Goal: Task Accomplishment & Management: Complete application form

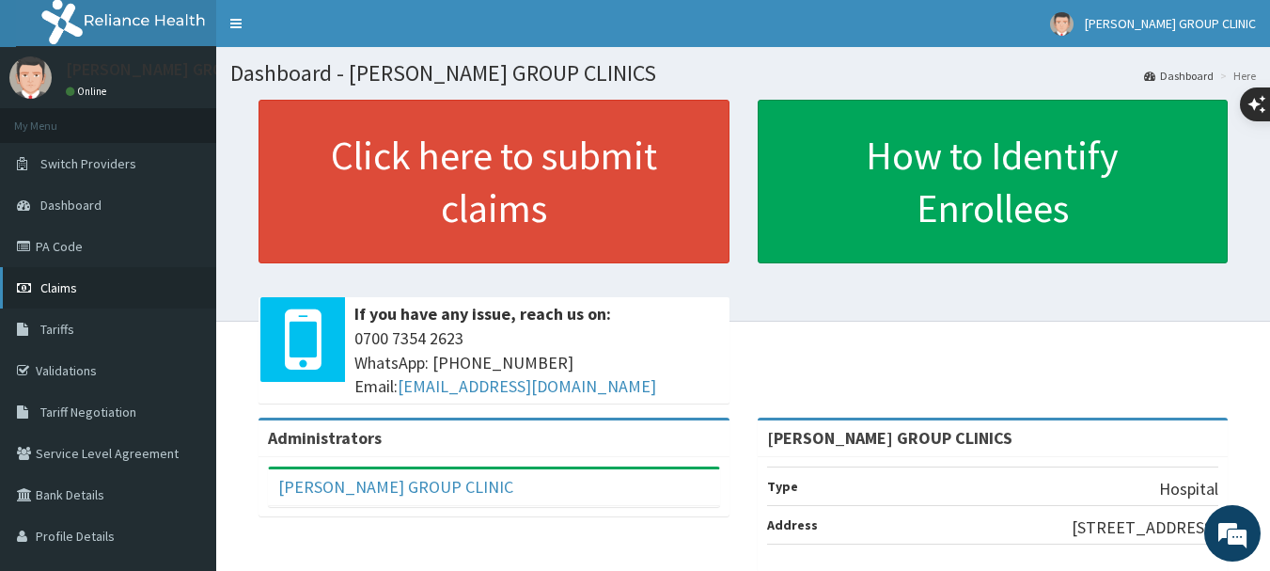
click at [64, 291] on span "Claims" at bounding box center [58, 287] width 37 height 17
click at [69, 296] on link "Claims" at bounding box center [108, 287] width 216 height 41
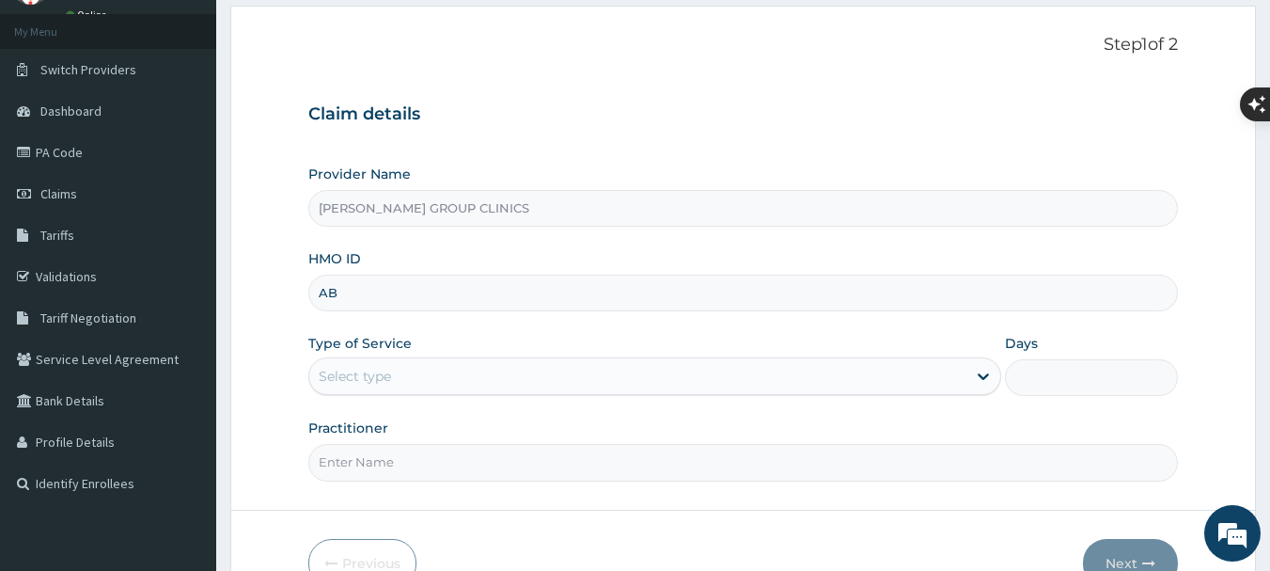
type input "ABP/10277/A"
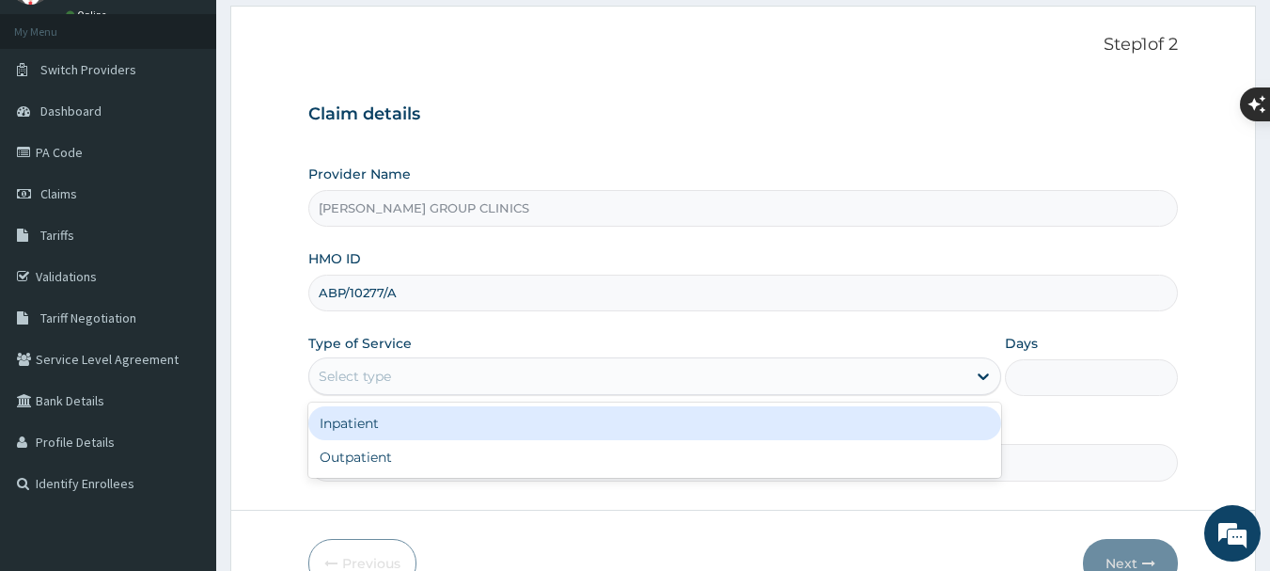
click at [460, 386] on div "Select type" at bounding box center [637, 376] width 657 height 30
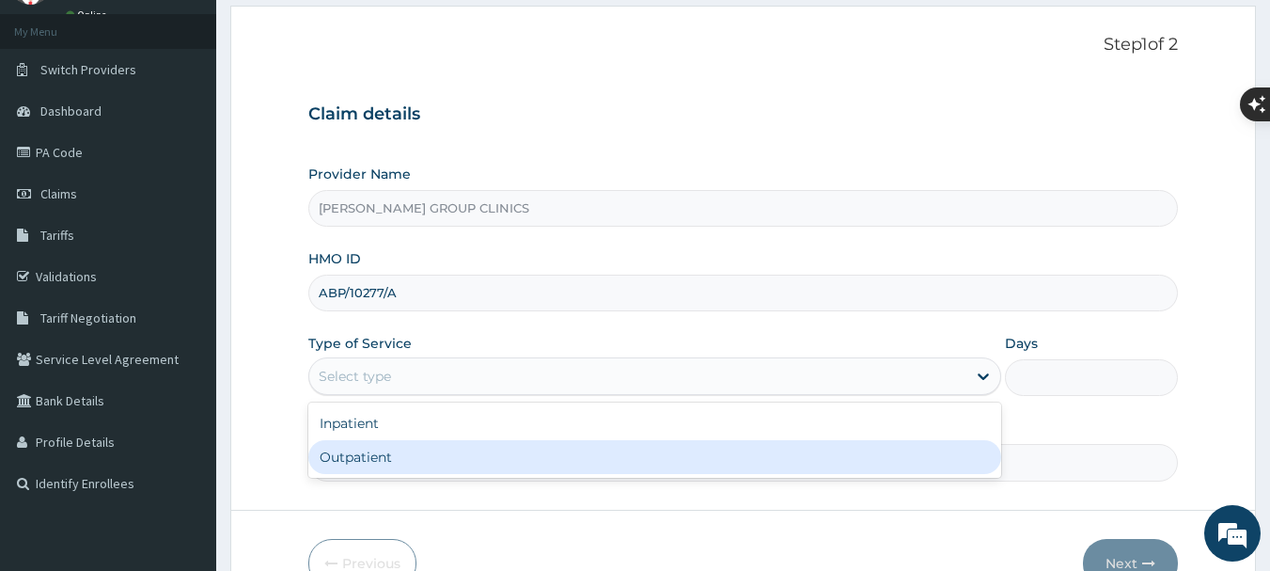
click at [453, 450] on div "Outpatient" at bounding box center [654, 457] width 693 height 34
type input "1"
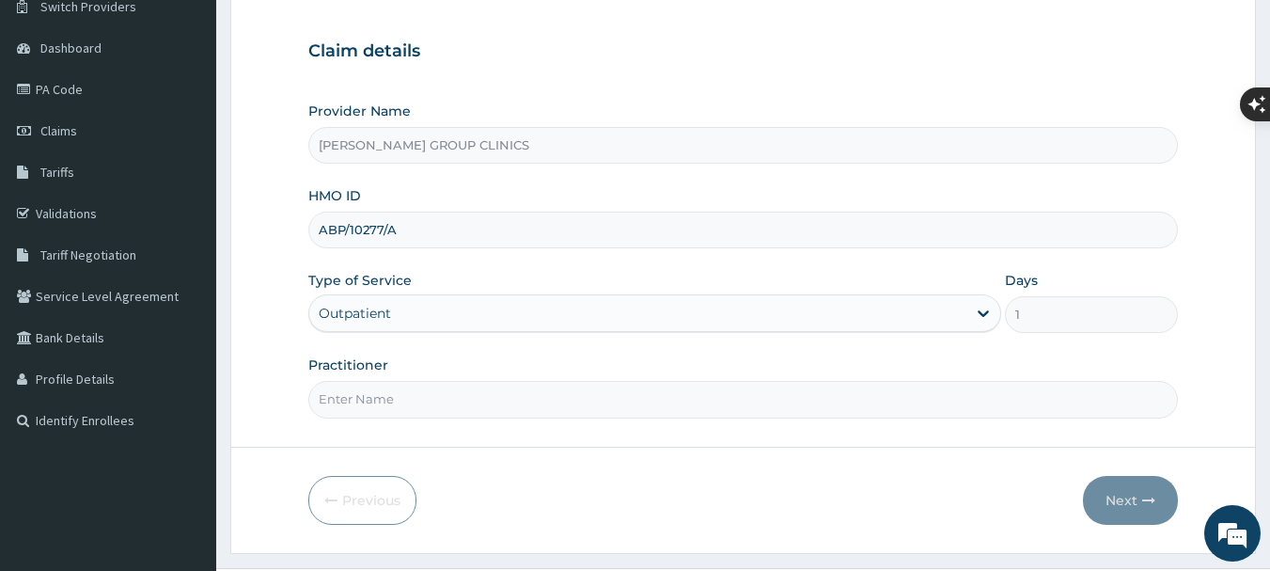
scroll to position [188, 0]
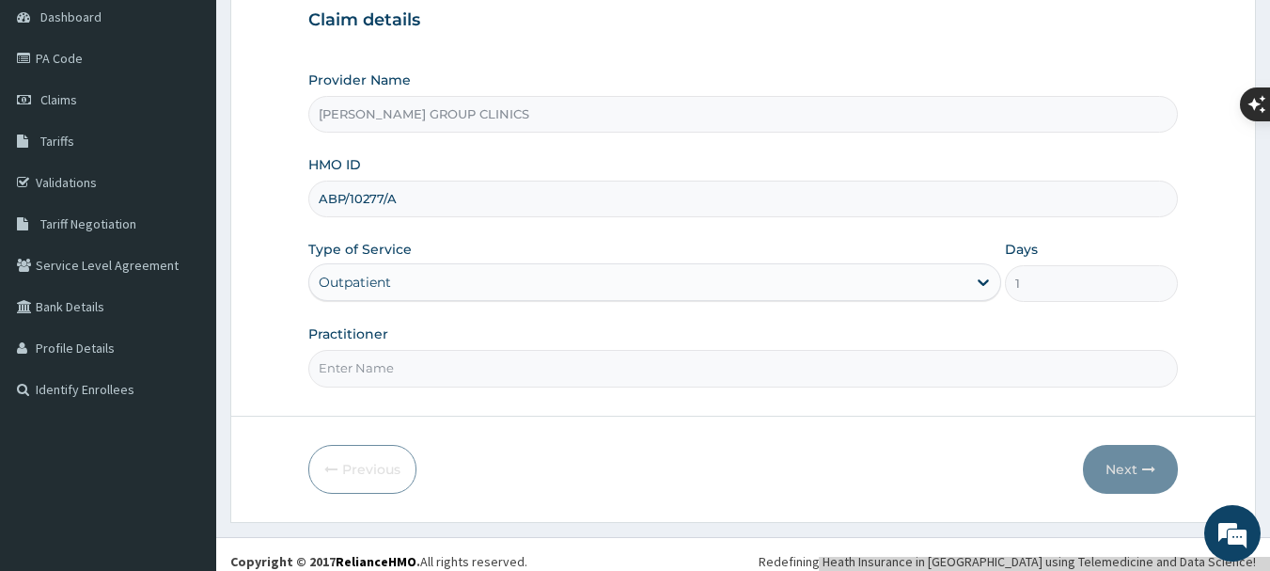
click at [403, 366] on input "Practitioner" at bounding box center [743, 368] width 871 height 37
type input "[PERSON_NAME]"
click at [1129, 469] on button "Next" at bounding box center [1130, 469] width 95 height 49
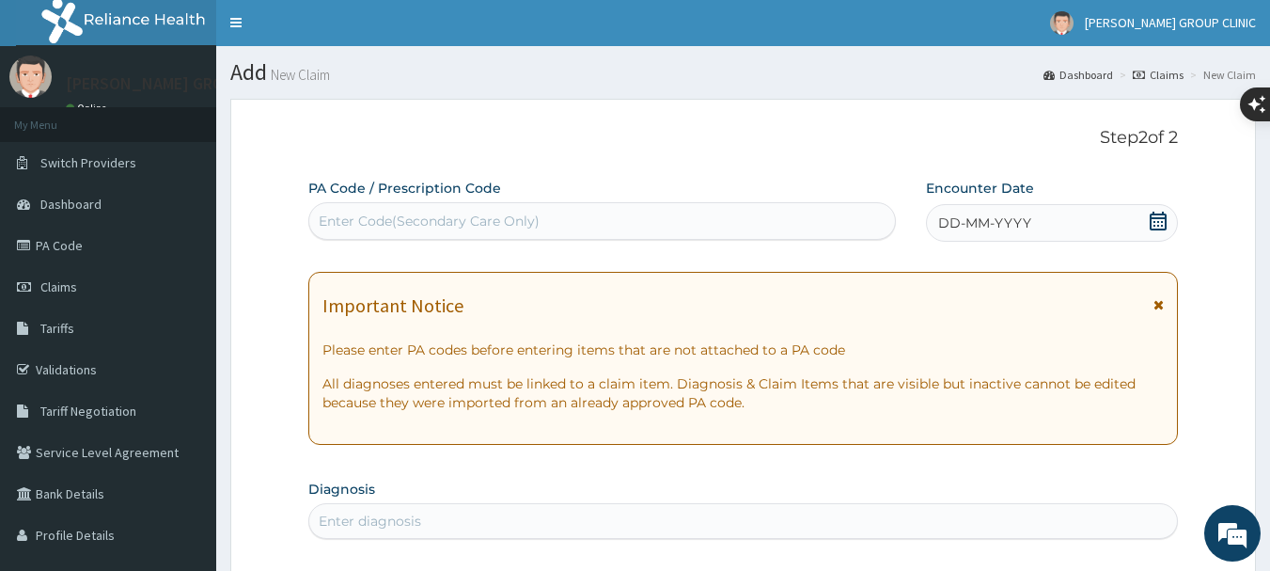
scroll to position [0, 0]
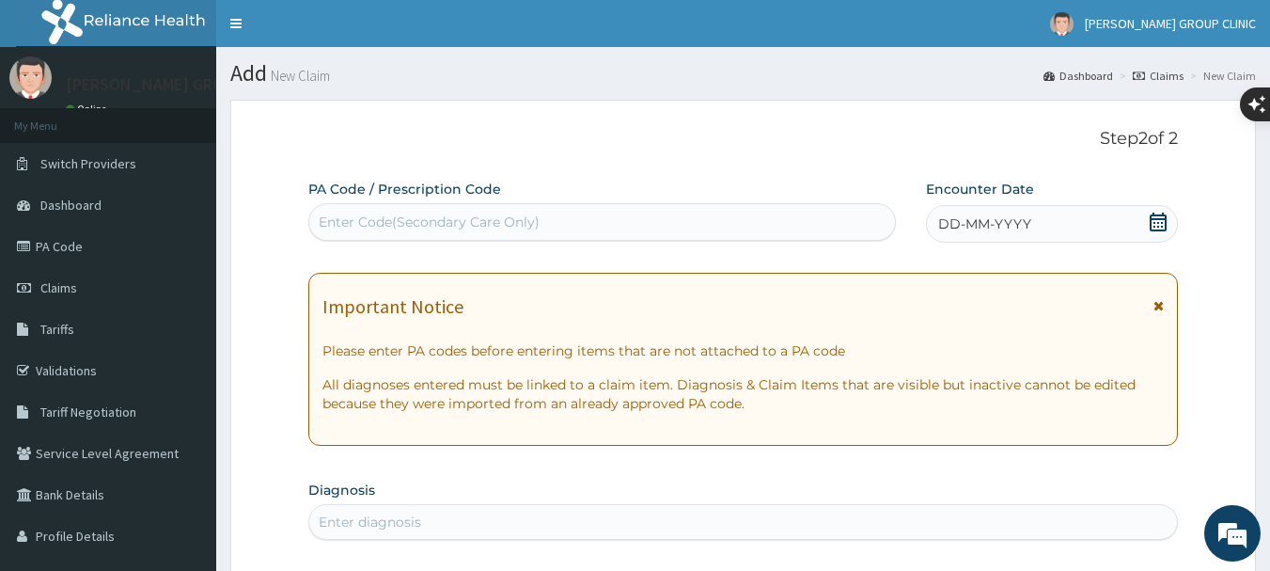
click at [1159, 222] on icon at bounding box center [1158, 221] width 17 height 19
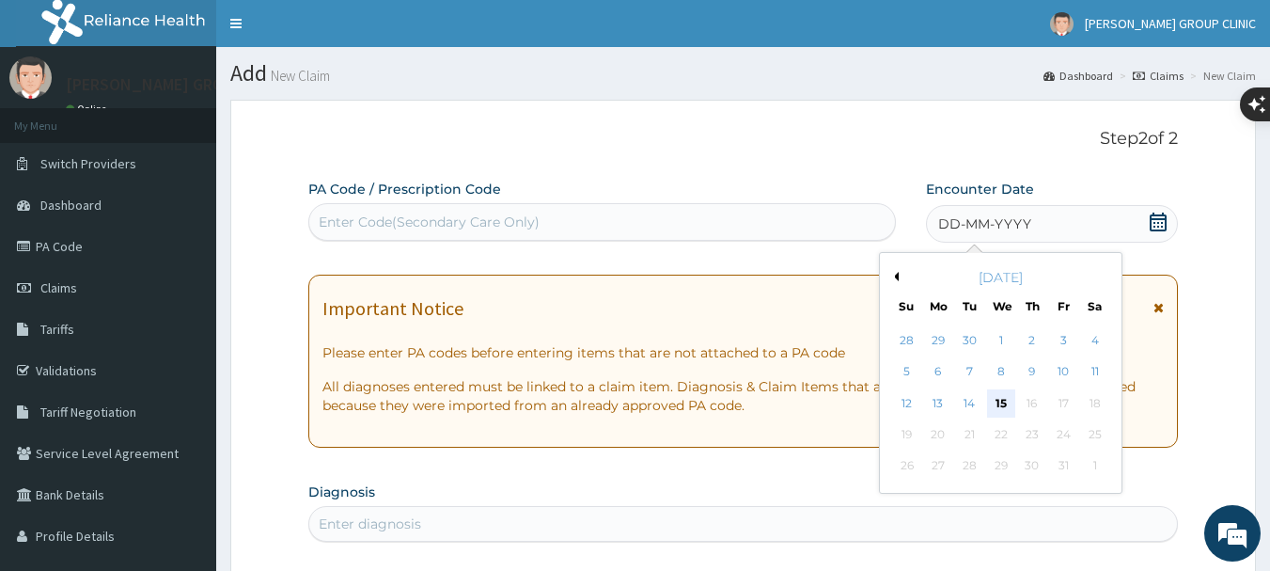
click at [1000, 401] on div "15" at bounding box center [1001, 403] width 28 height 28
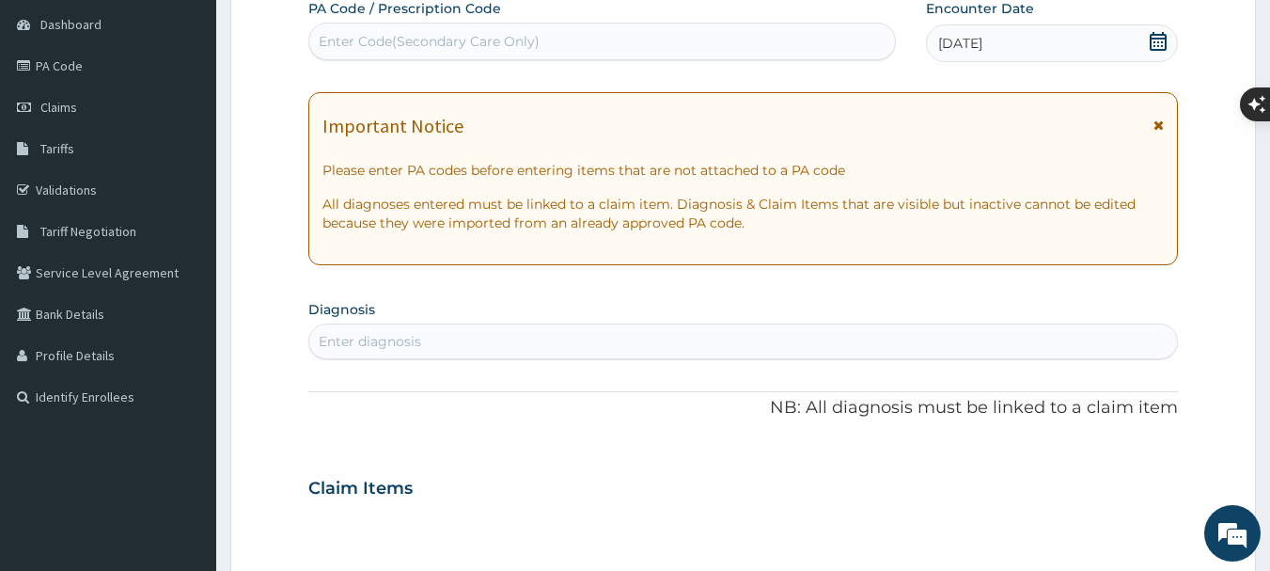
scroll to position [188, 0]
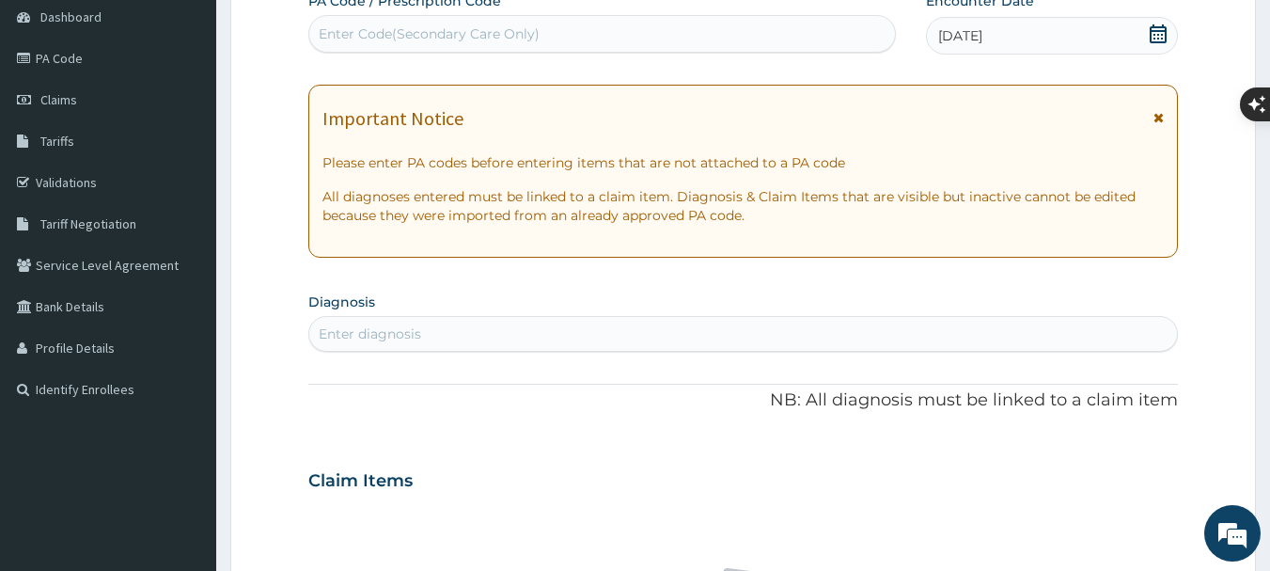
click at [613, 328] on div "Enter diagnosis" at bounding box center [743, 334] width 869 height 30
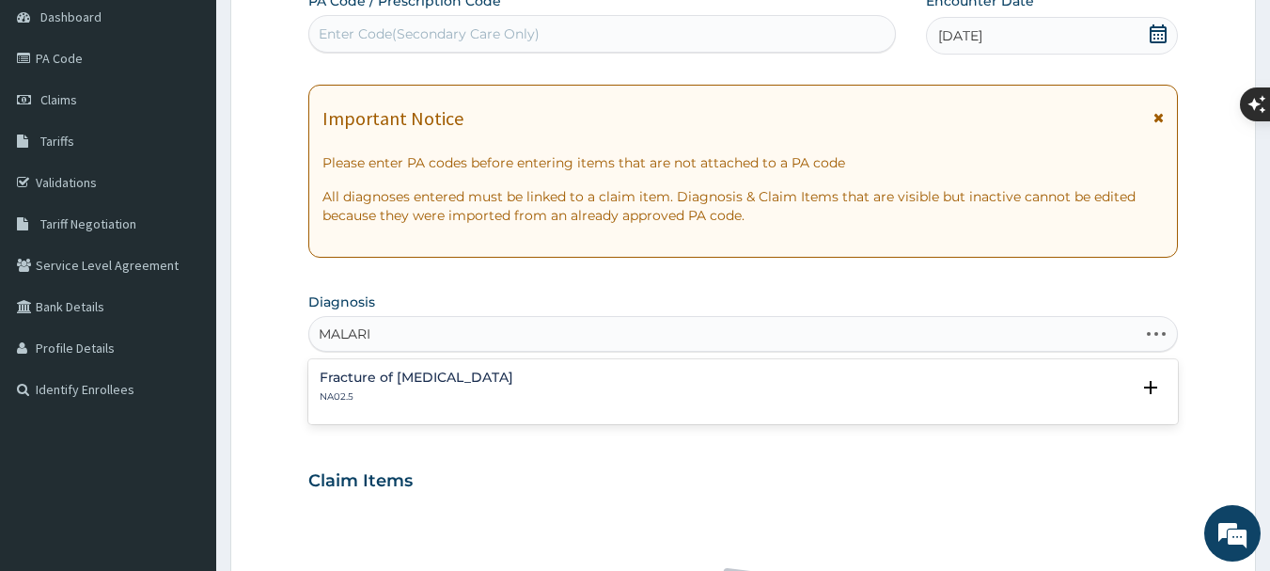
type input "[MEDICAL_DATA]"
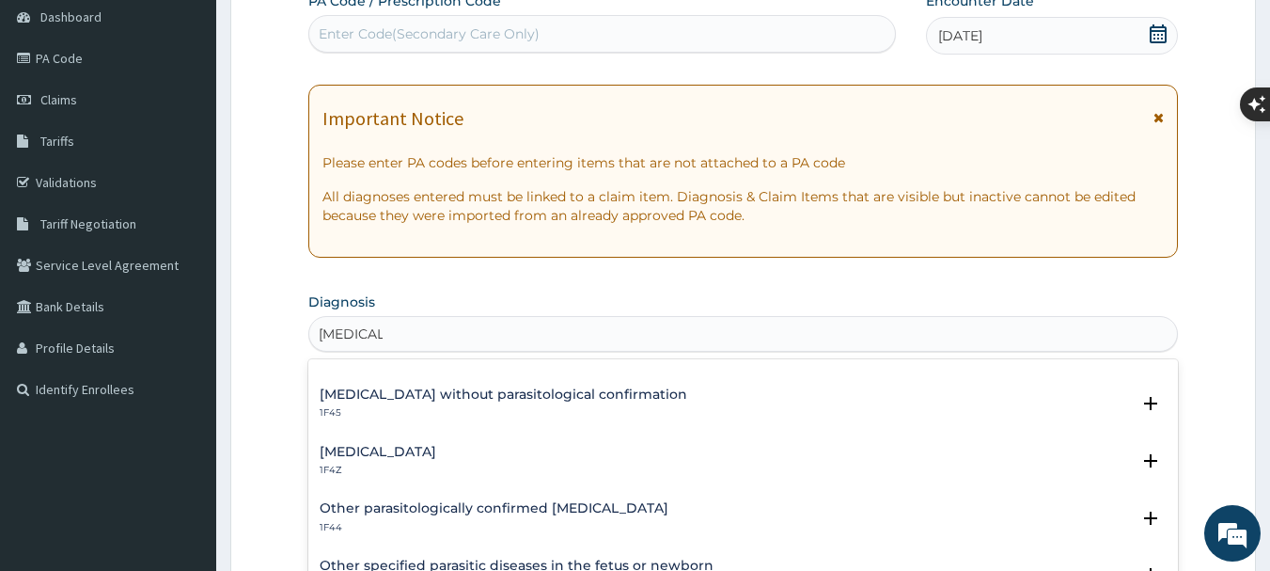
scroll to position [94, 0]
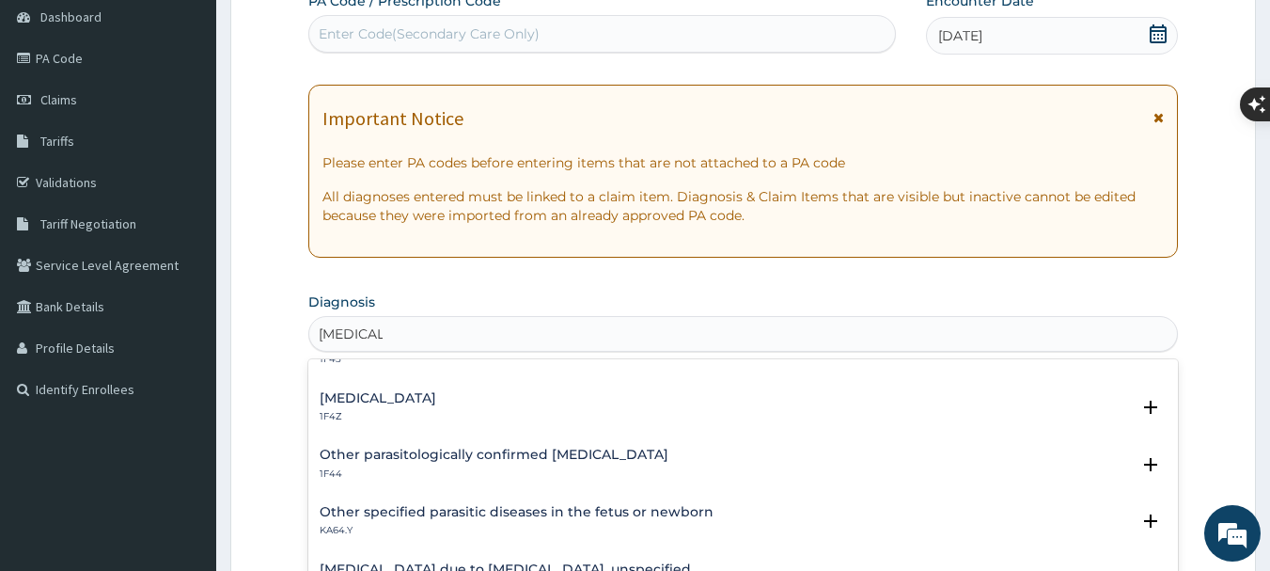
click at [434, 403] on h4 "[MEDICAL_DATA]" at bounding box center [378, 398] width 117 height 14
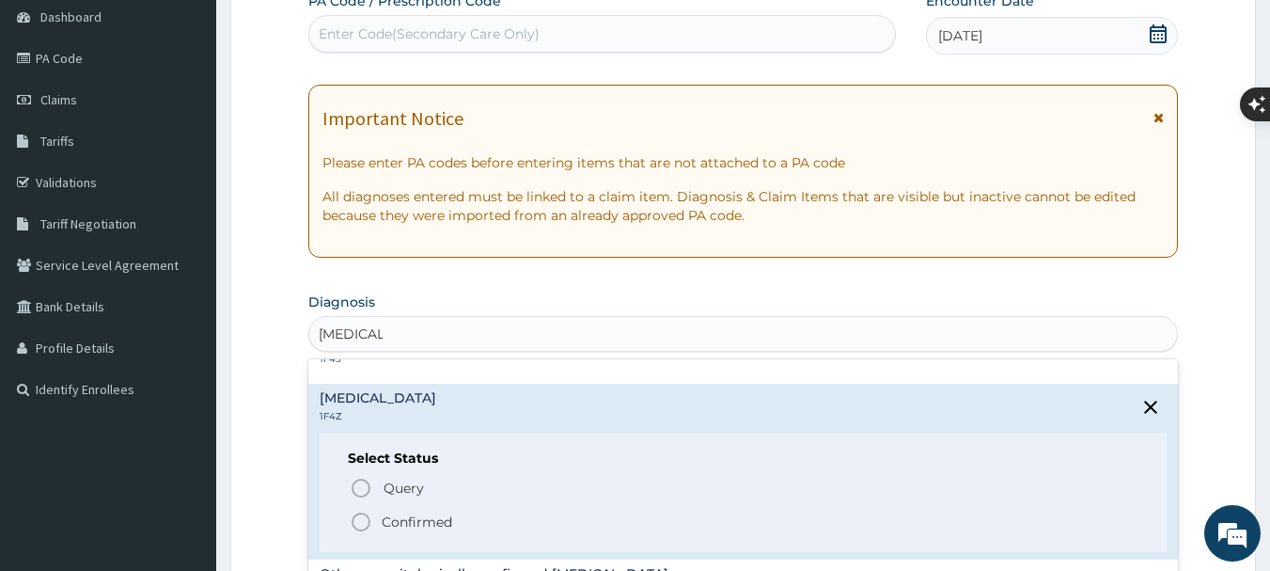
click at [380, 519] on span "Confirmed" at bounding box center [745, 522] width 790 height 23
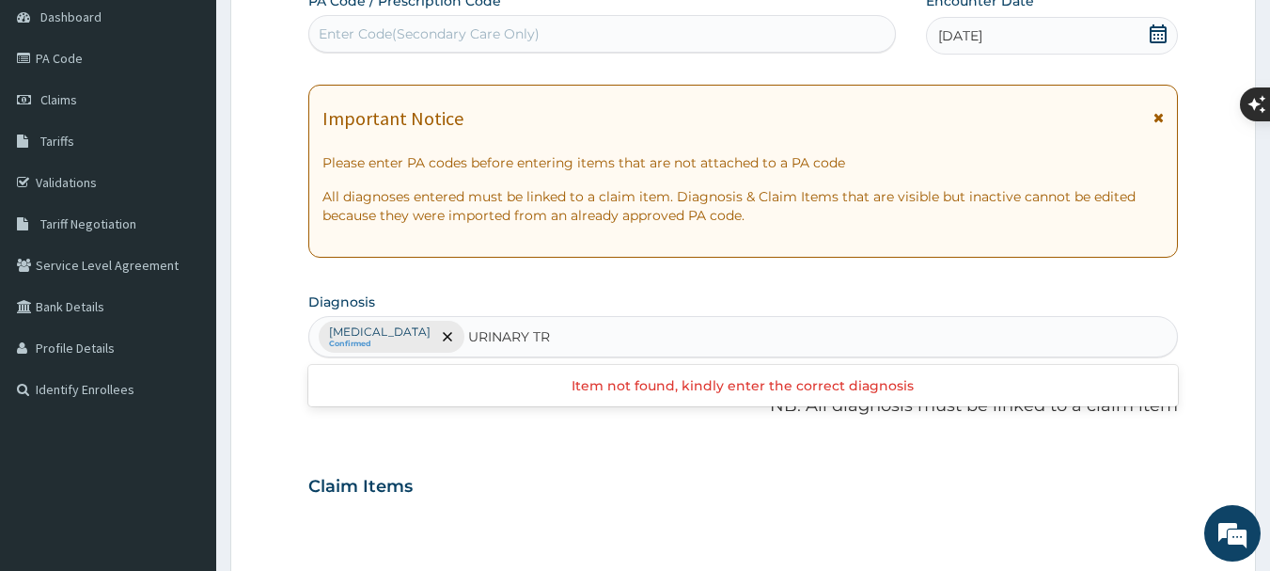
scroll to position [0, 0]
type input "URINARY TRACT"
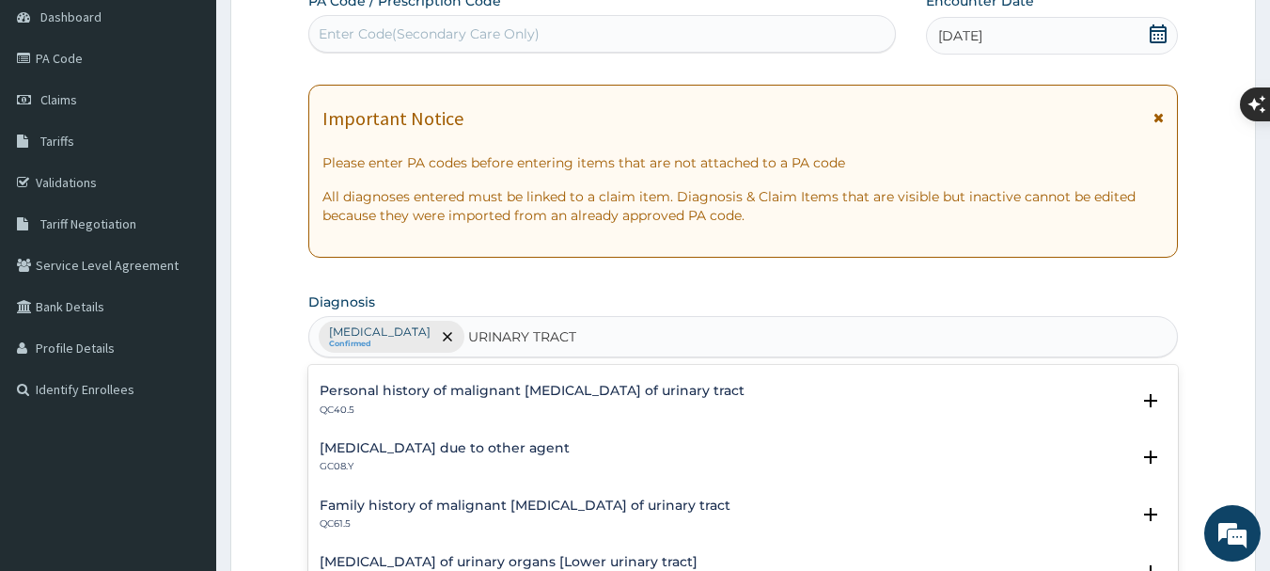
scroll to position [2014, 0]
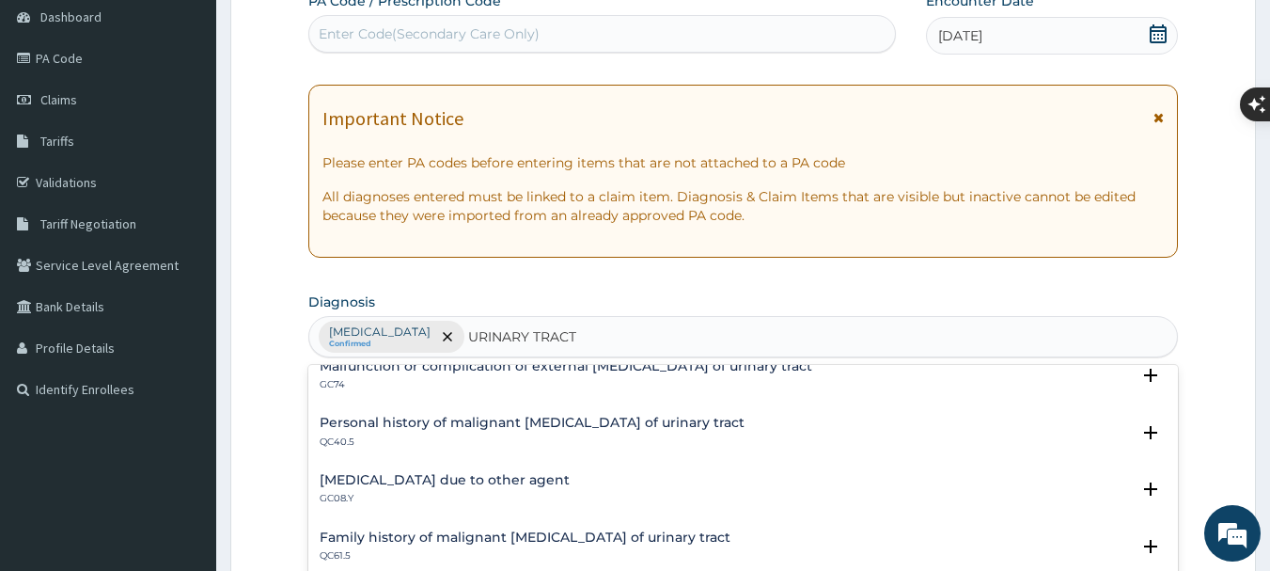
click at [480, 488] on div "[MEDICAL_DATA] due to other agent GC08.Y" at bounding box center [445, 489] width 250 height 33
click at [451, 481] on h4 "[MEDICAL_DATA] due to other agent" at bounding box center [445, 480] width 250 height 14
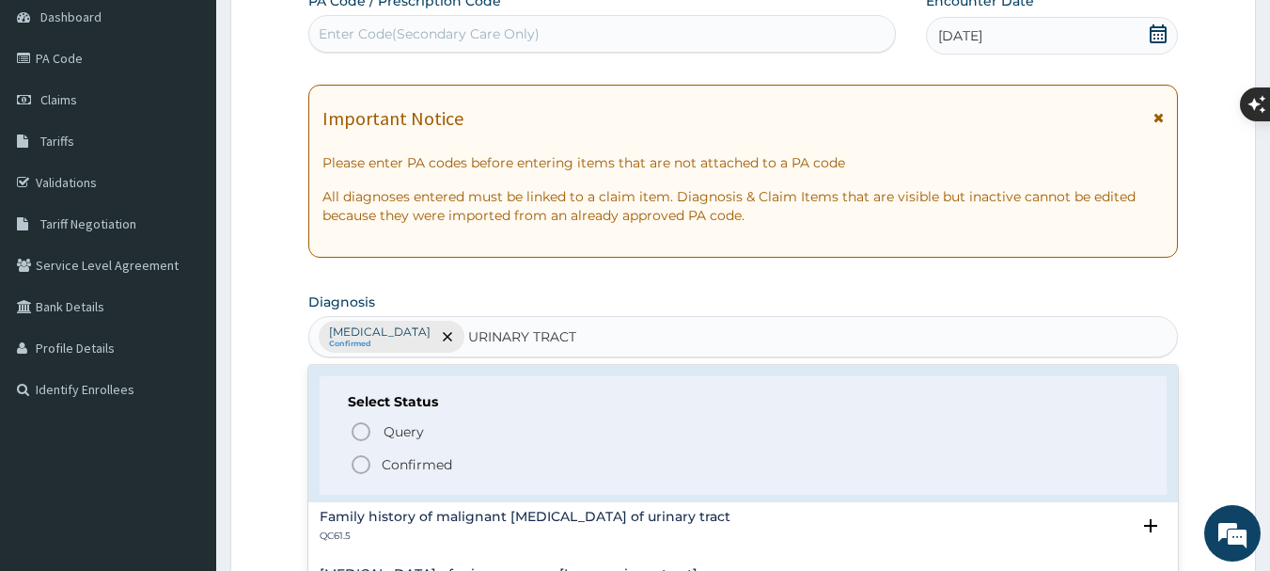
scroll to position [2202, 0]
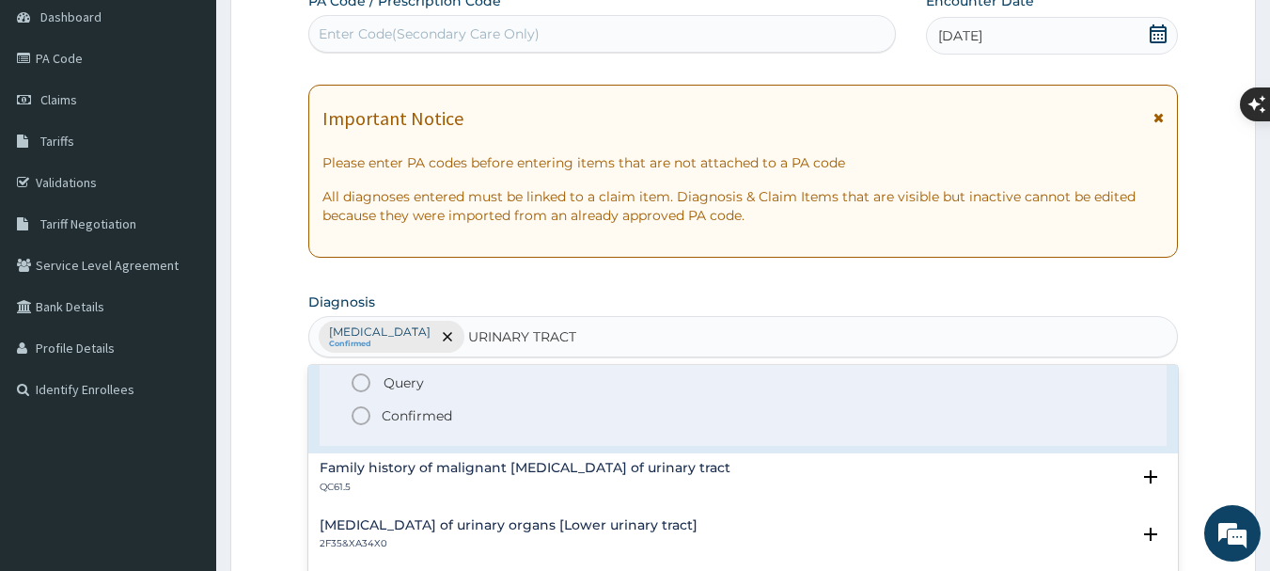
click at [358, 419] on icon "status option filled" at bounding box center [361, 415] width 23 height 23
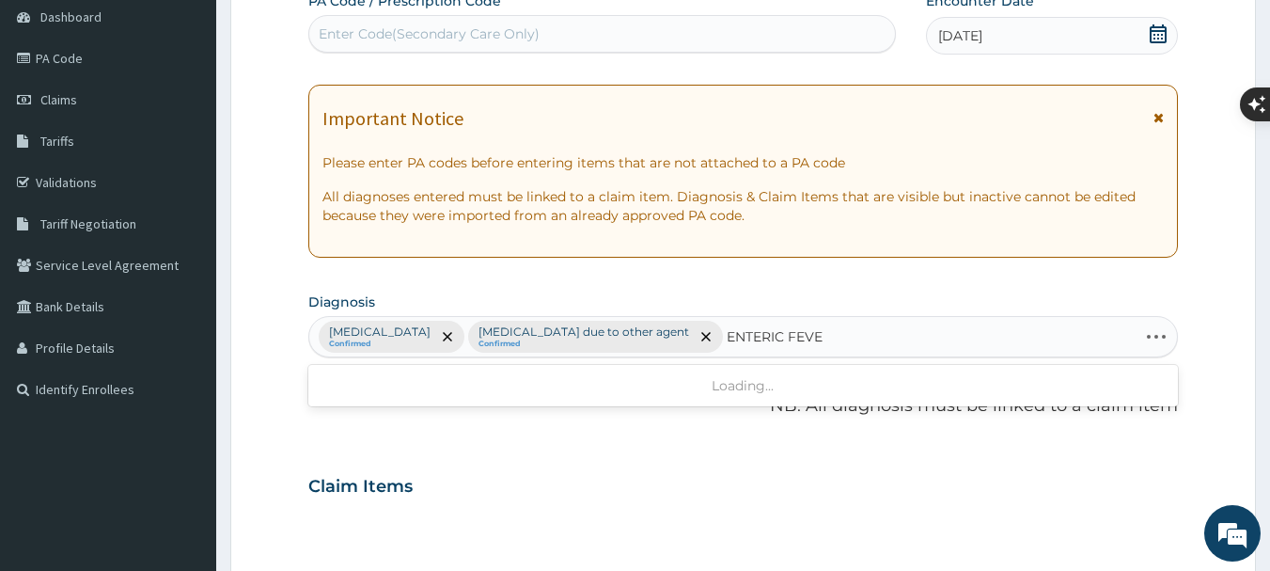
type input "[MEDICAL_DATA]"
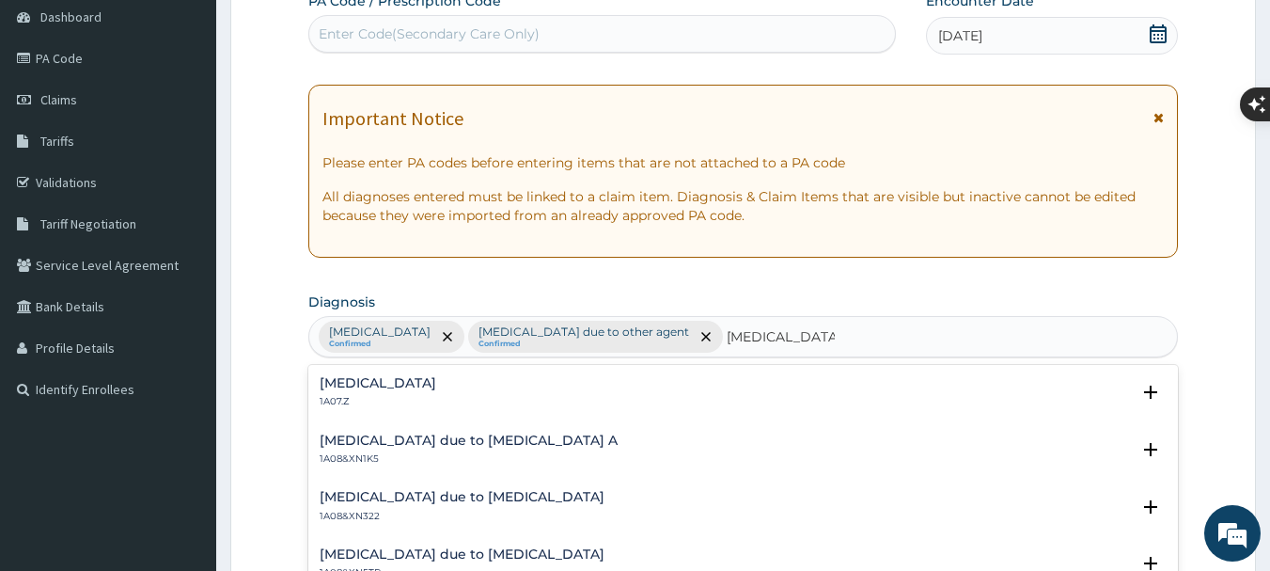
click at [436, 399] on p "1A07.Z" at bounding box center [378, 401] width 117 height 13
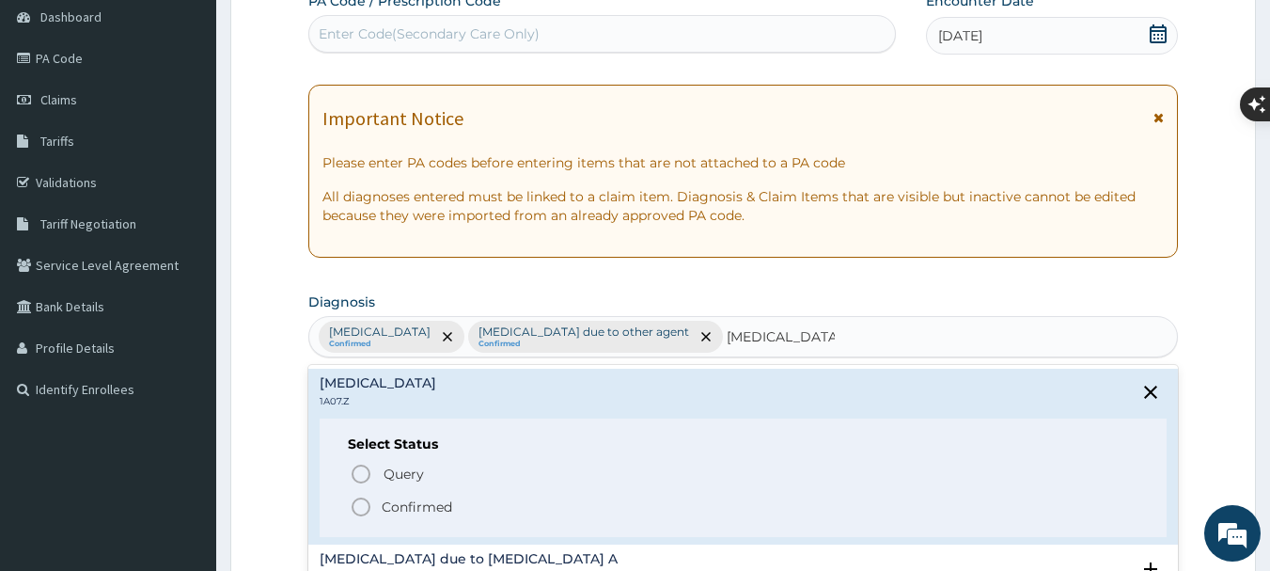
click at [360, 505] on icon "status option filled" at bounding box center [361, 507] width 23 height 23
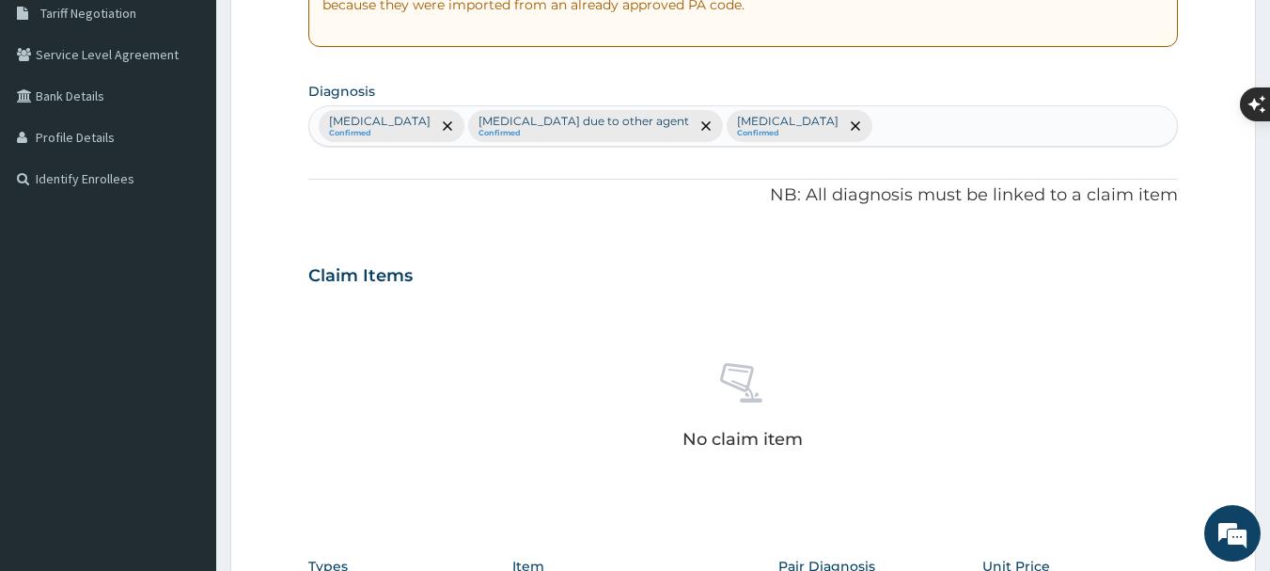
scroll to position [564, 0]
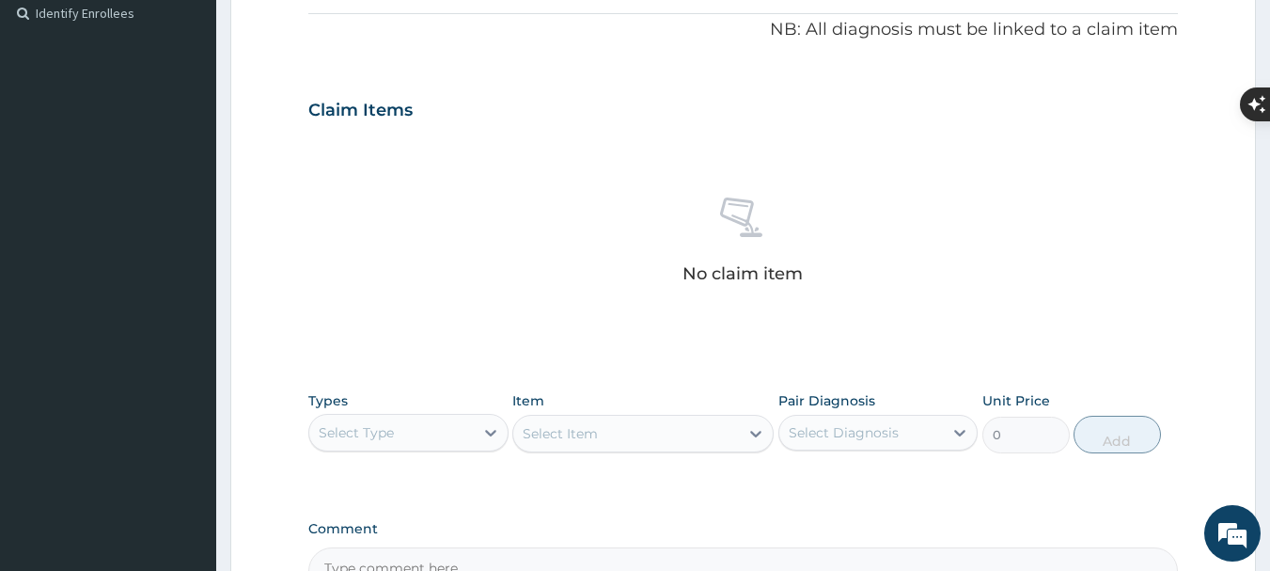
click at [442, 428] on div "Select Type" at bounding box center [391, 432] width 165 height 30
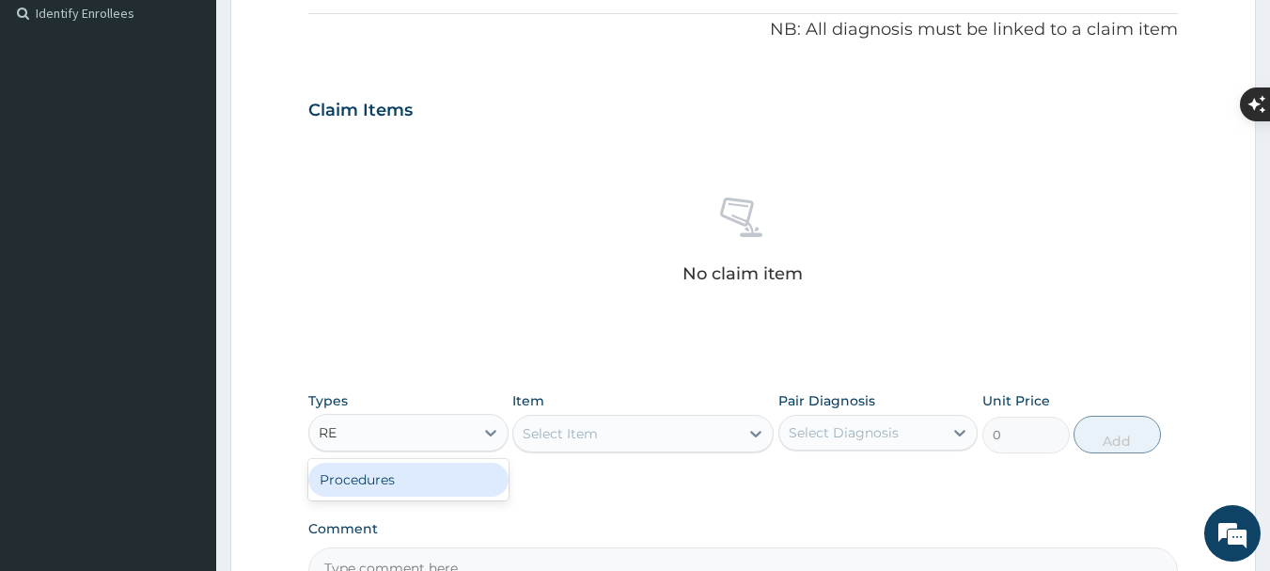
type input "REG"
click at [487, 436] on icon at bounding box center [490, 432] width 19 height 19
click at [445, 438] on div "Select Type" at bounding box center [391, 432] width 165 height 30
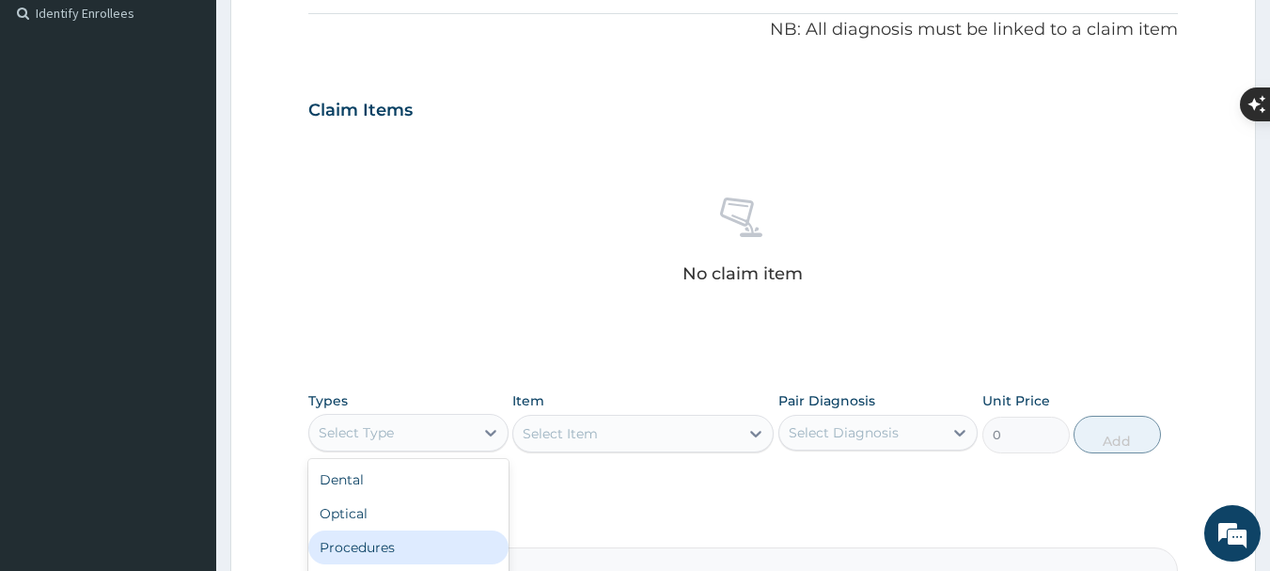
drag, startPoint x: 416, startPoint y: 552, endPoint x: 437, endPoint y: 520, distance: 38.6
click at [417, 543] on div "Procedures" at bounding box center [408, 547] width 200 height 34
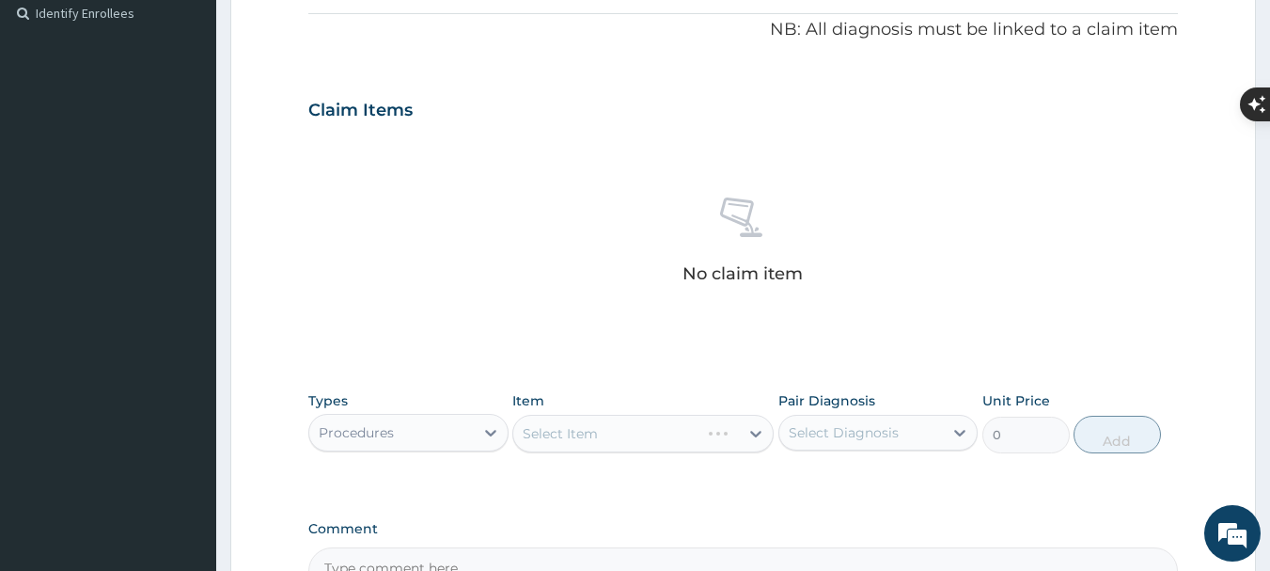
click at [559, 428] on div "Select Item" at bounding box center [642, 434] width 261 height 38
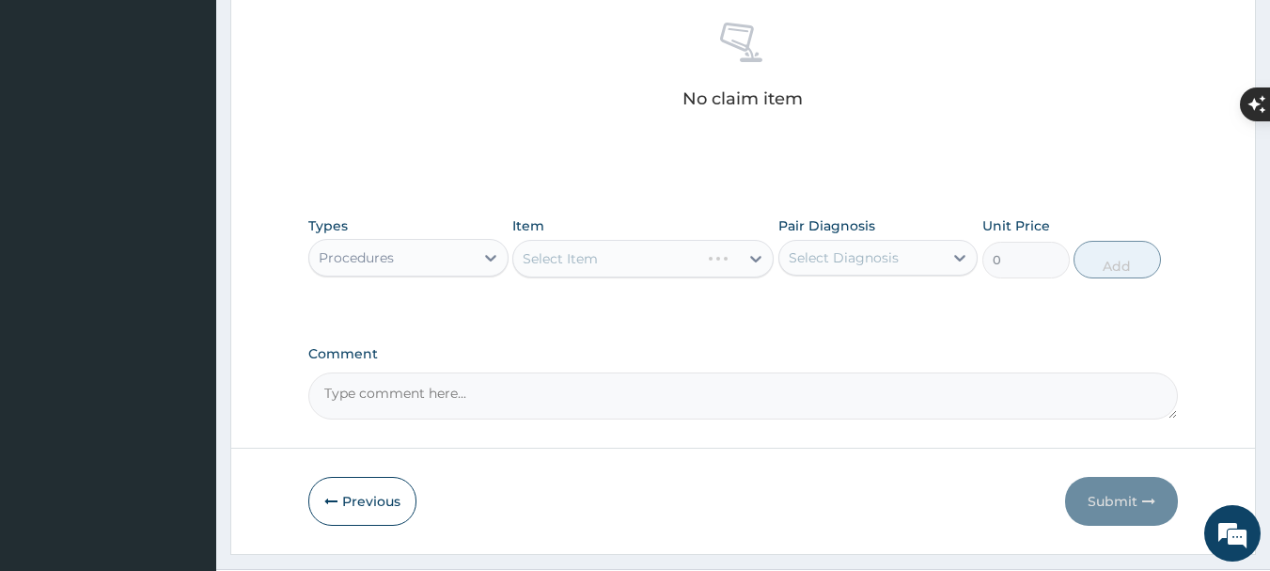
scroll to position [752, 0]
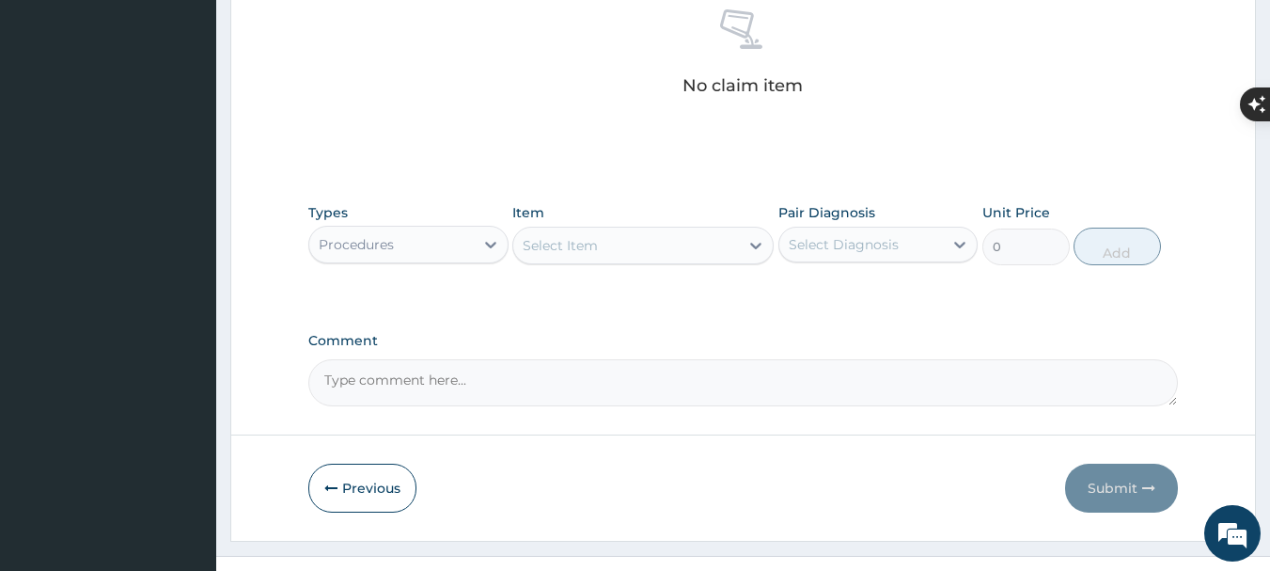
click at [752, 247] on icon at bounding box center [756, 245] width 19 height 19
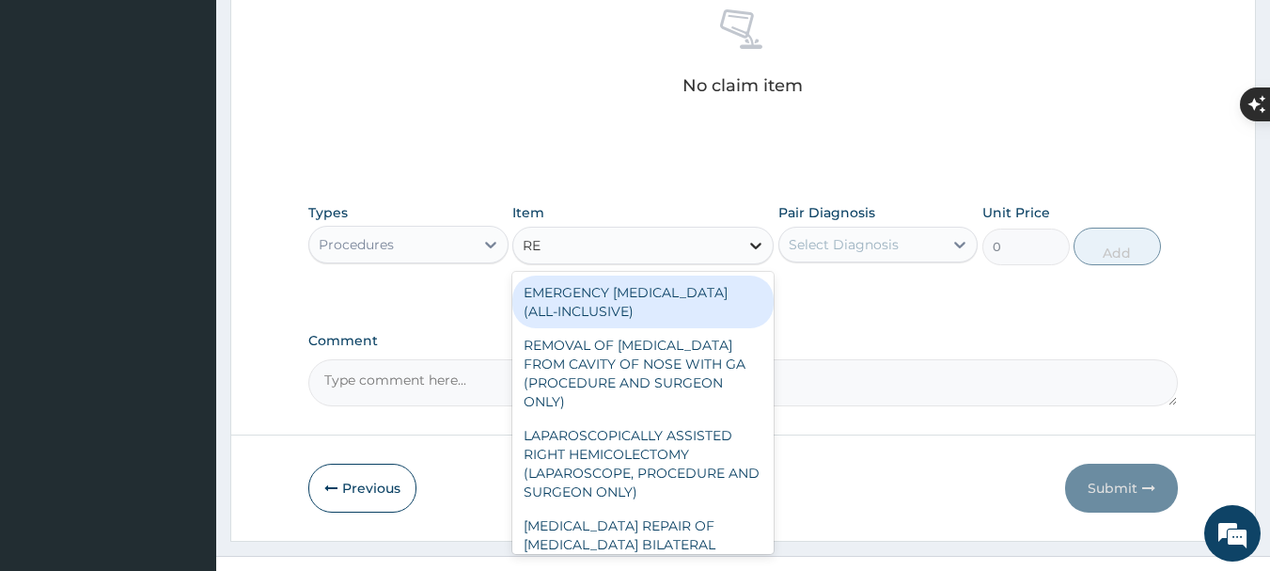
type input "REG"
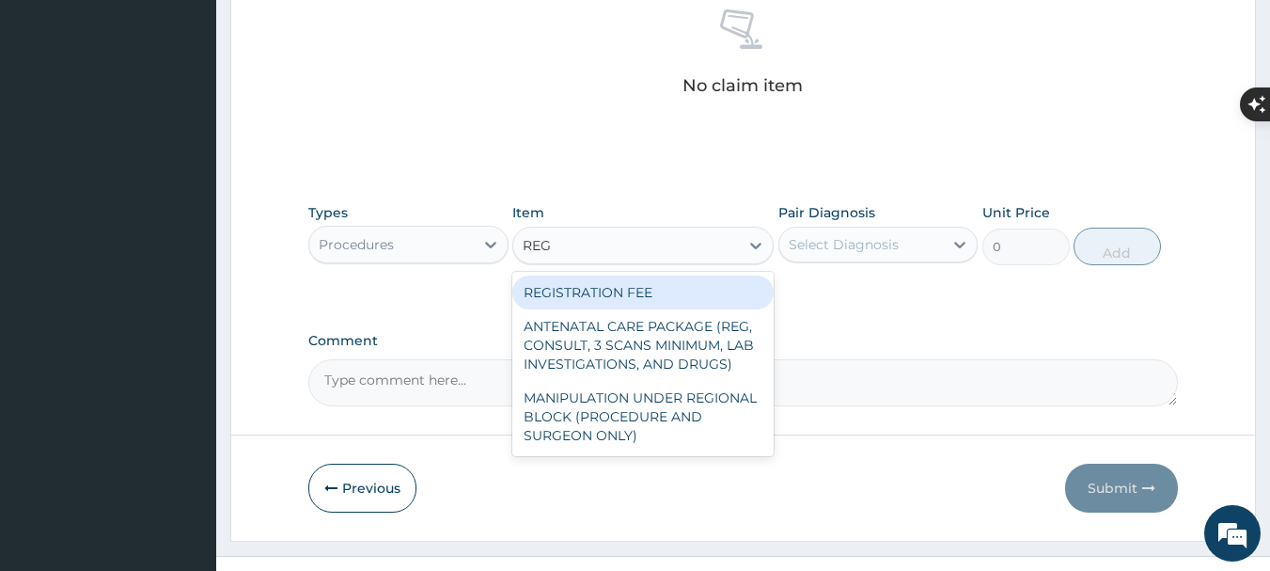
click at [686, 295] on div "REGISTRATION FEE" at bounding box center [642, 292] width 261 height 34
type input "3600"
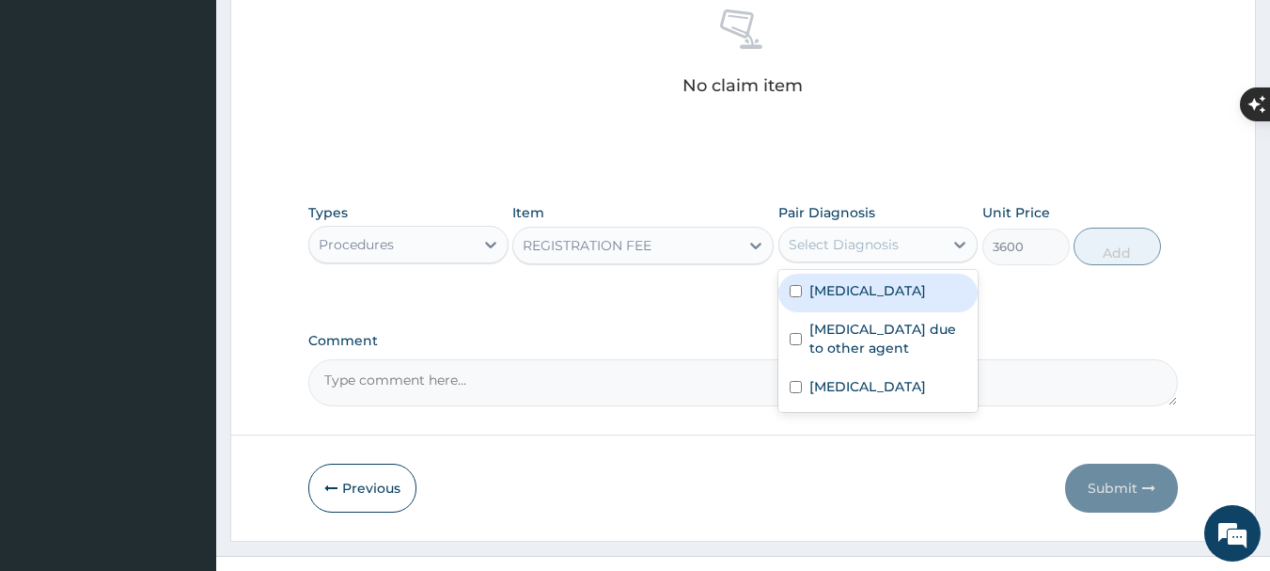
click at [839, 246] on div "Select Diagnosis" at bounding box center [844, 244] width 110 height 19
click at [840, 249] on div "Select Diagnosis" at bounding box center [844, 244] width 110 height 19
click at [837, 289] on label "[MEDICAL_DATA]" at bounding box center [868, 290] width 117 height 19
checkbox input "true"
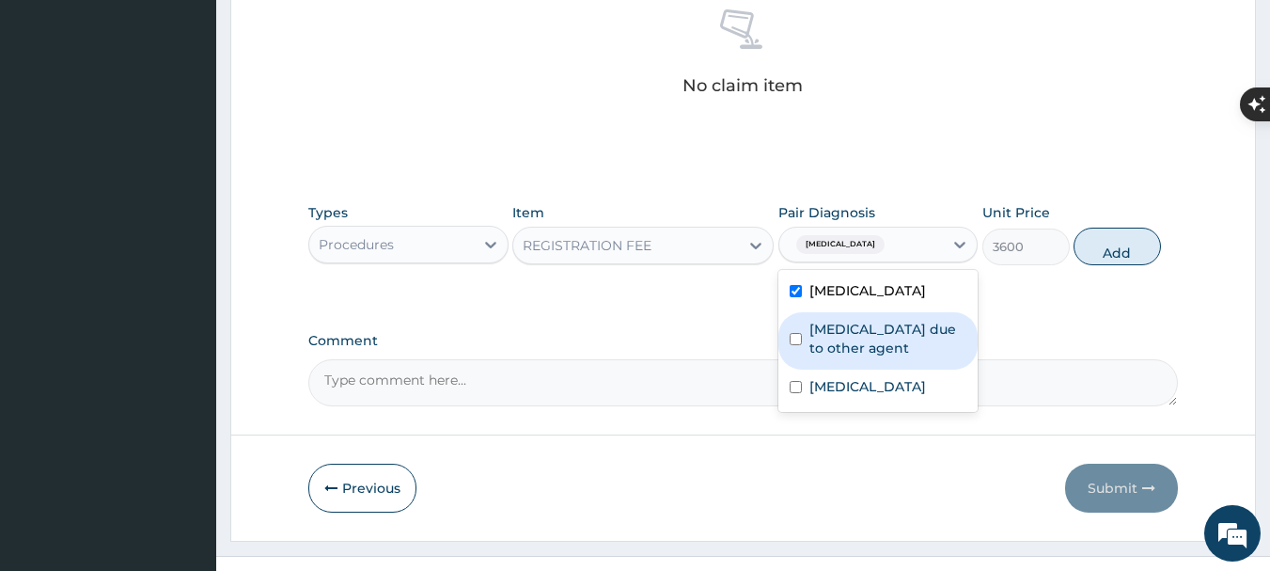
drag, startPoint x: 841, startPoint y: 345, endPoint x: 830, endPoint y: 375, distance: 31.8
click at [840, 346] on label "[MEDICAL_DATA] due to other agent" at bounding box center [889, 339] width 158 height 38
checkbox input "true"
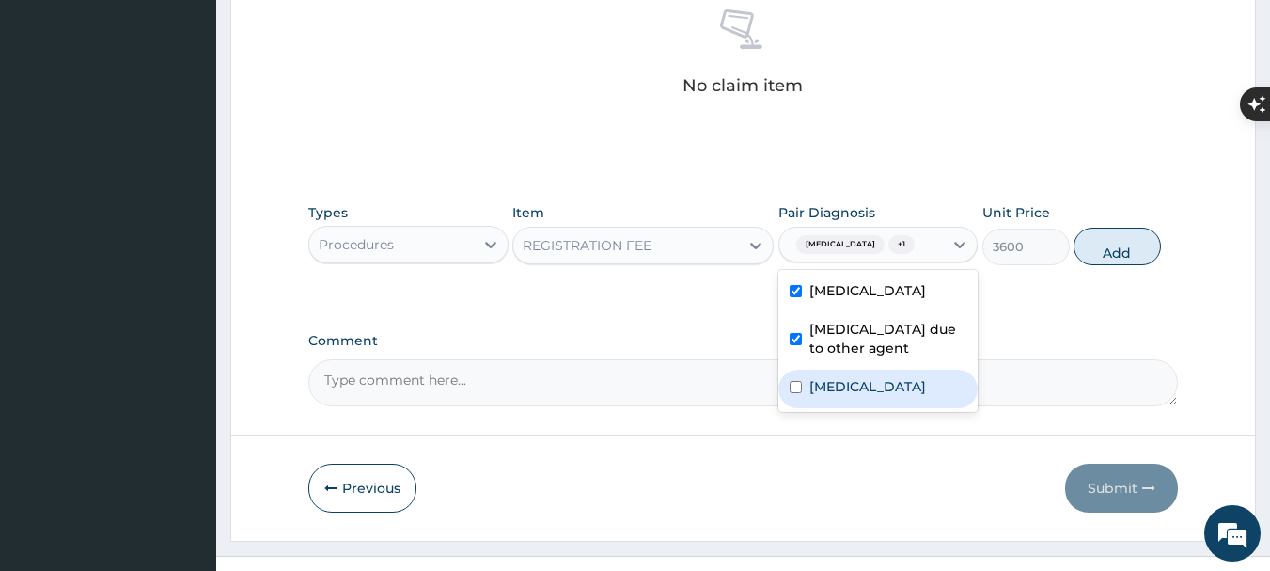
drag, startPoint x: 833, startPoint y: 406, endPoint x: 982, endPoint y: 292, distance: 187.1
click at [833, 396] on label "[MEDICAL_DATA]" at bounding box center [868, 386] width 117 height 19
checkbox input "true"
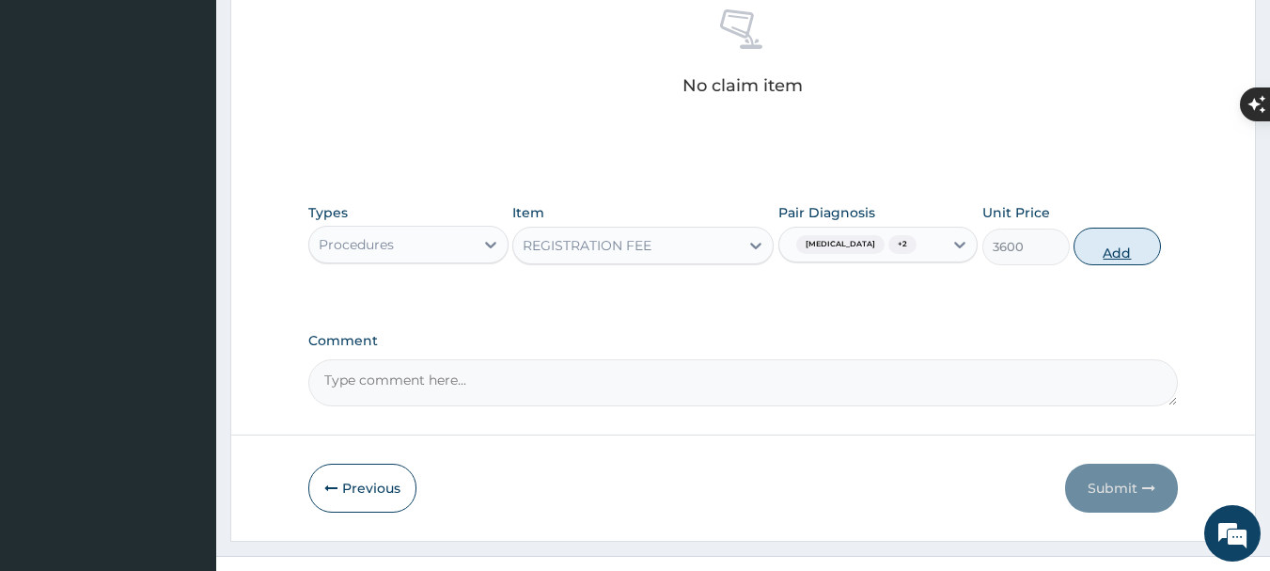
click at [1122, 254] on button "Add" at bounding box center [1117, 247] width 87 height 38
type input "0"
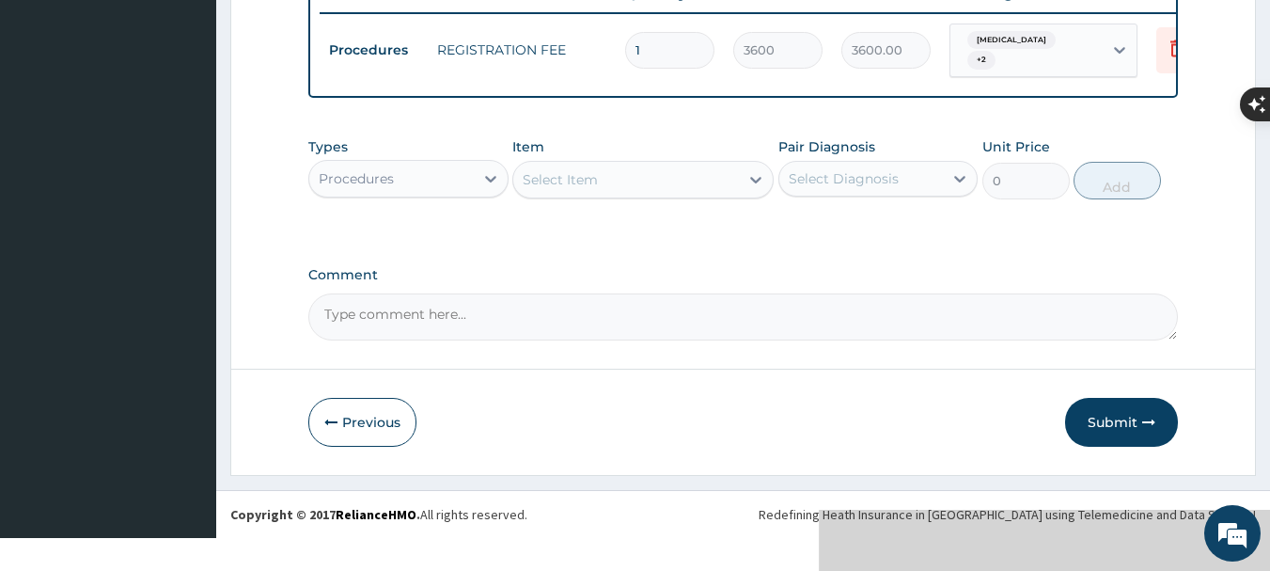
click at [470, 194] on div "Procedures" at bounding box center [391, 179] width 165 height 30
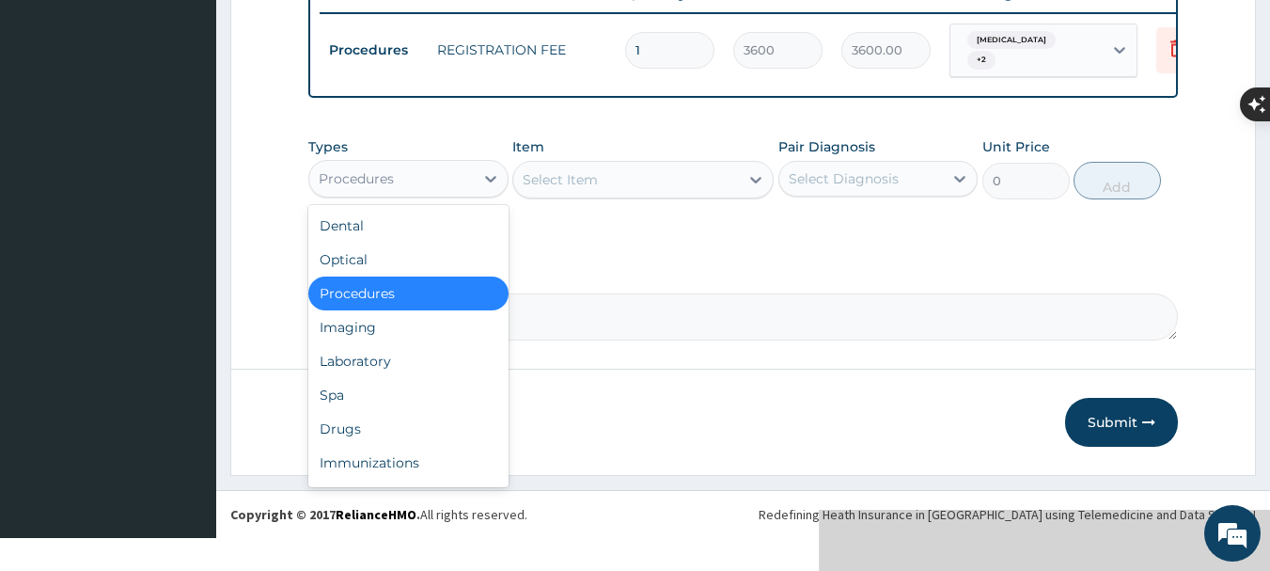
click at [450, 301] on div "Procedures" at bounding box center [408, 293] width 200 height 34
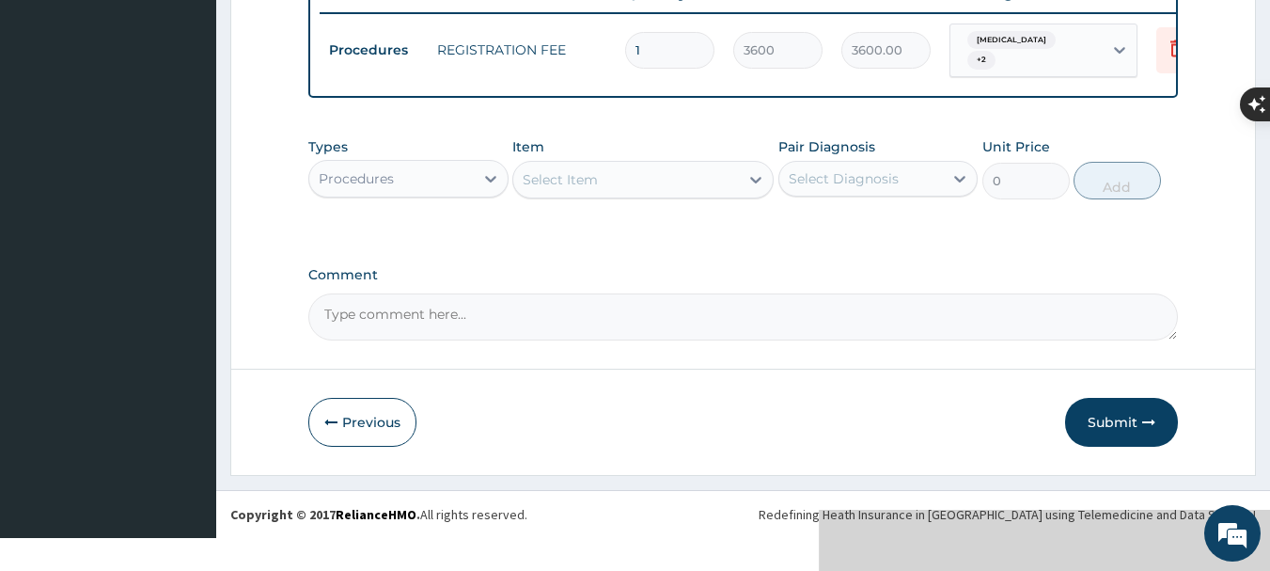
click at [663, 195] on div "Select Item" at bounding box center [626, 180] width 226 height 30
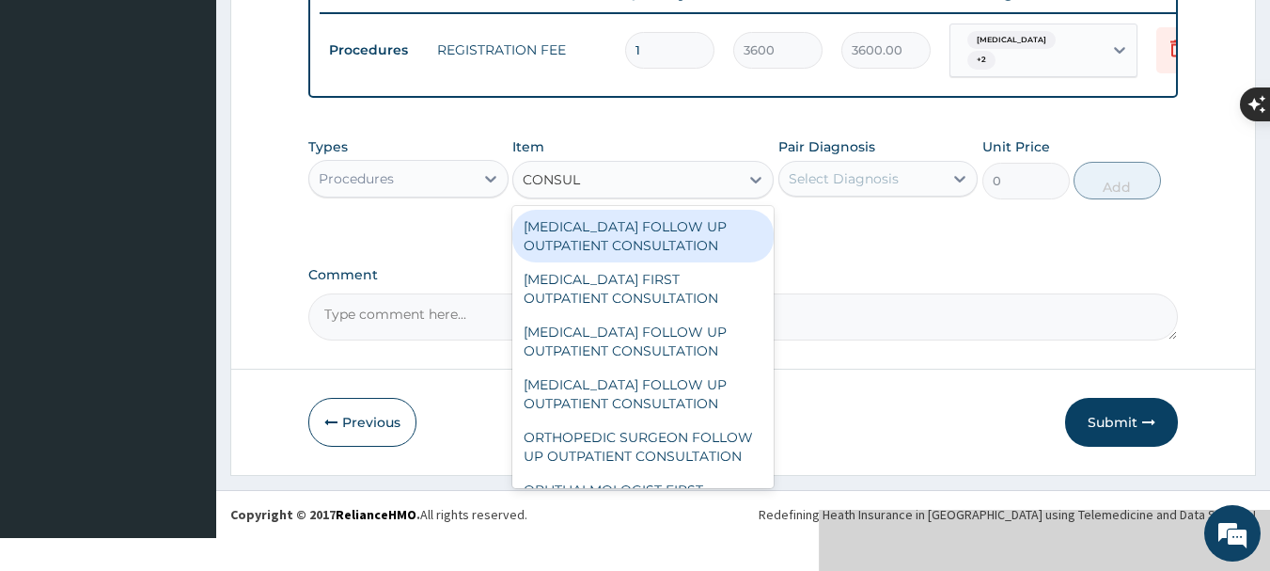
type input "CONSULT"
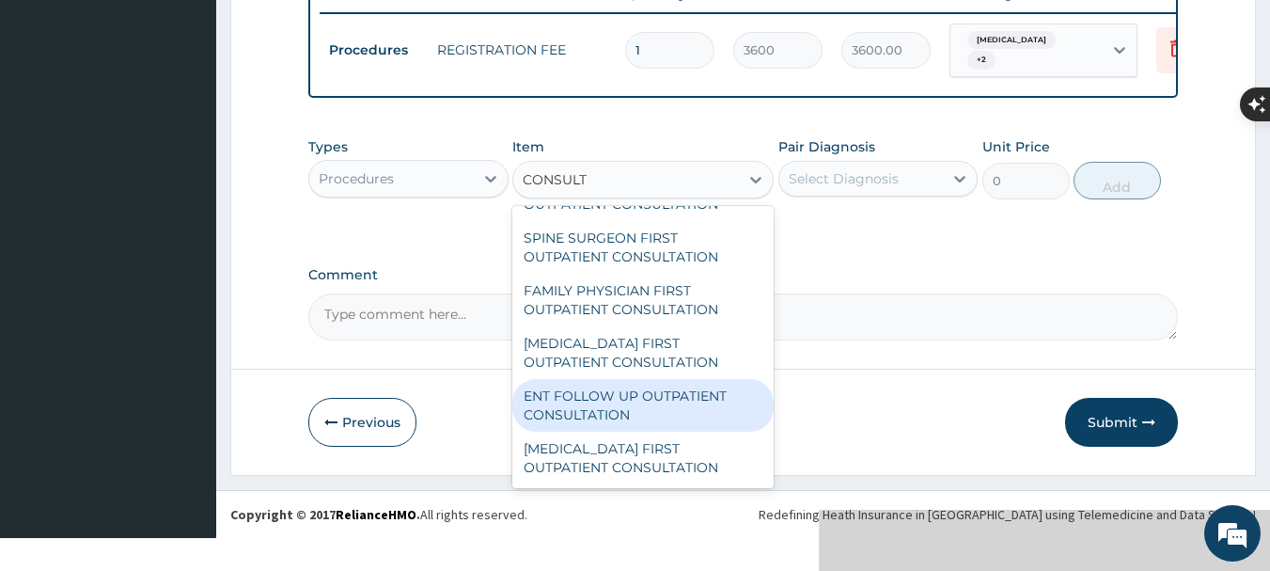
scroll to position [3001, 0]
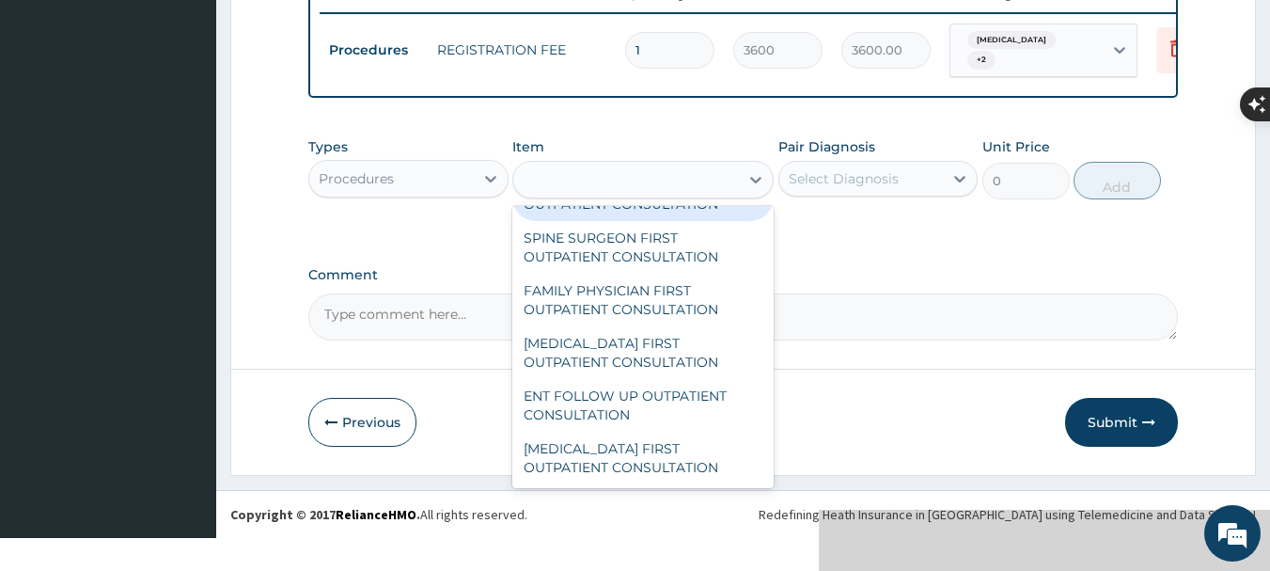
click at [700, 195] on div "CONSULT" at bounding box center [626, 180] width 226 height 30
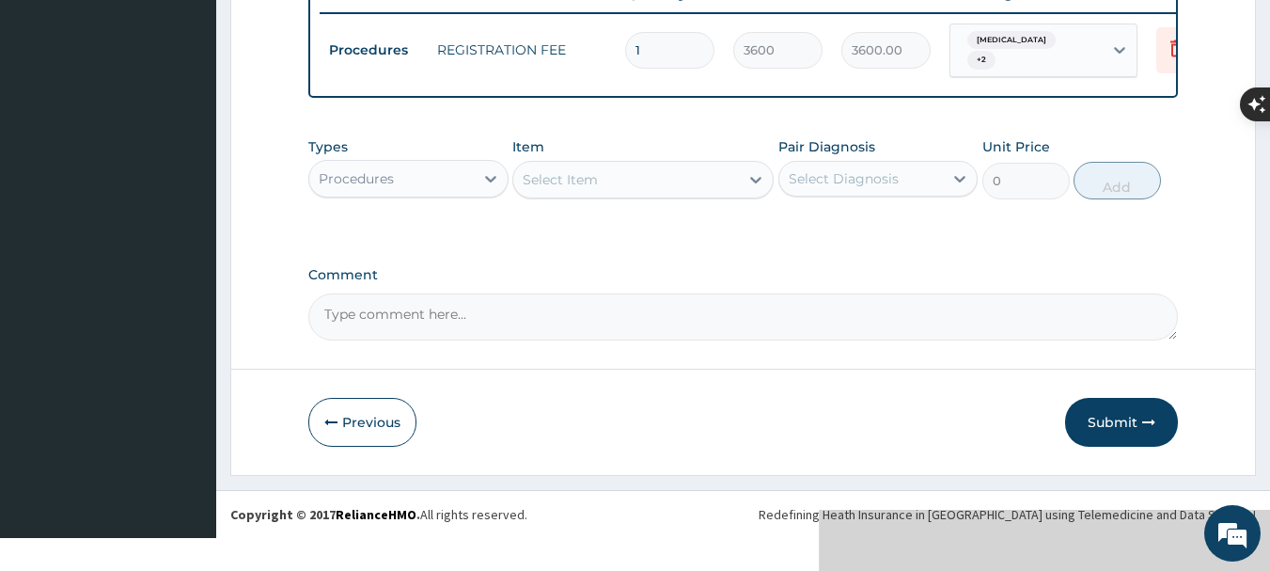
click at [698, 195] on div "Select Item" at bounding box center [626, 180] width 226 height 30
type input "GENERAL CO"
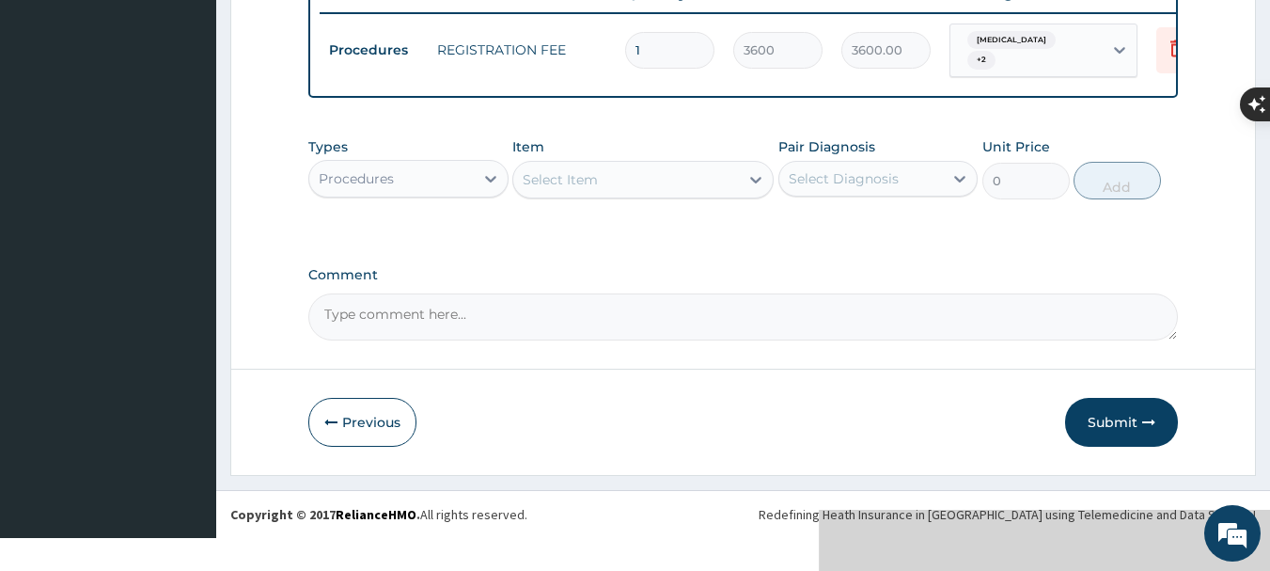
click at [651, 195] on div "Select Item" at bounding box center [626, 180] width 226 height 30
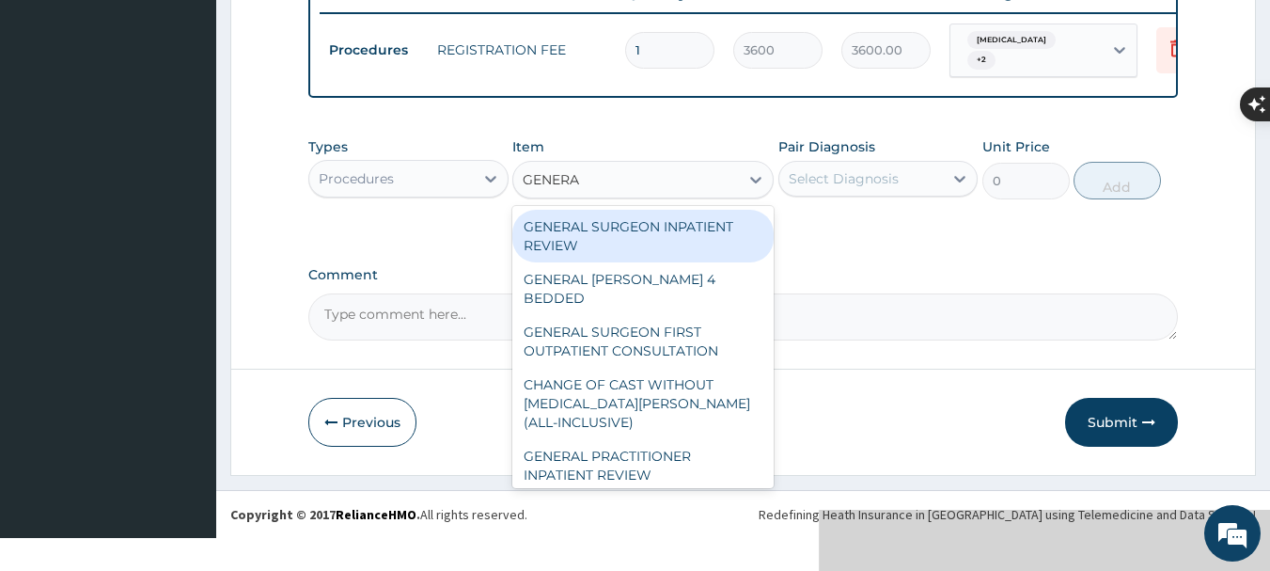
type input "GENERAL"
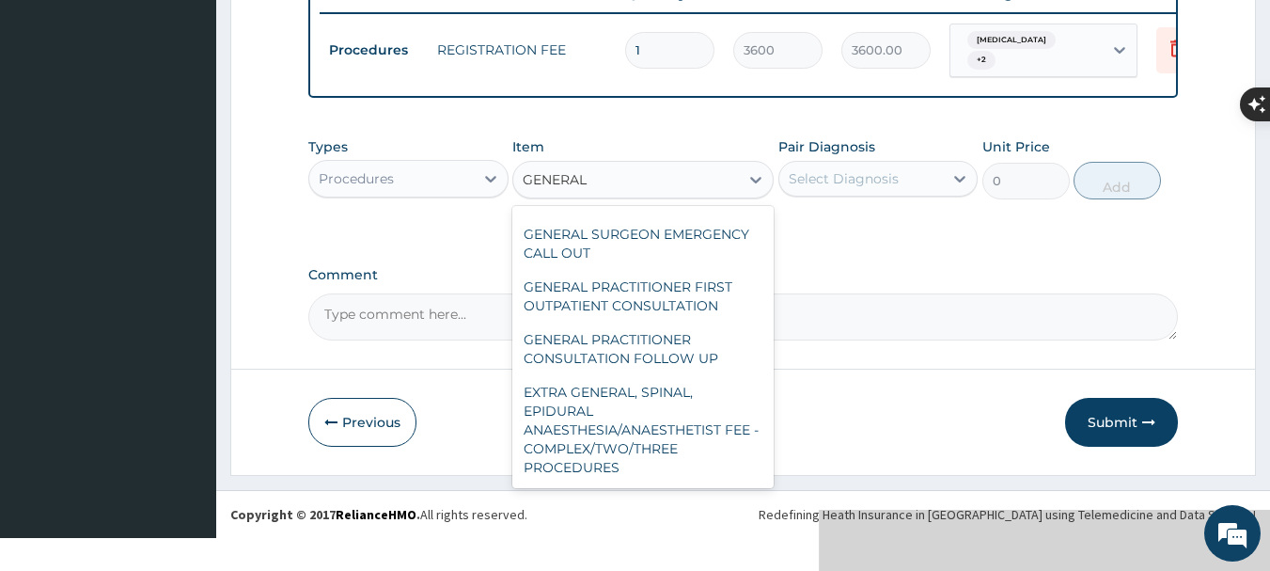
scroll to position [527, 0]
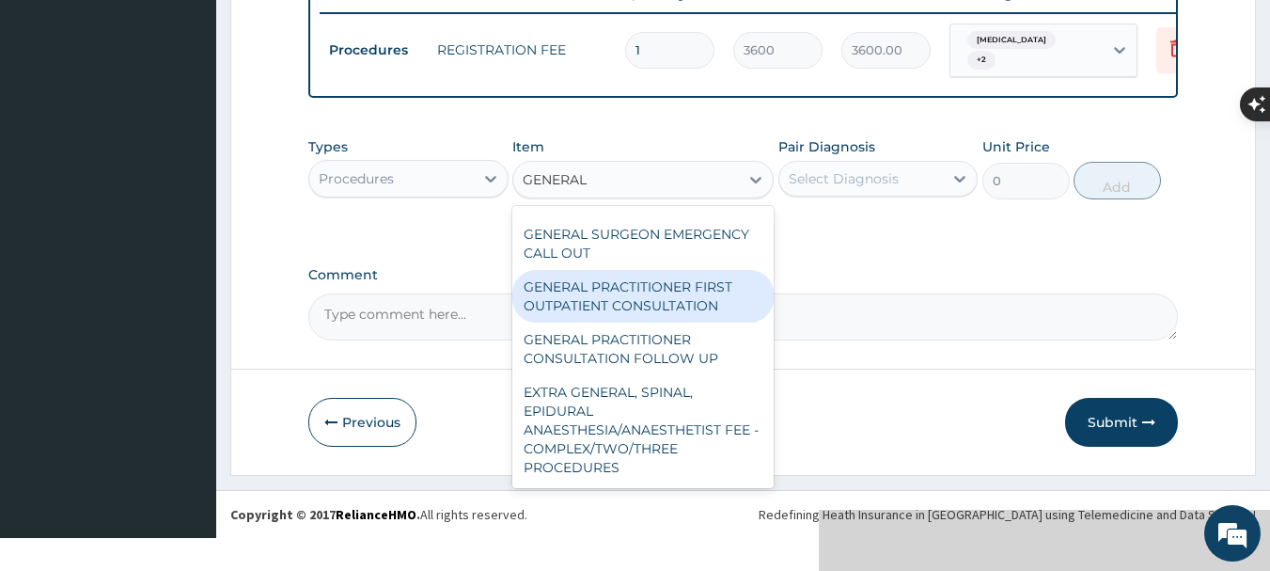
click at [602, 323] on div "GENERAL PRACTITIONER FIRST OUTPATIENT CONSULTATION" at bounding box center [642, 296] width 261 height 53
type input "4500"
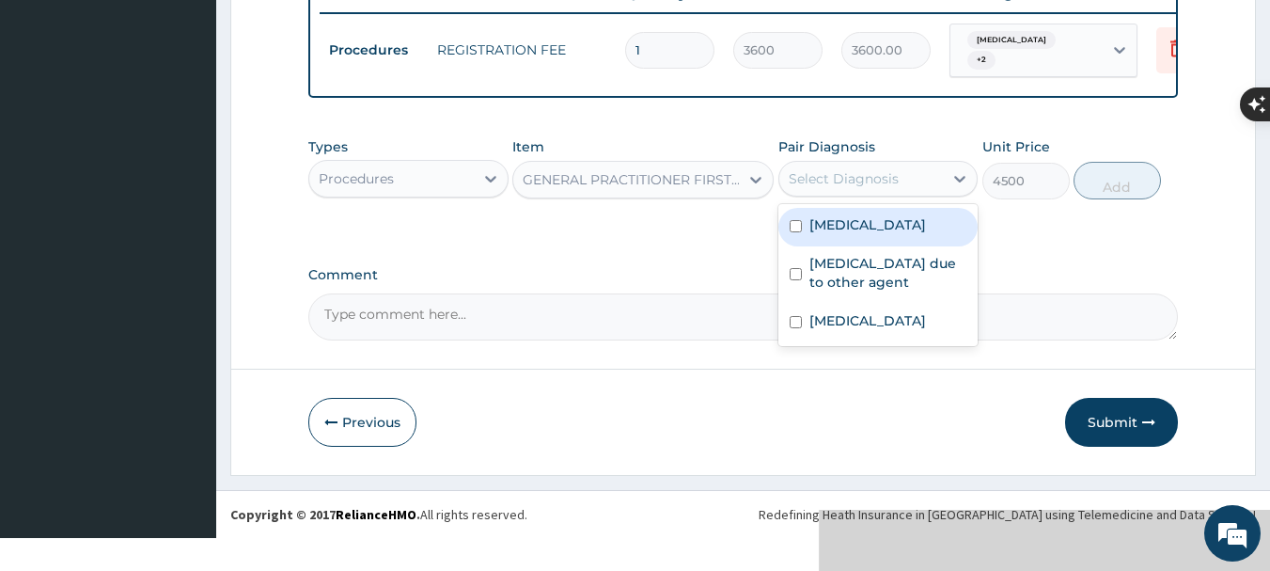
click at [846, 186] on div "Select Diagnosis" at bounding box center [844, 178] width 110 height 19
click at [852, 234] on label "[MEDICAL_DATA]" at bounding box center [868, 224] width 117 height 19
checkbox input "true"
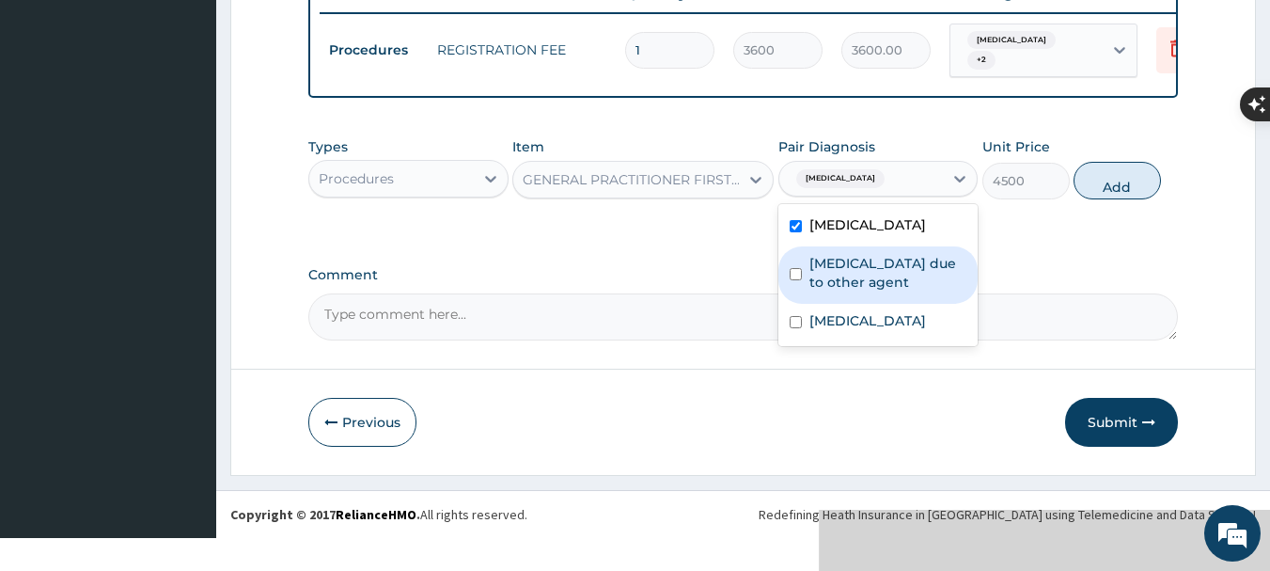
click at [852, 286] on label "[MEDICAL_DATA] due to other agent" at bounding box center [889, 273] width 158 height 38
checkbox input "true"
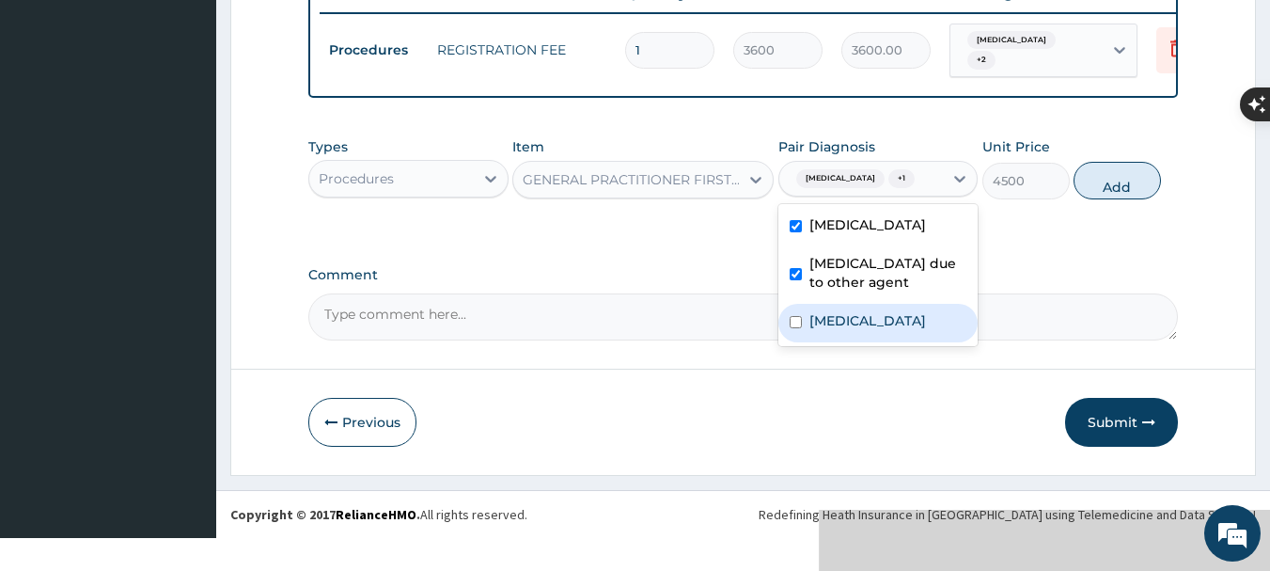
click at [850, 330] on label "[MEDICAL_DATA]" at bounding box center [868, 320] width 117 height 19
checkbox input "true"
click at [1129, 199] on button "Add" at bounding box center [1117, 181] width 87 height 38
type input "0"
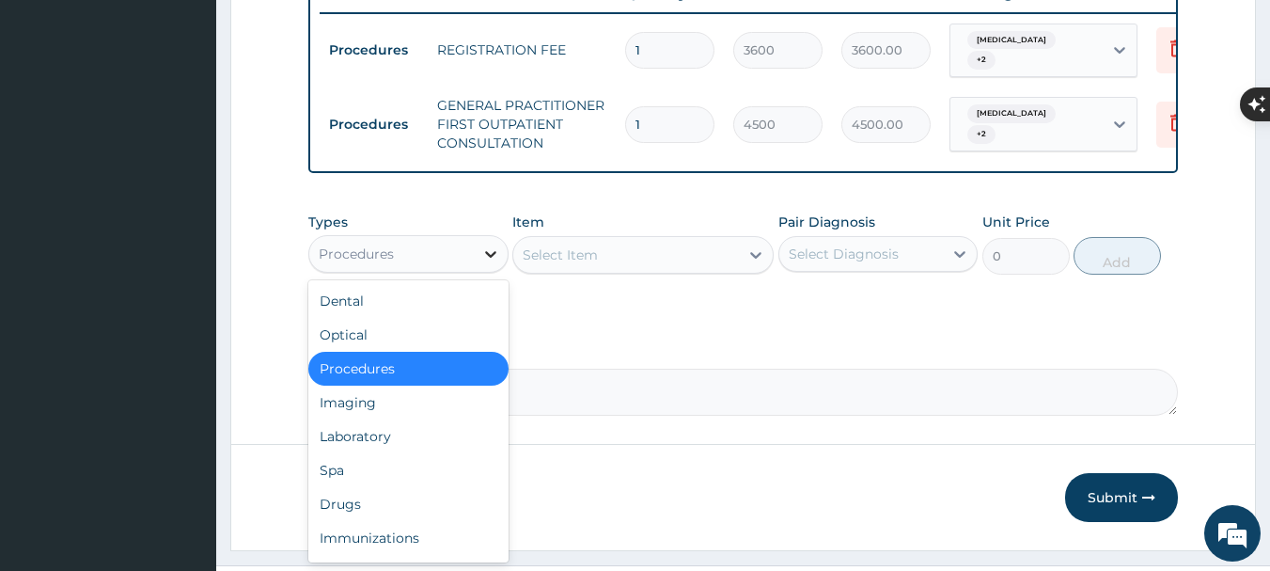
click at [481, 263] on icon at bounding box center [490, 253] width 19 height 19
click at [404, 449] on div "Laboratory" at bounding box center [408, 436] width 200 height 34
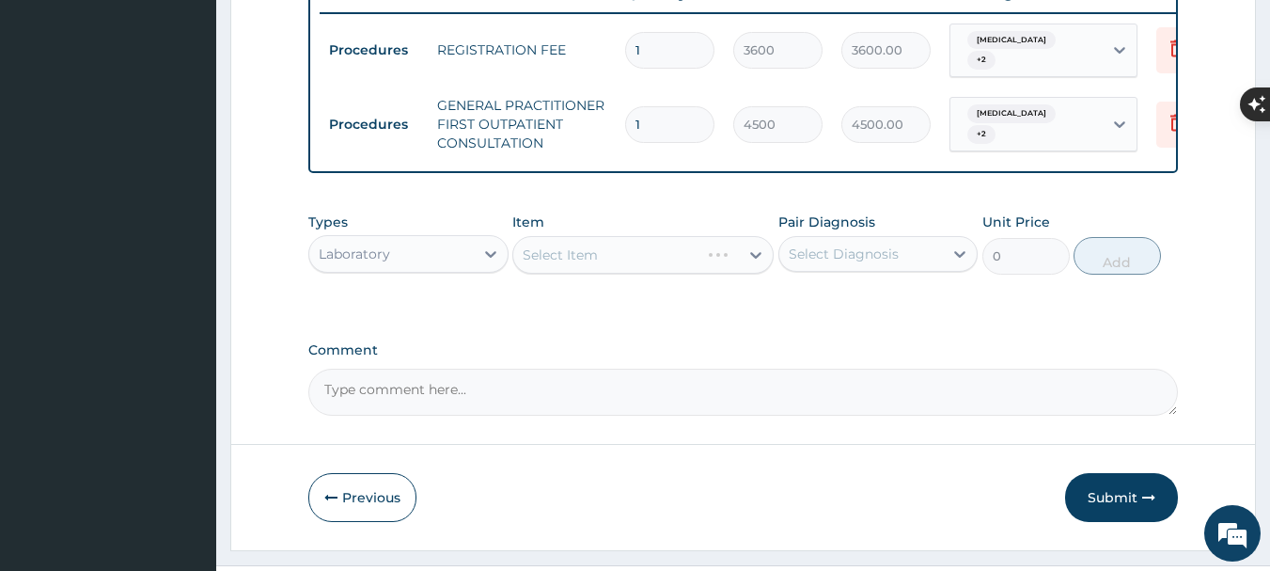
click at [609, 274] on div "Select Item" at bounding box center [642, 255] width 261 height 38
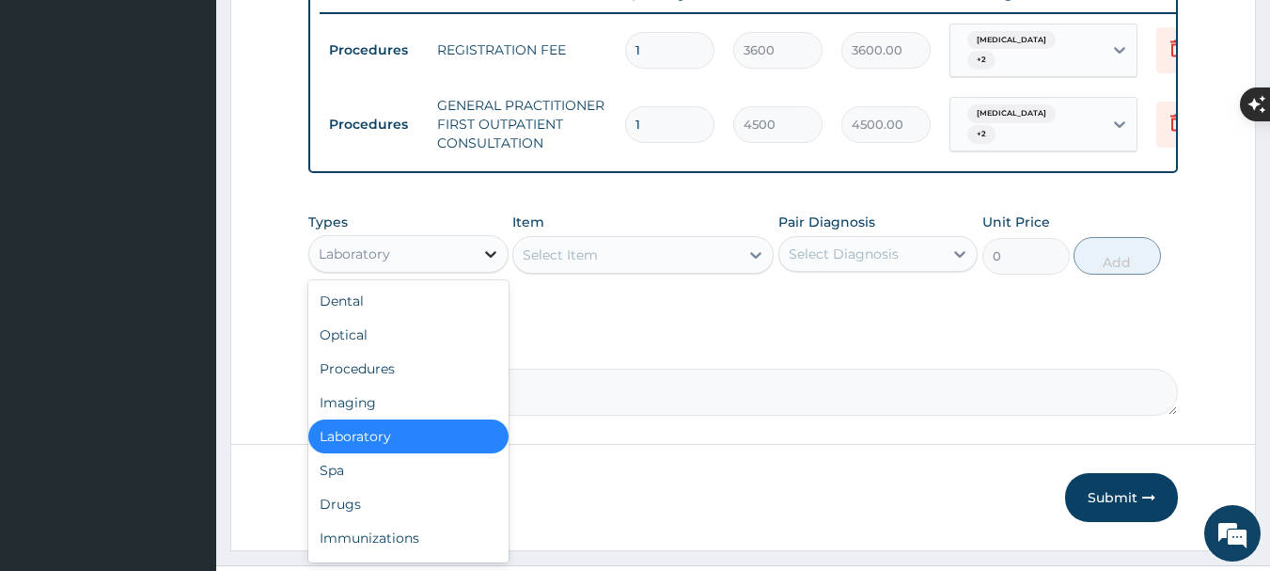
click at [474, 271] on div at bounding box center [491, 254] width 34 height 34
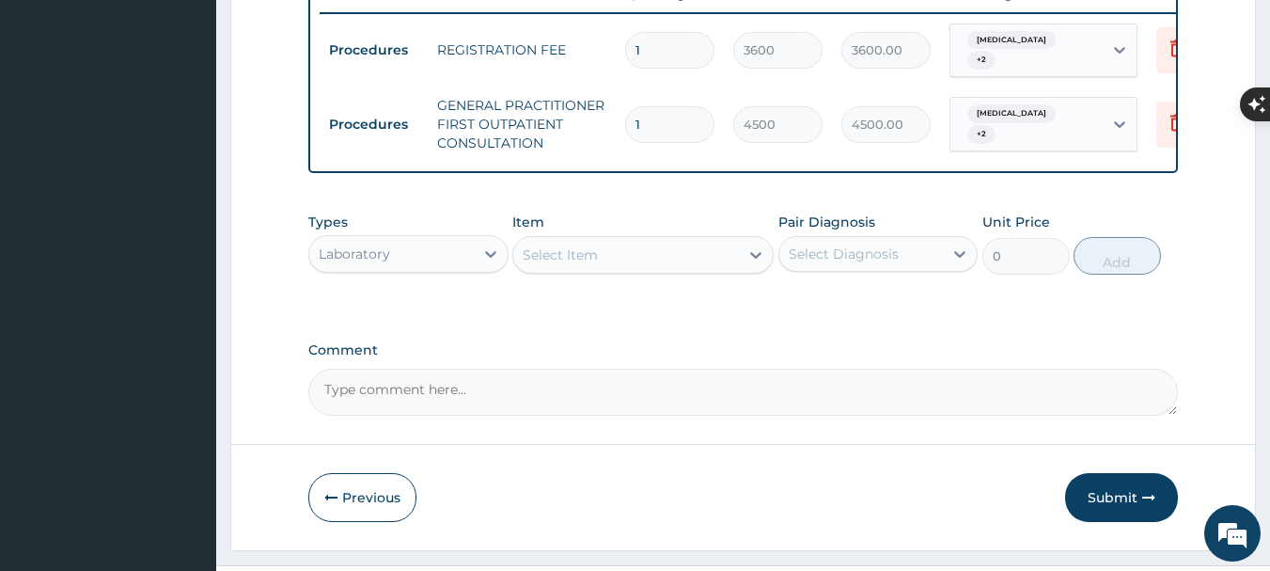
click at [610, 266] on div "Select Item" at bounding box center [626, 255] width 226 height 30
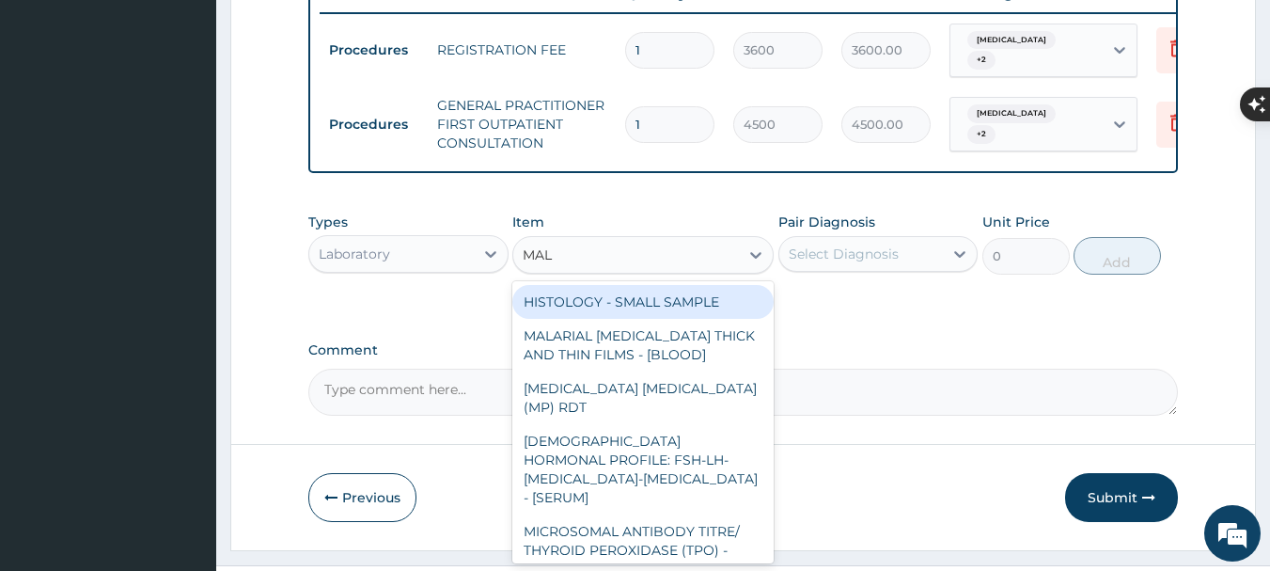
type input "MALA"
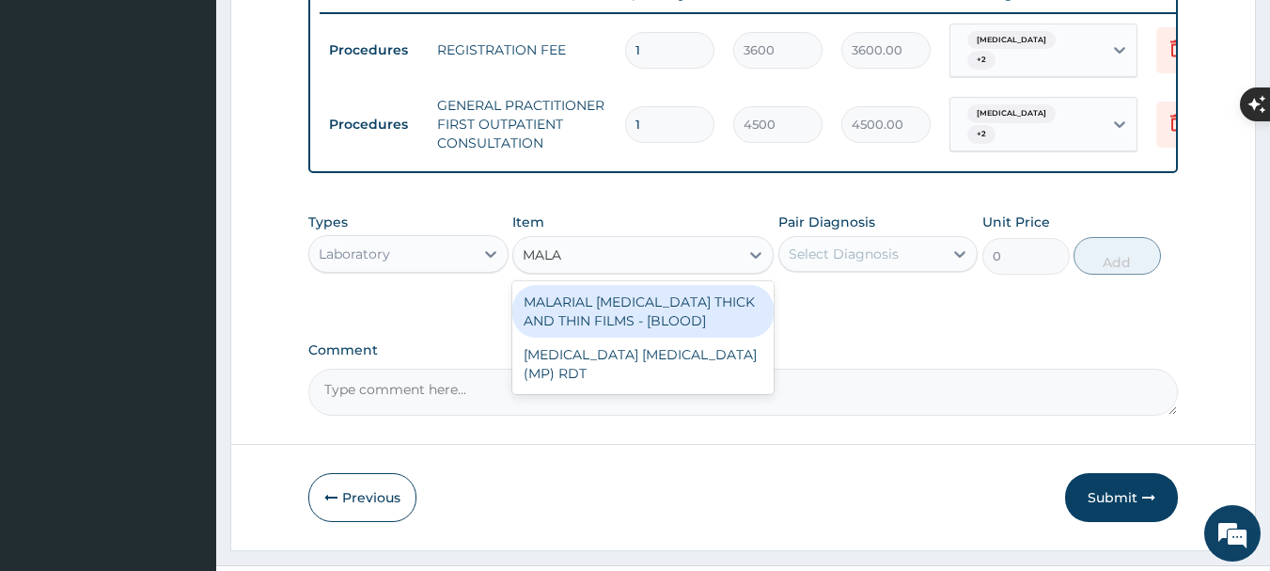
click at [637, 338] on div "MALARIAL [MEDICAL_DATA] THICK AND THIN FILMS - [BLOOD]" at bounding box center [642, 311] width 261 height 53
type input "2625"
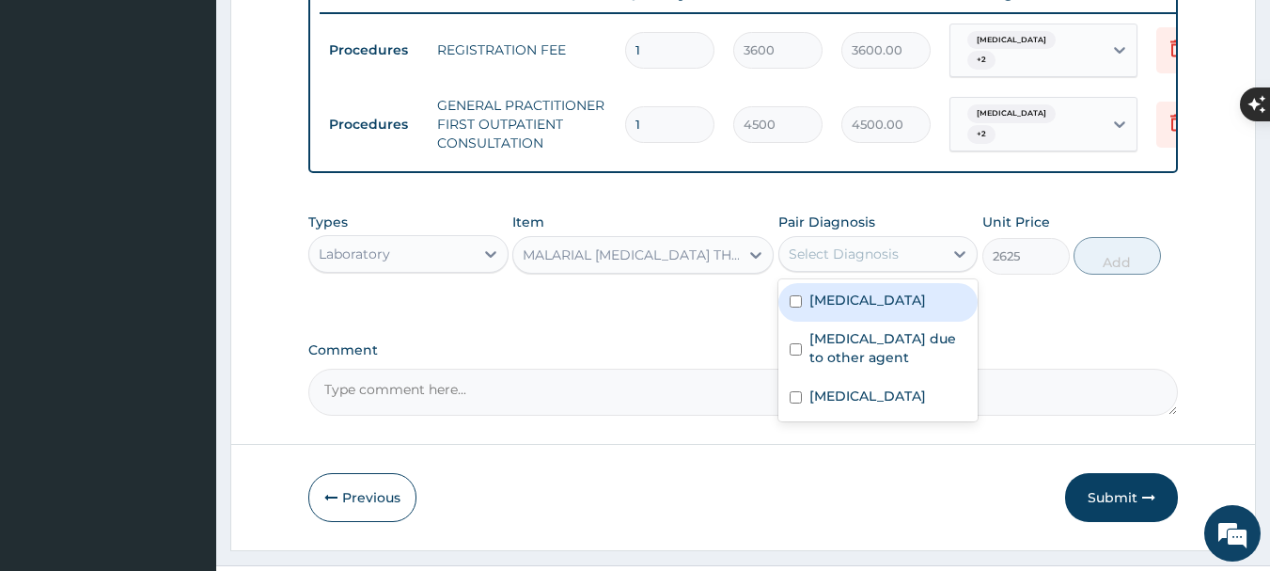
click at [900, 269] on div "Select Diagnosis" at bounding box center [861, 254] width 165 height 30
click at [893, 309] on label "[MEDICAL_DATA]" at bounding box center [868, 300] width 117 height 19
checkbox input "true"
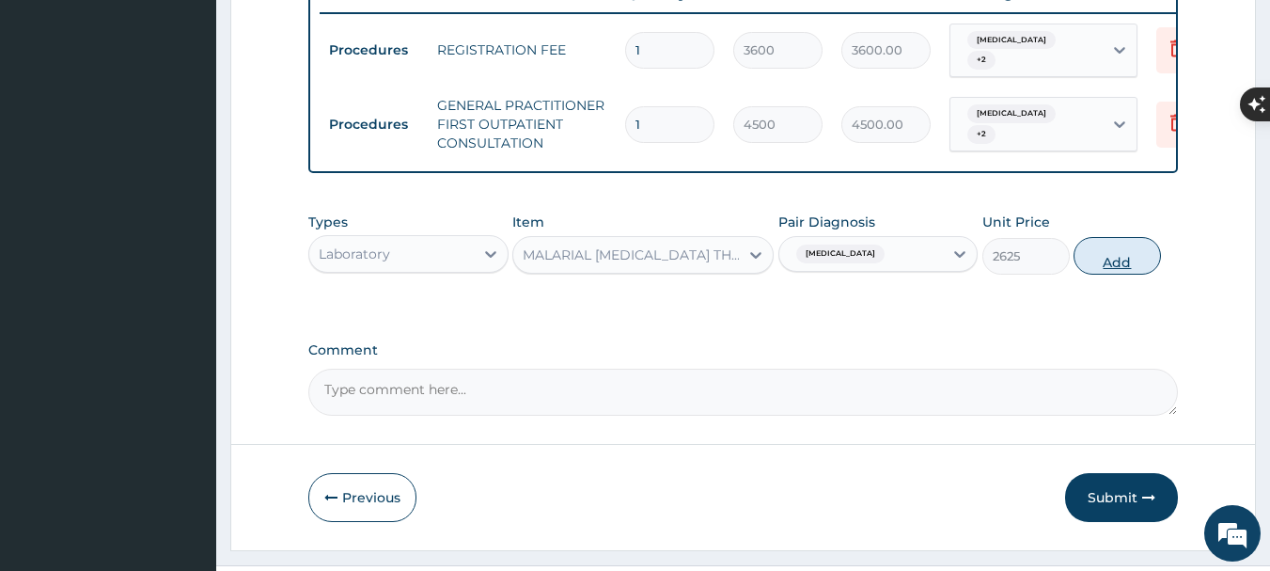
click at [1116, 275] on button "Add" at bounding box center [1117, 256] width 87 height 38
type input "0"
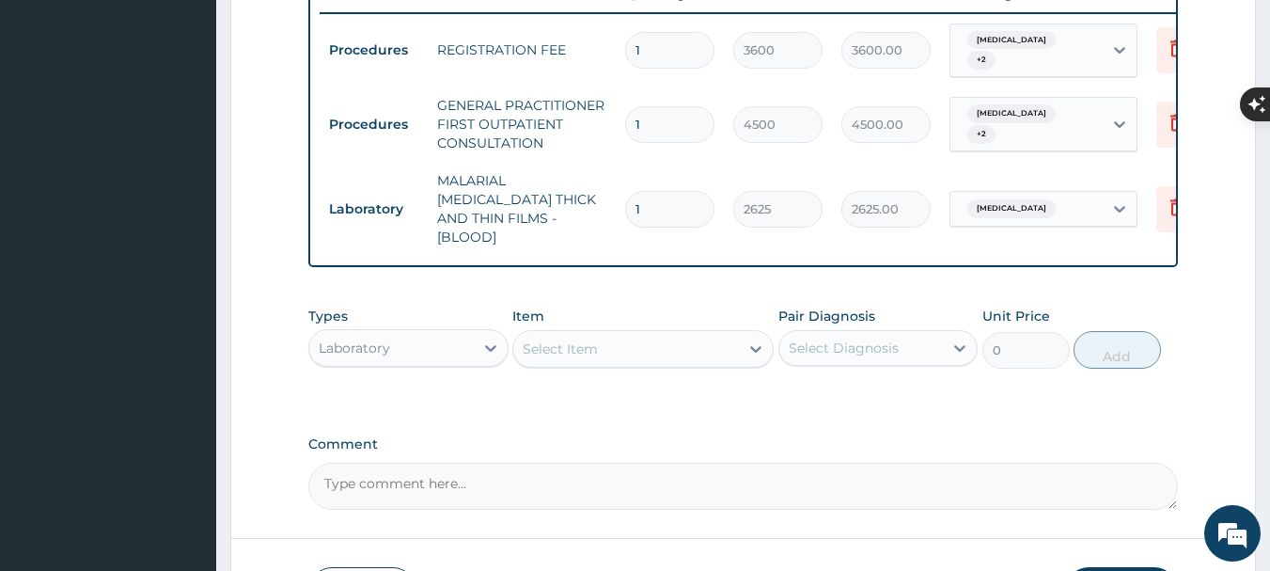
click at [542, 354] on div "Select Item" at bounding box center [560, 348] width 75 height 19
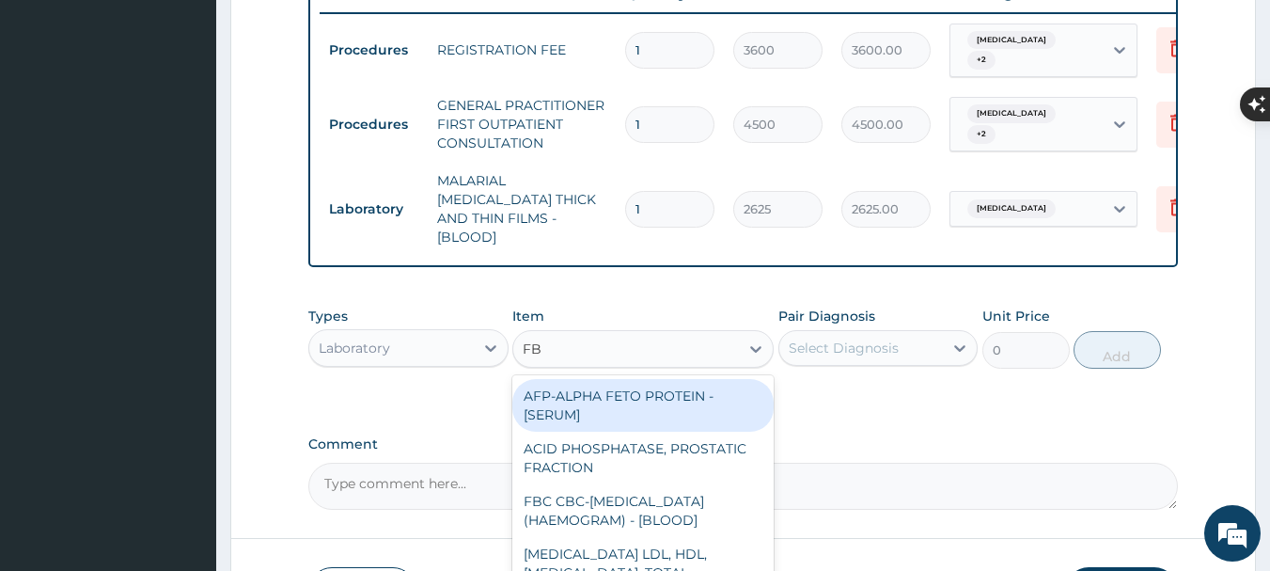
type input "FBC"
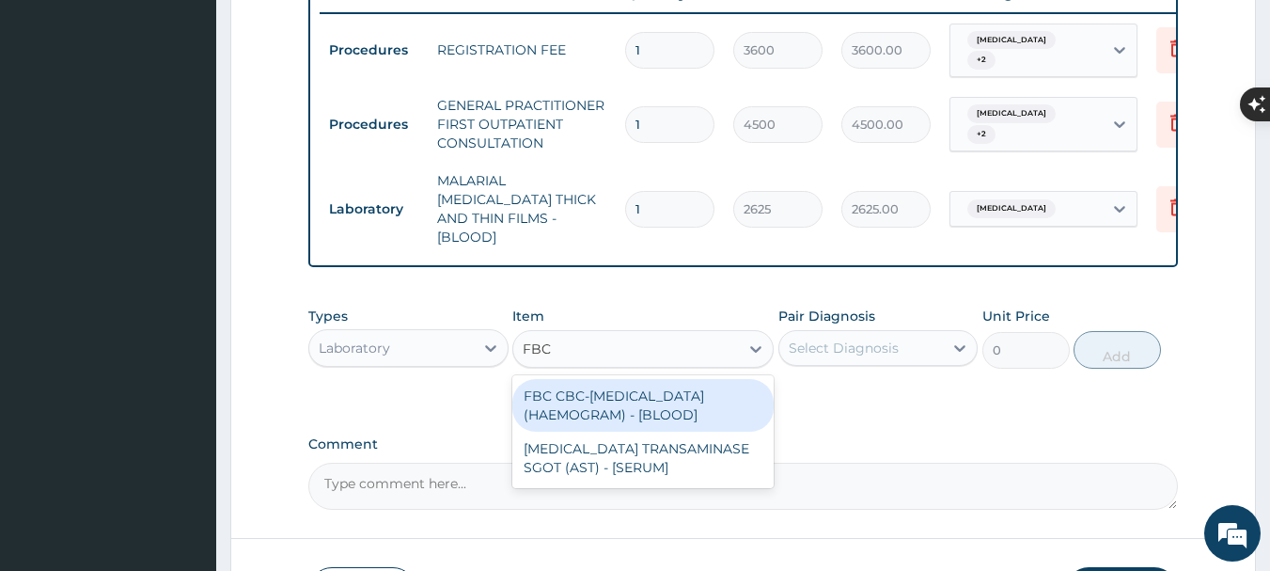
click at [610, 398] on div "FBC CBC-[MEDICAL_DATA] (HAEMOGRAM) - [BLOOD]" at bounding box center [642, 405] width 261 height 53
type input "6600.000000000001"
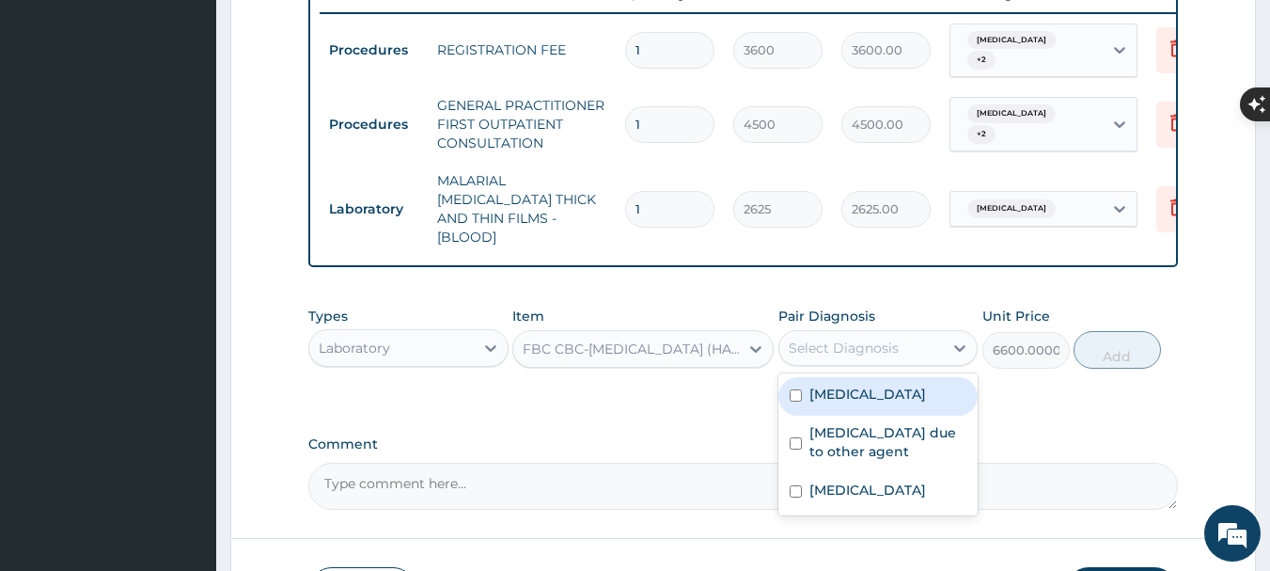
click at [858, 348] on div "Select Diagnosis" at bounding box center [844, 347] width 110 height 19
click at [868, 407] on div "[MEDICAL_DATA]" at bounding box center [879, 396] width 200 height 39
checkbox input "true"
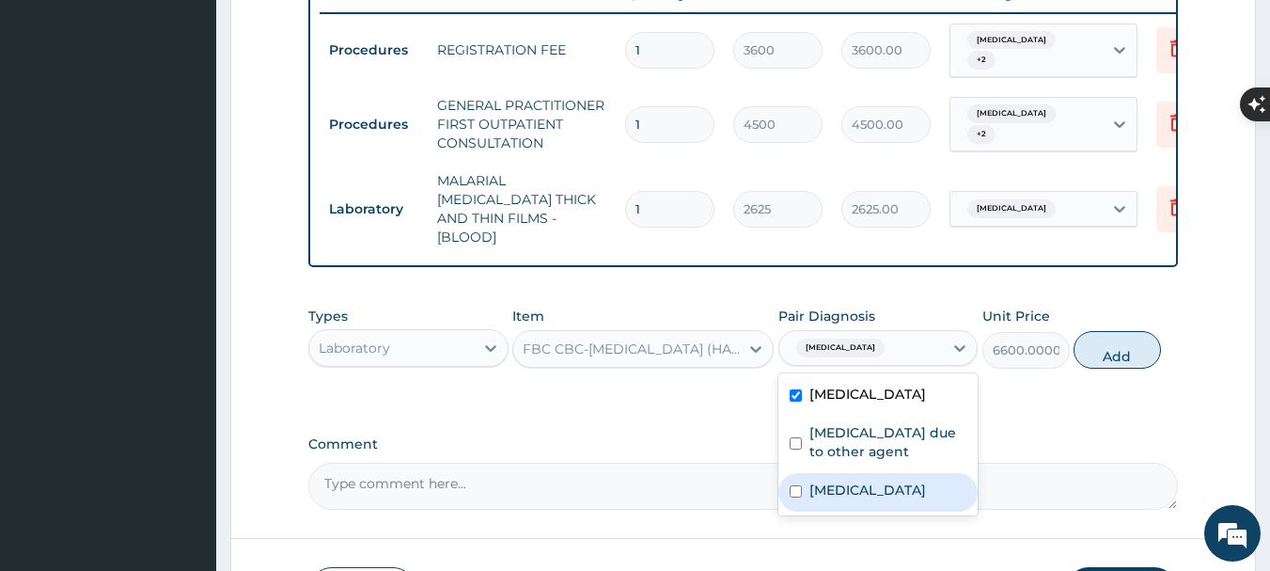
click at [848, 499] on label "[MEDICAL_DATA]" at bounding box center [868, 489] width 117 height 19
checkbox input "true"
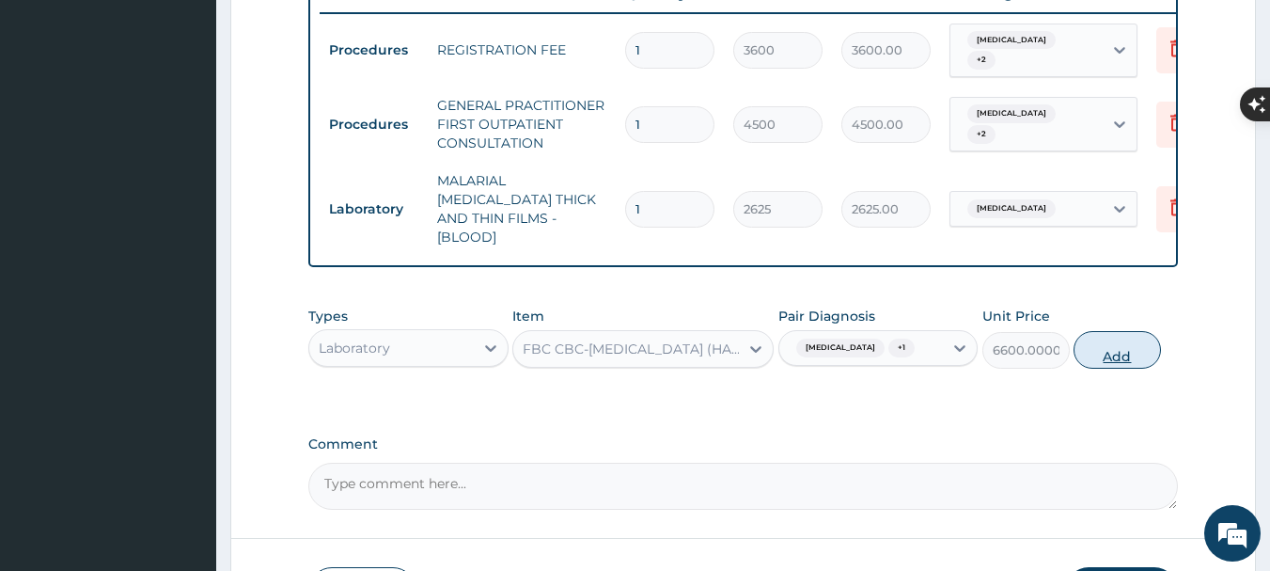
click at [1111, 345] on button "Add" at bounding box center [1117, 350] width 87 height 38
type input "0"
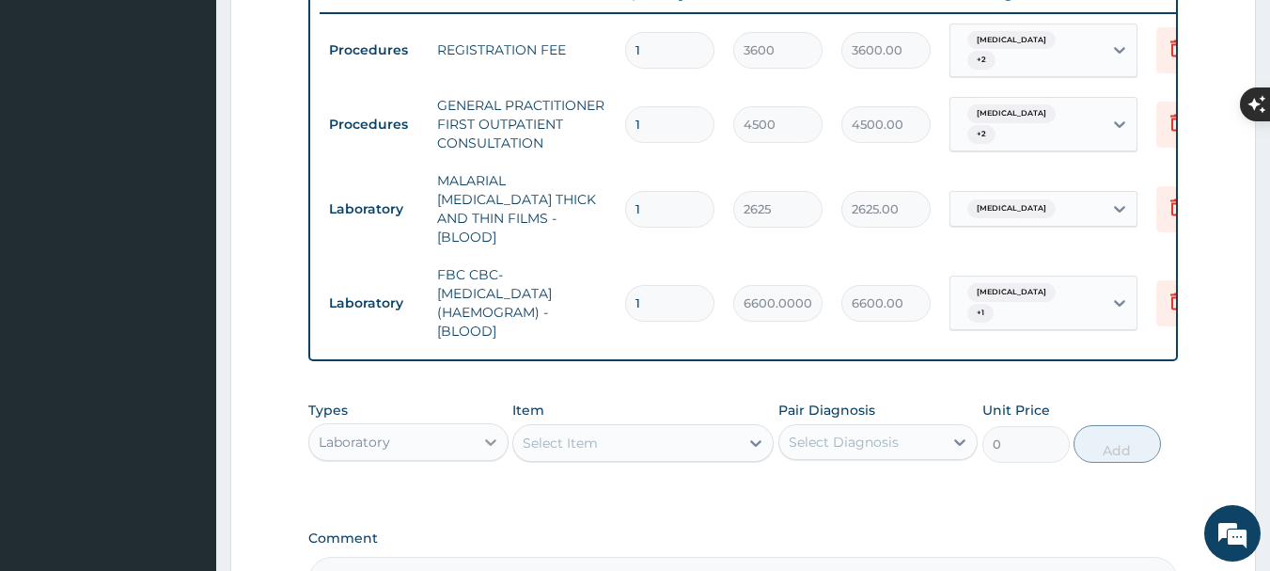
click at [484, 439] on icon at bounding box center [490, 442] width 19 height 19
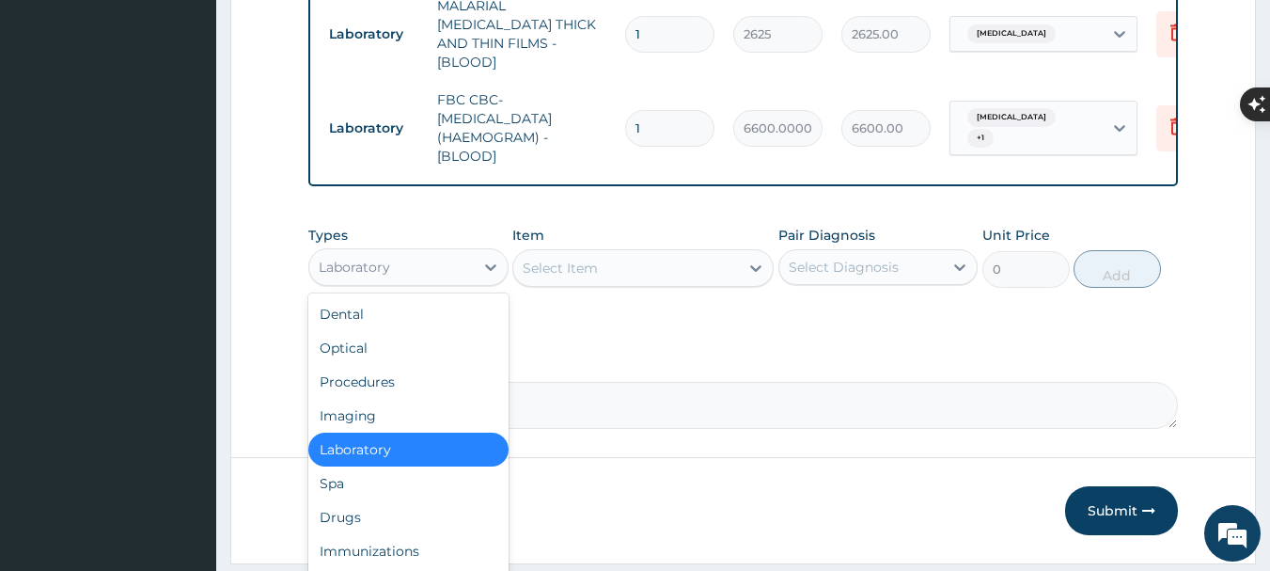
scroll to position [924, 0]
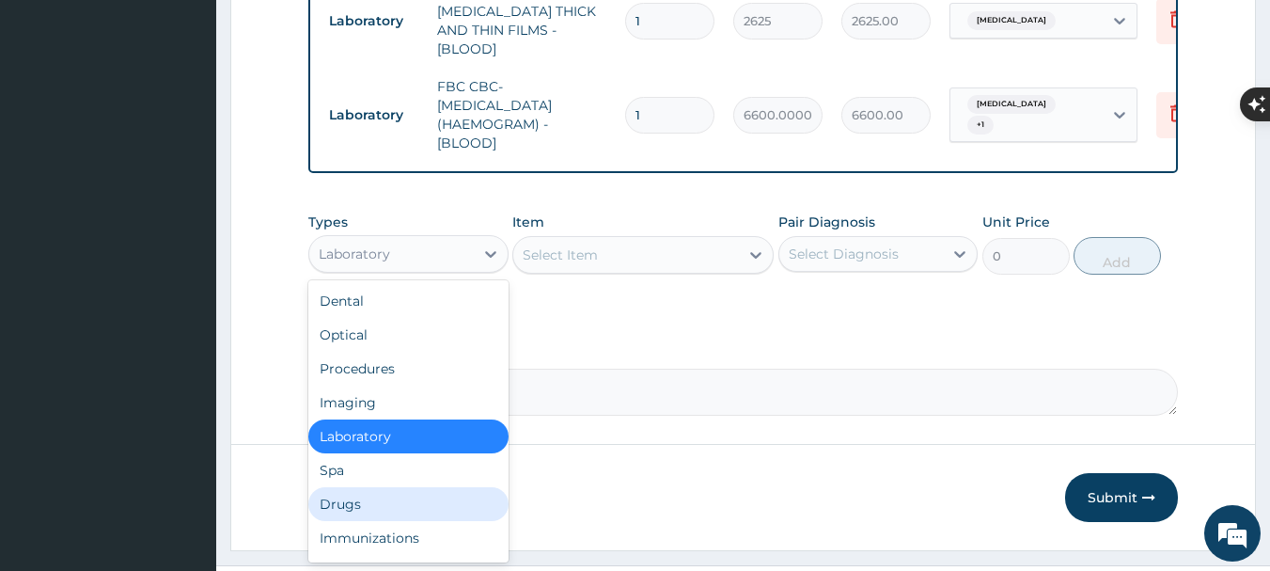
click at [363, 501] on div "Drugs" at bounding box center [408, 504] width 200 height 34
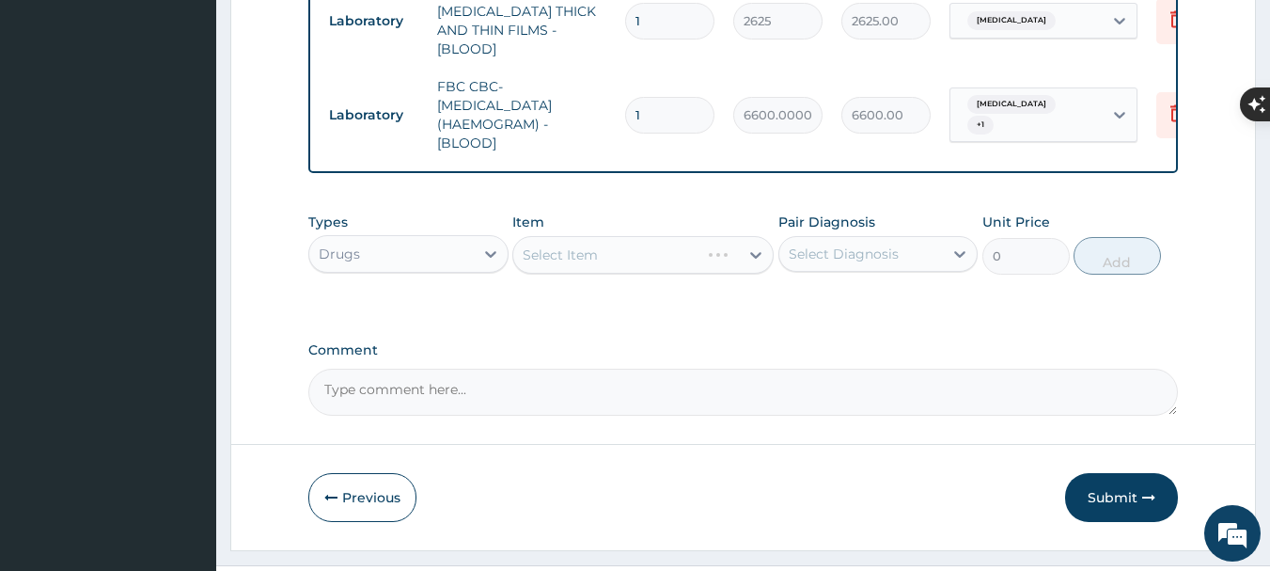
click at [611, 256] on div "Select Item" at bounding box center [642, 255] width 261 height 38
click at [733, 257] on div "Select Item" at bounding box center [642, 255] width 261 height 38
click at [616, 258] on div "Select Item" at bounding box center [626, 255] width 226 height 30
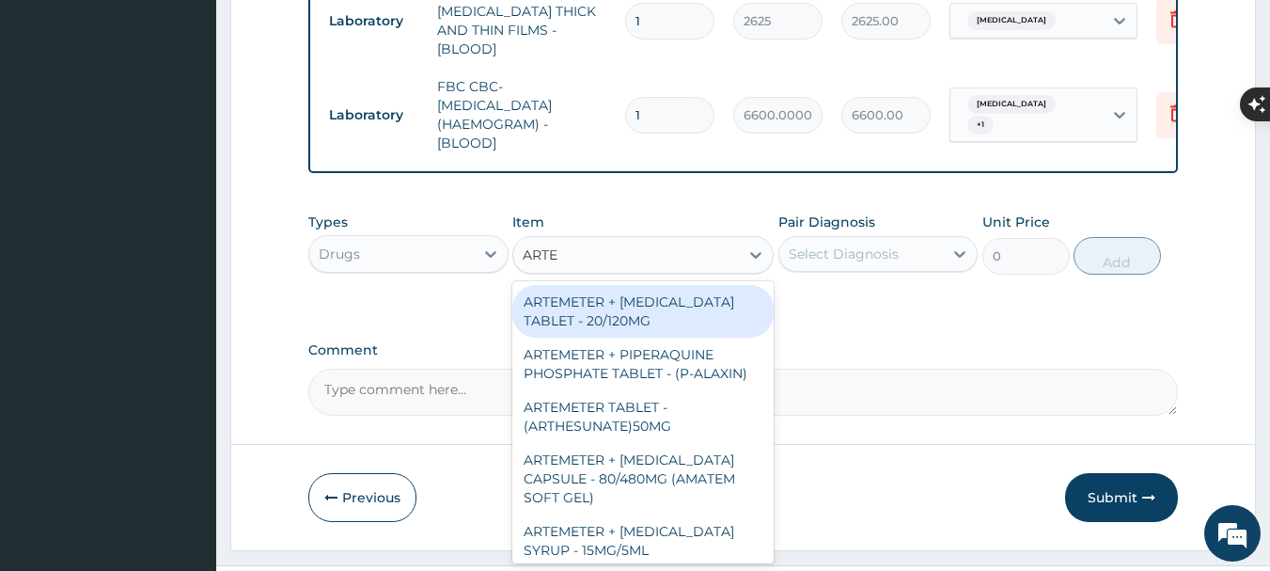
type input "ARTEM"
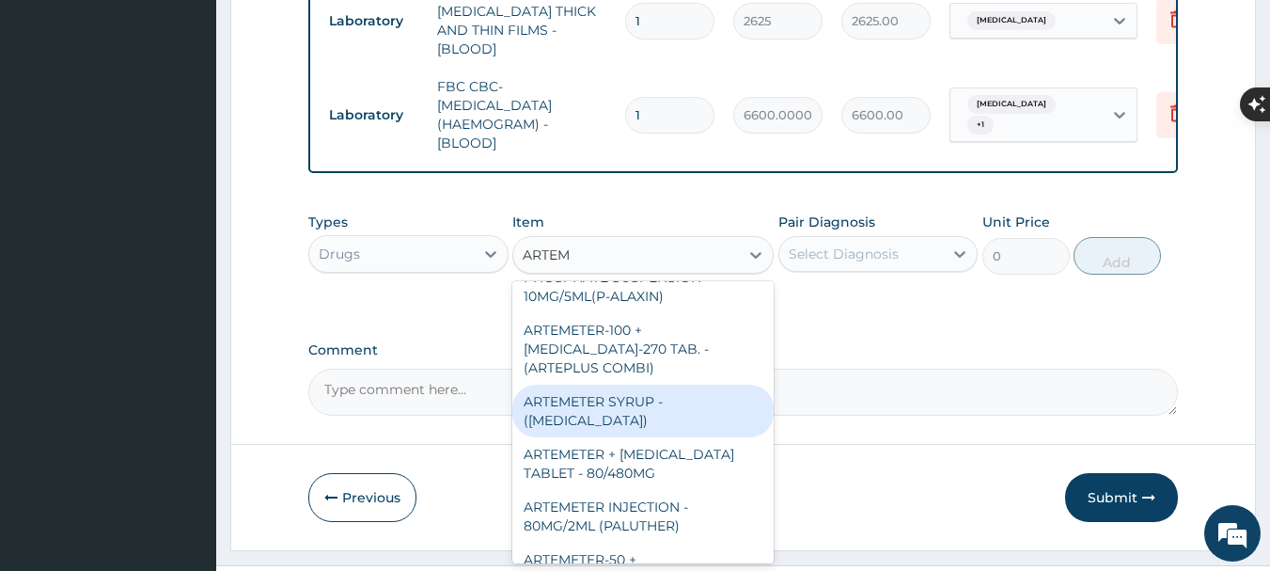
scroll to position [470, 0]
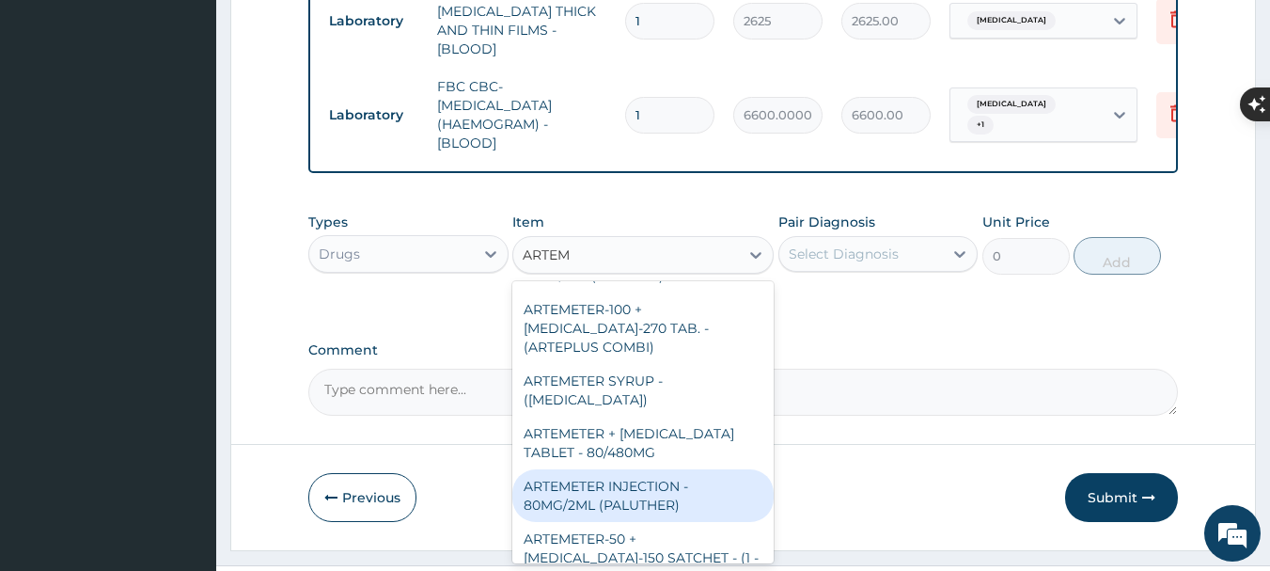
click at [621, 470] on div "ARTEMETER INJECTION - 80MG/2ML (PALUTHER)" at bounding box center [642, 495] width 261 height 53
type input "840"
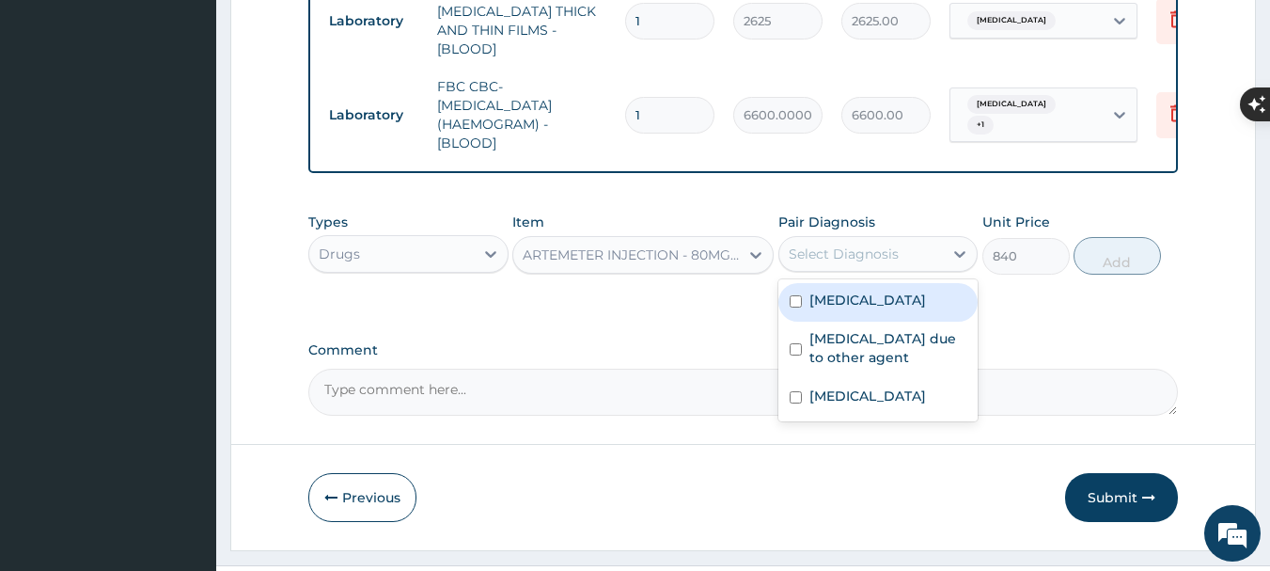
click at [817, 260] on div "Select Diagnosis" at bounding box center [861, 254] width 165 height 30
click at [840, 306] on div "[MEDICAL_DATA]" at bounding box center [879, 302] width 200 height 39
checkbox input "true"
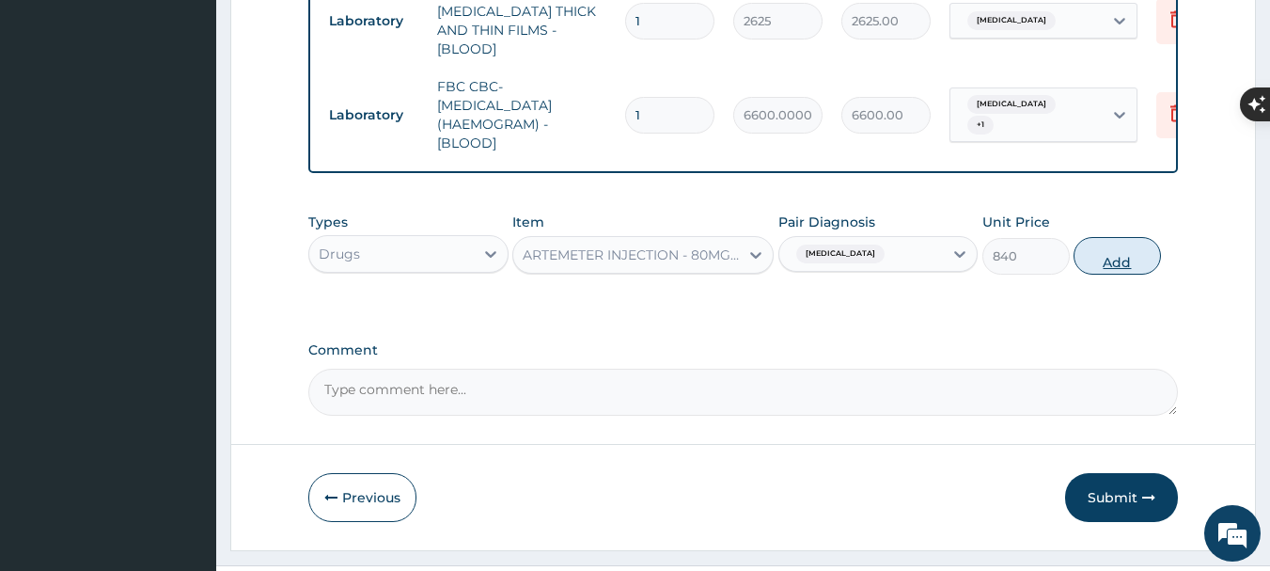
click at [1108, 263] on button "Add" at bounding box center [1117, 256] width 87 height 38
type input "0"
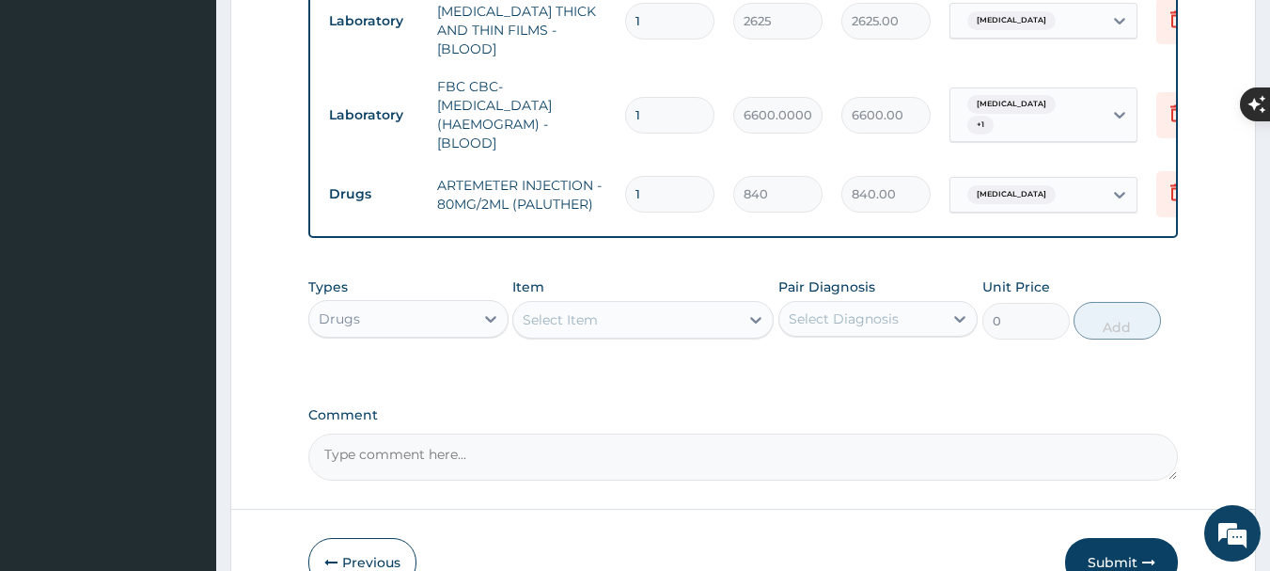
click at [533, 315] on div "Select Item" at bounding box center [560, 319] width 75 height 19
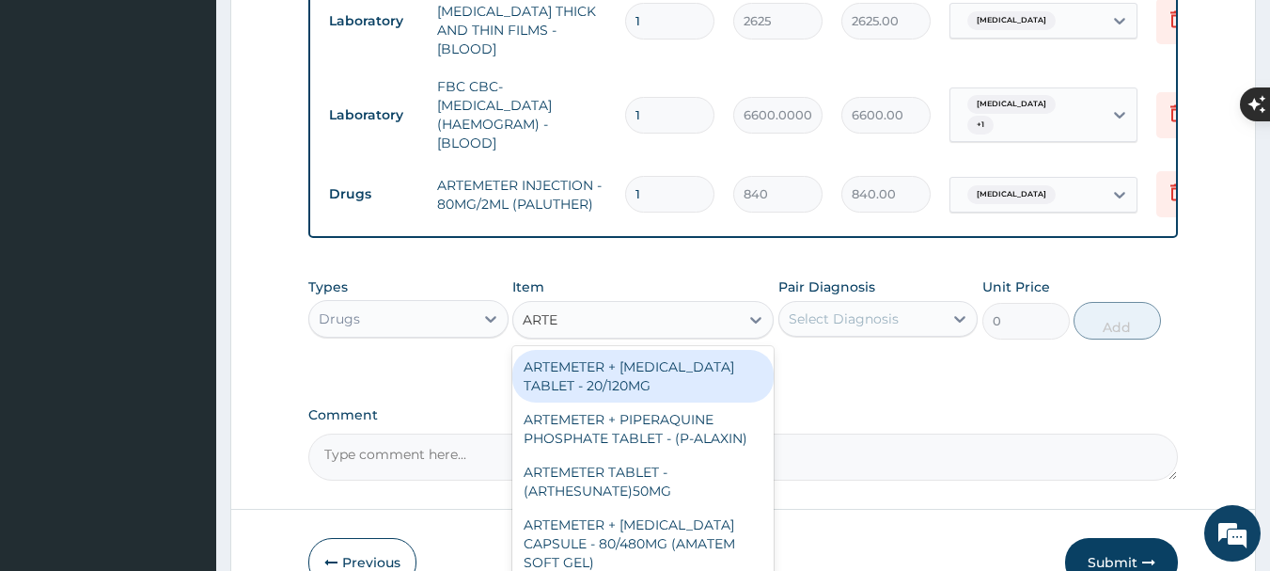
type input "ARTEM"
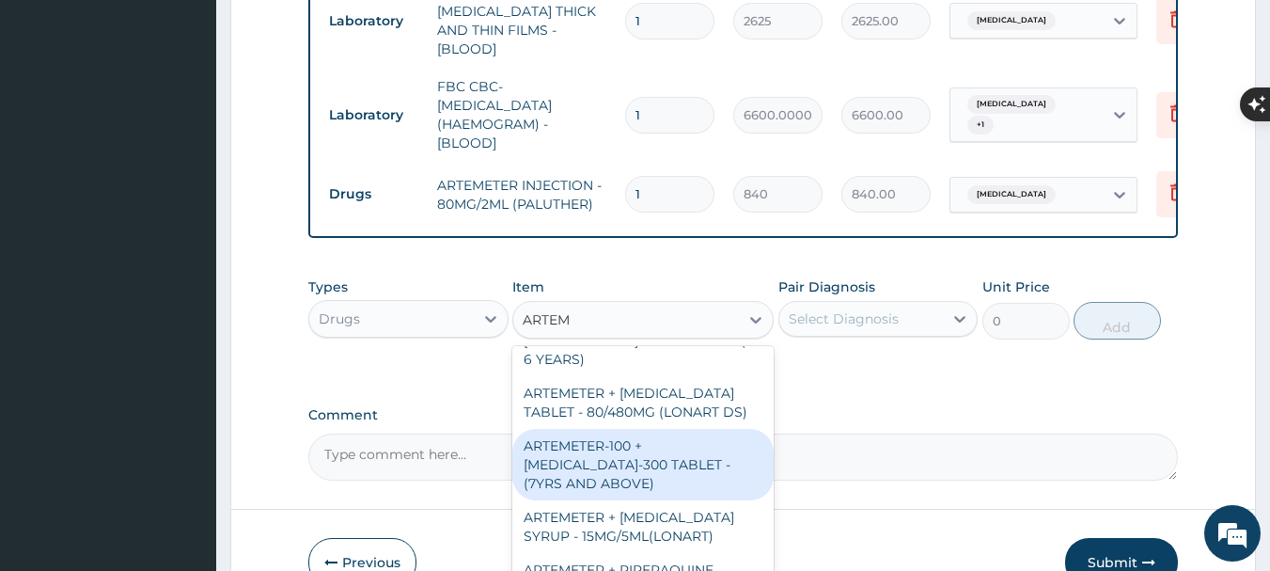
scroll to position [820, 0]
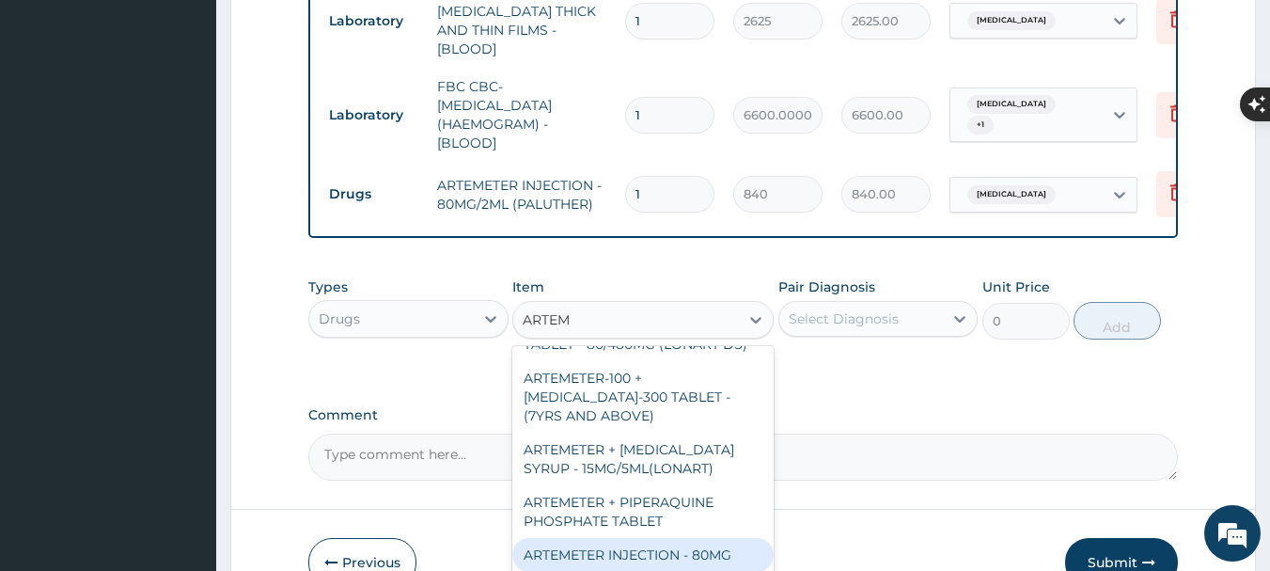
click at [603, 538] on div "ARTEMETER INJECTION - 80MG" at bounding box center [642, 555] width 261 height 34
type input "571.2"
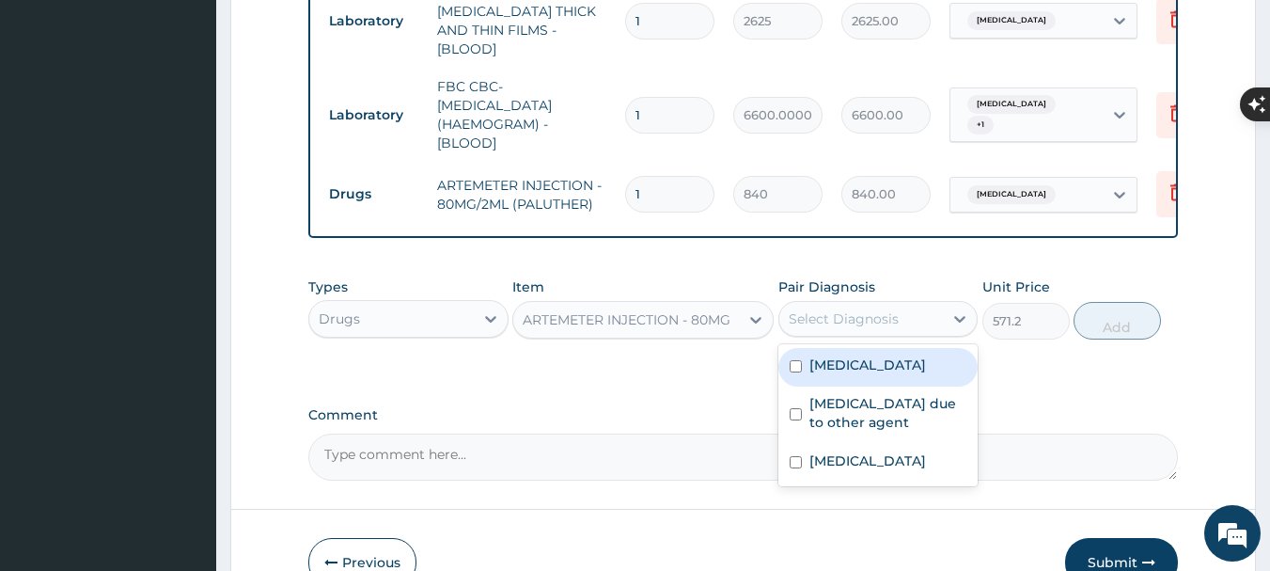
click at [887, 318] on div "Select Diagnosis" at bounding box center [844, 318] width 110 height 19
click at [878, 360] on label "[MEDICAL_DATA]" at bounding box center [868, 364] width 117 height 19
checkbox input "true"
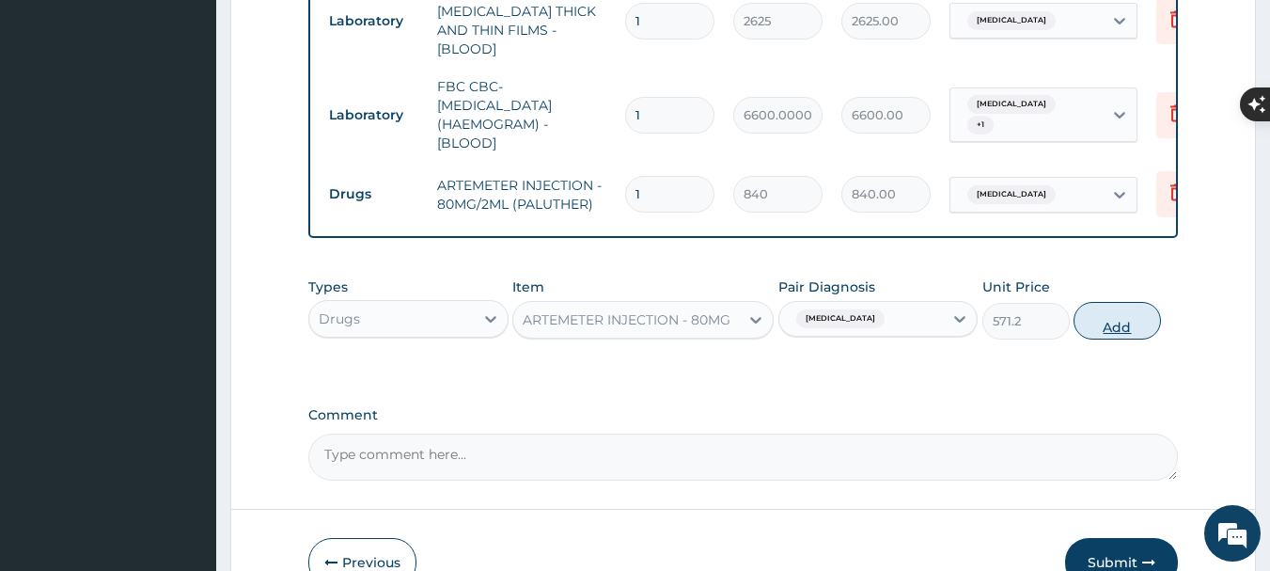
click at [1118, 324] on button "Add" at bounding box center [1117, 321] width 87 height 38
type input "0"
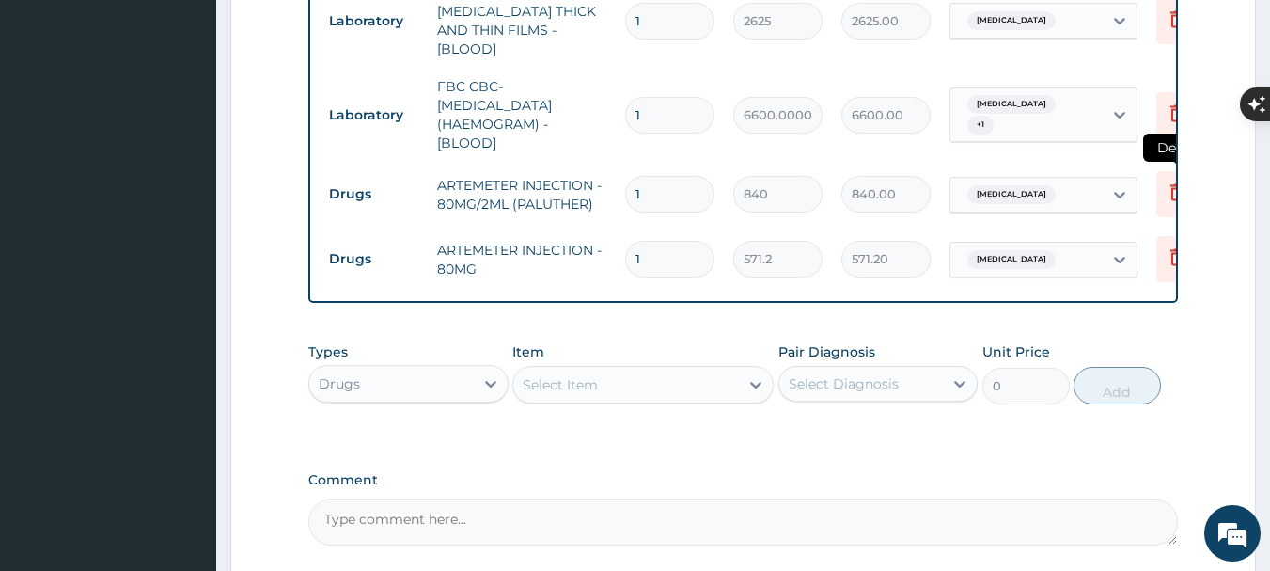
click at [1174, 181] on icon at bounding box center [1177, 192] width 23 height 23
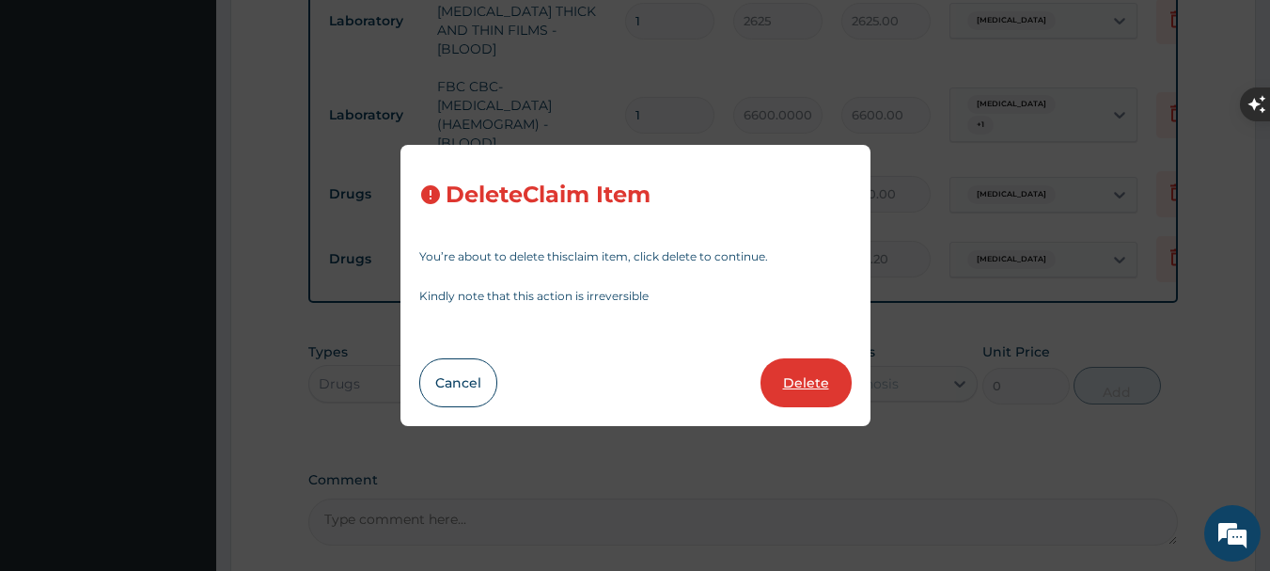
click at [797, 382] on button "Delete" at bounding box center [806, 382] width 91 height 49
type input "571.2"
type input "571.20"
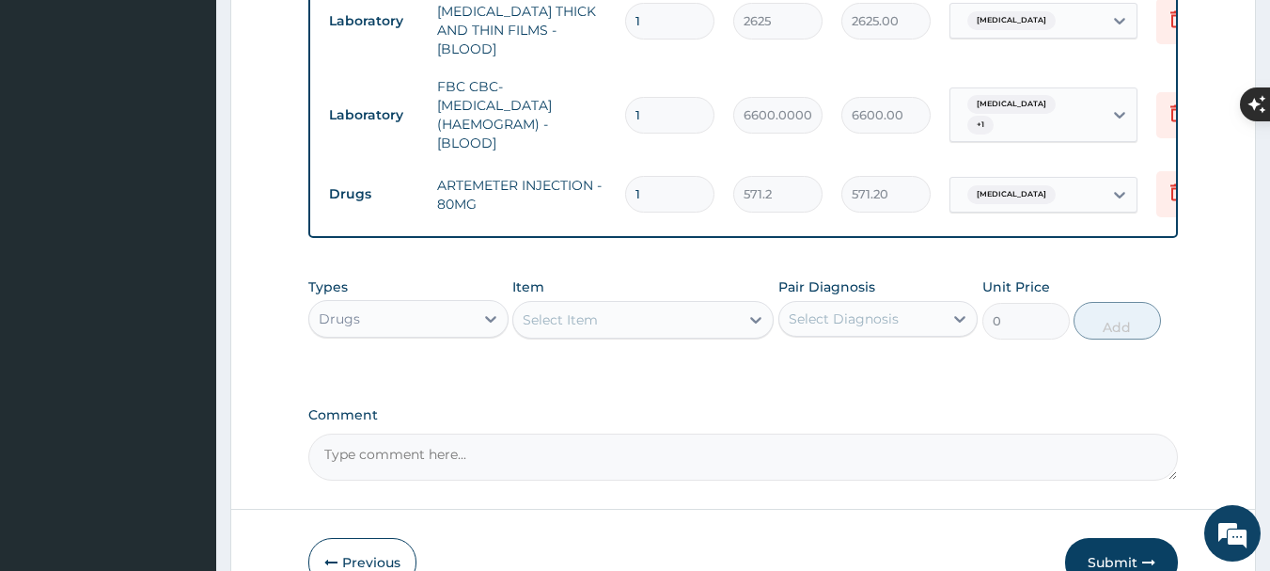
click at [556, 314] on div "Select Item" at bounding box center [560, 319] width 75 height 19
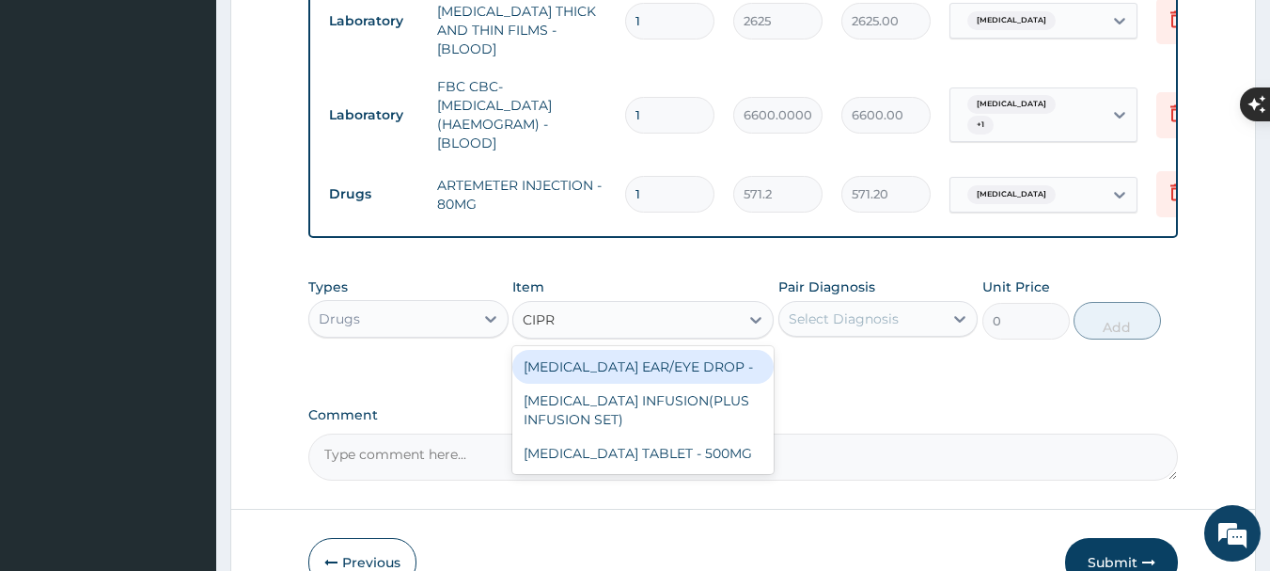
type input "[MEDICAL_DATA]"
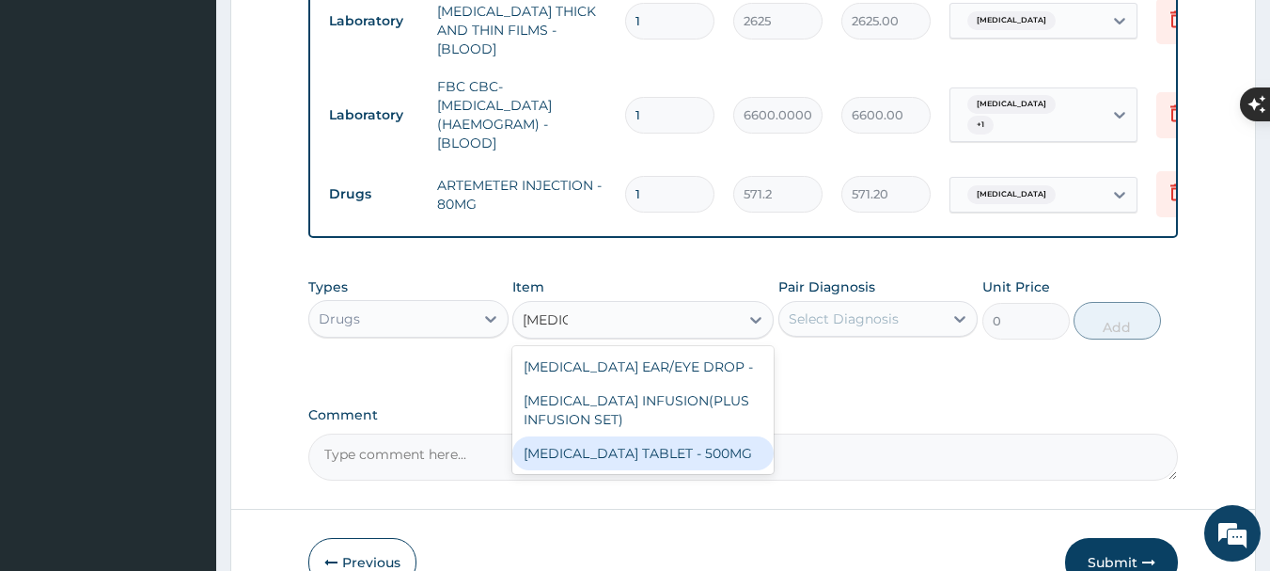
click at [592, 449] on div "[MEDICAL_DATA] TABLET - 500MG" at bounding box center [642, 453] width 261 height 34
click at [592, 449] on textarea "Comment" at bounding box center [743, 456] width 871 height 47
type input "235.20000000000002"
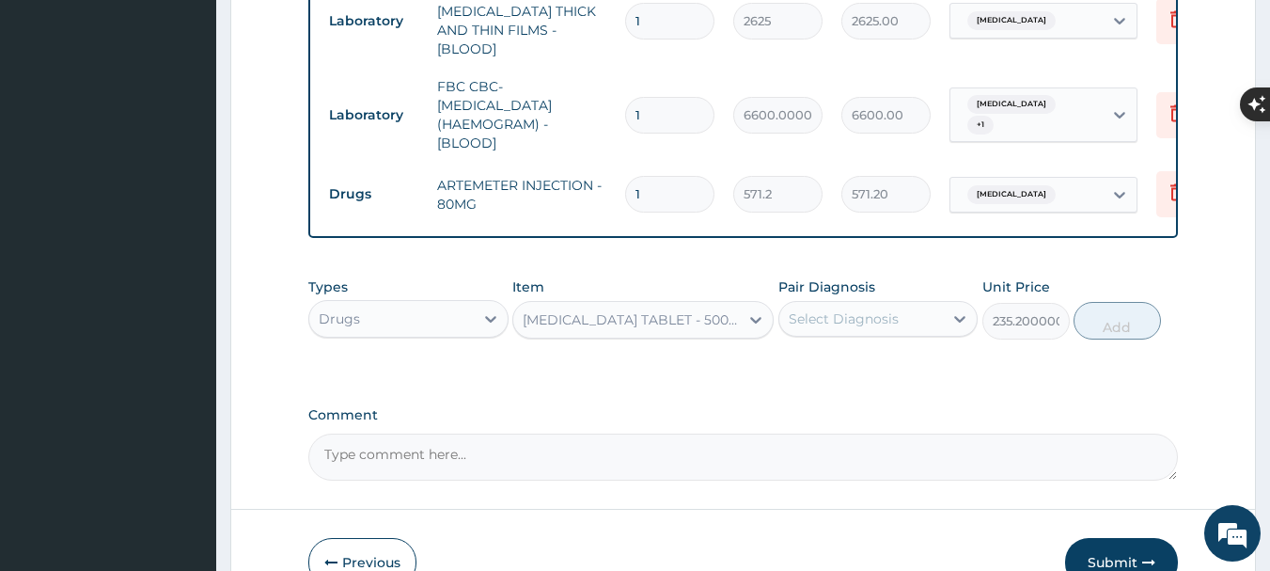
click at [810, 321] on div "Select Diagnosis" at bounding box center [844, 318] width 110 height 19
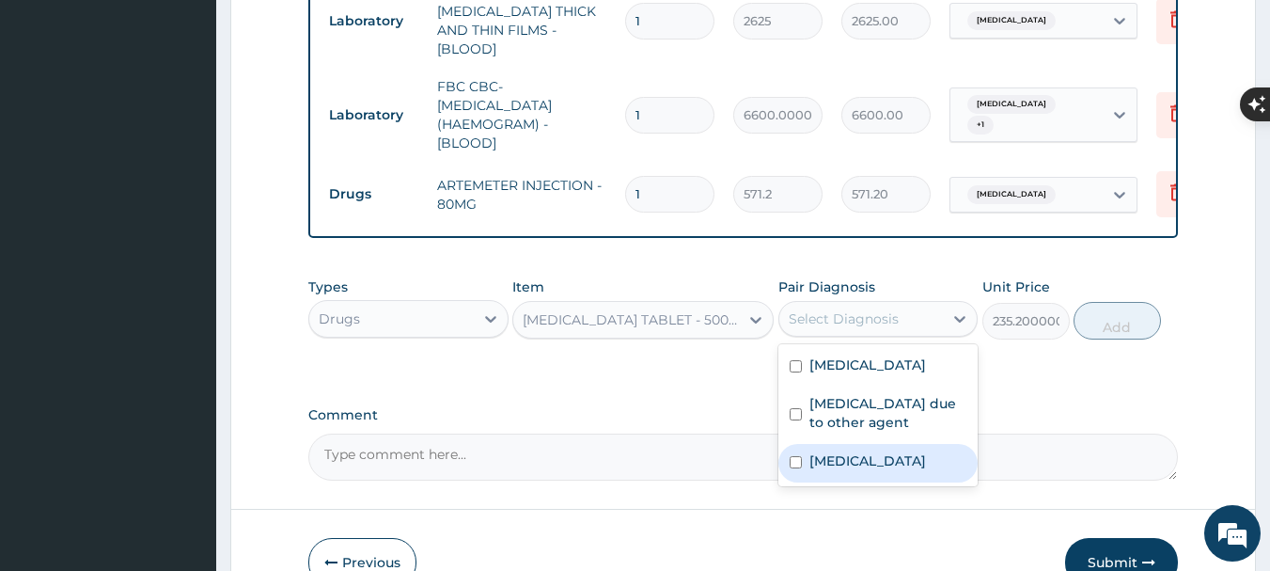
click at [814, 470] on label "[MEDICAL_DATA]" at bounding box center [868, 460] width 117 height 19
checkbox input "true"
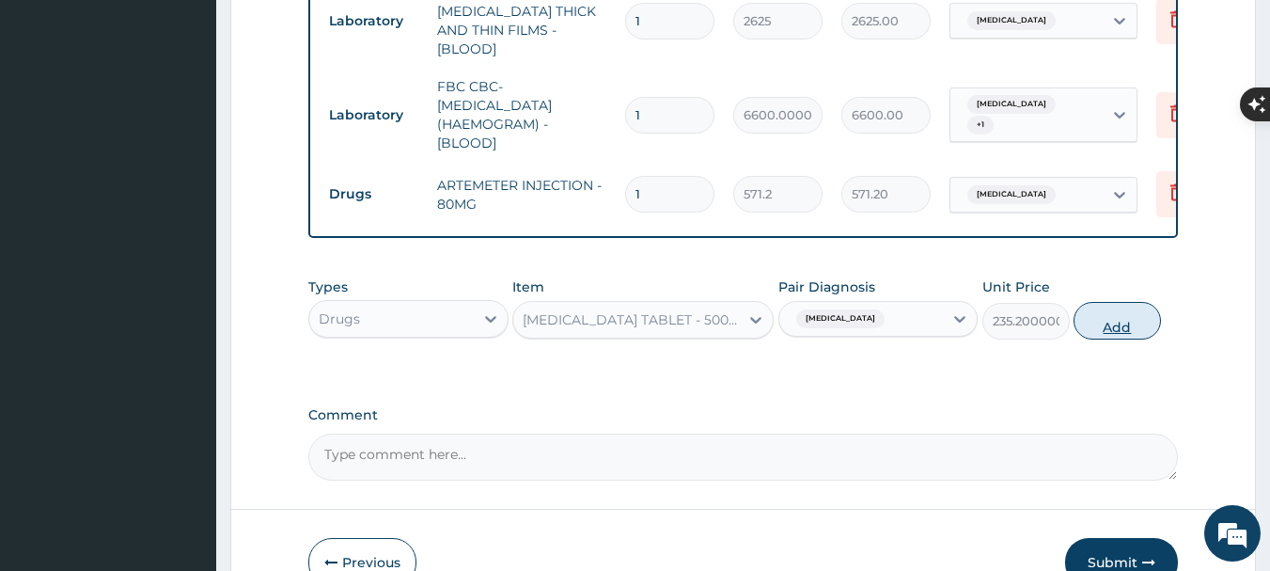
click at [1124, 320] on button "Add" at bounding box center [1117, 321] width 87 height 38
type input "0"
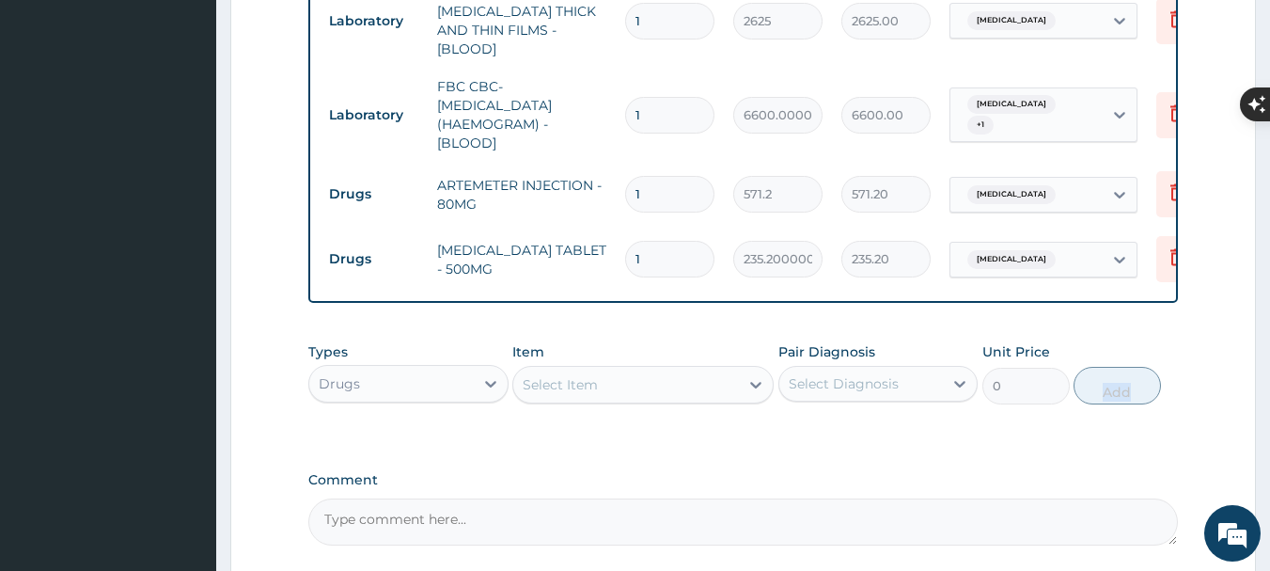
click at [563, 383] on div "Select Item" at bounding box center [560, 384] width 75 height 19
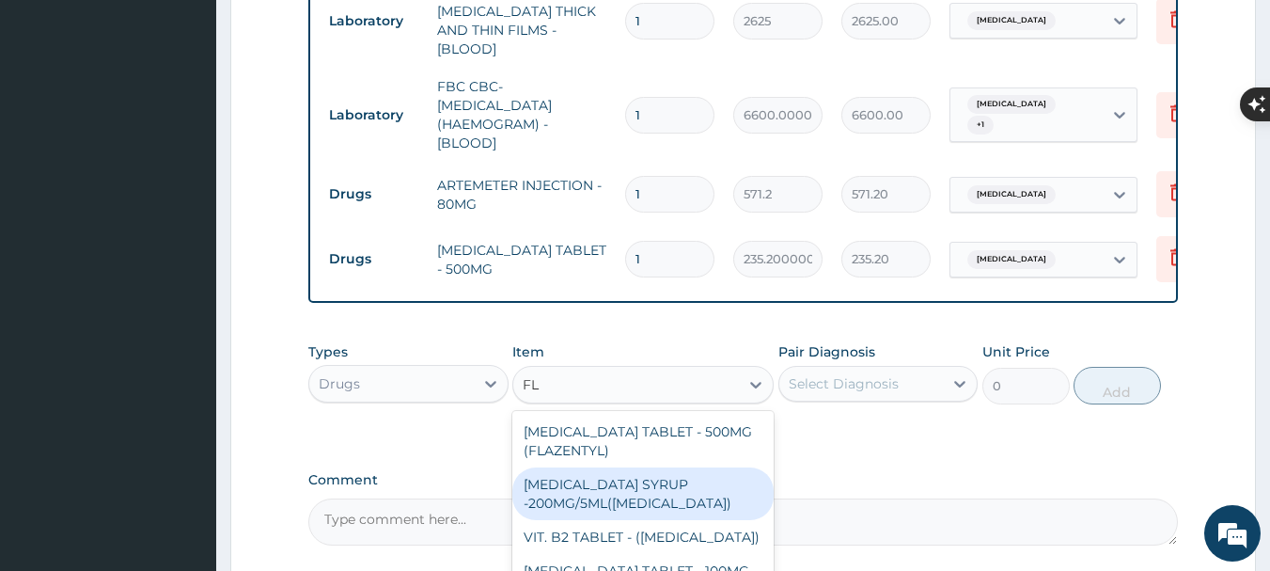
type input "F"
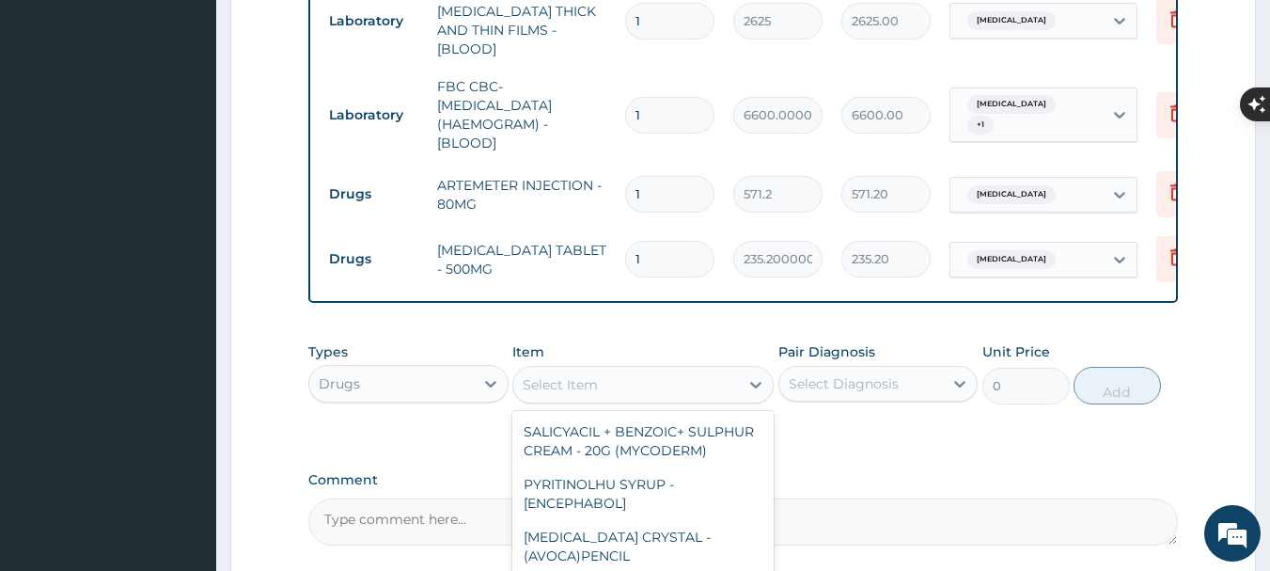
type input ","
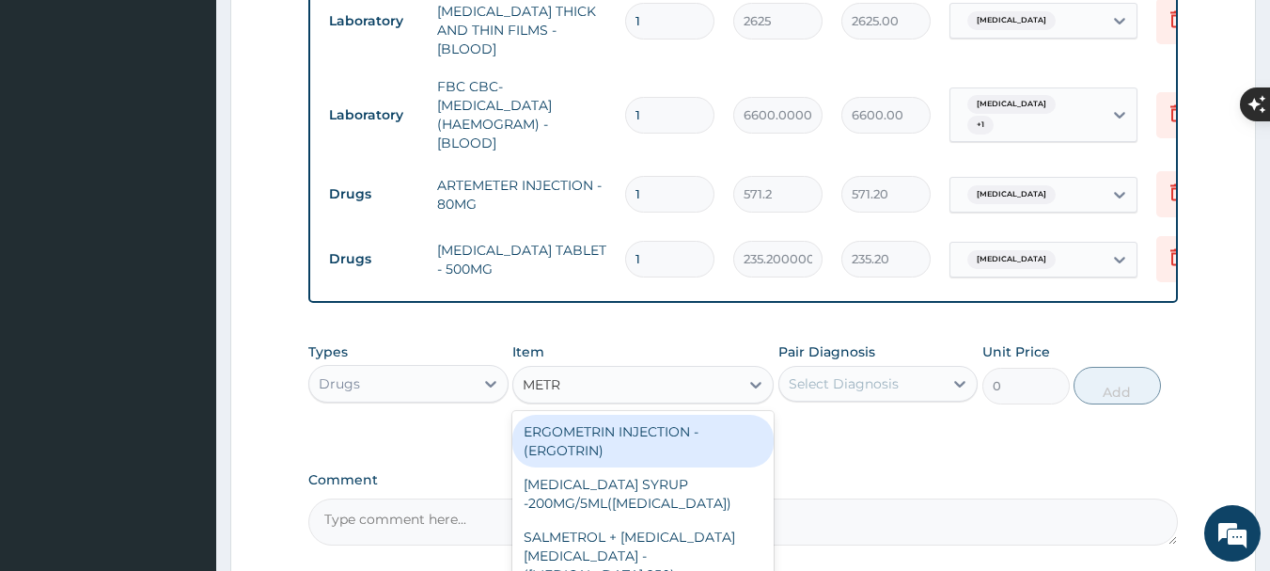
type input "METRO"
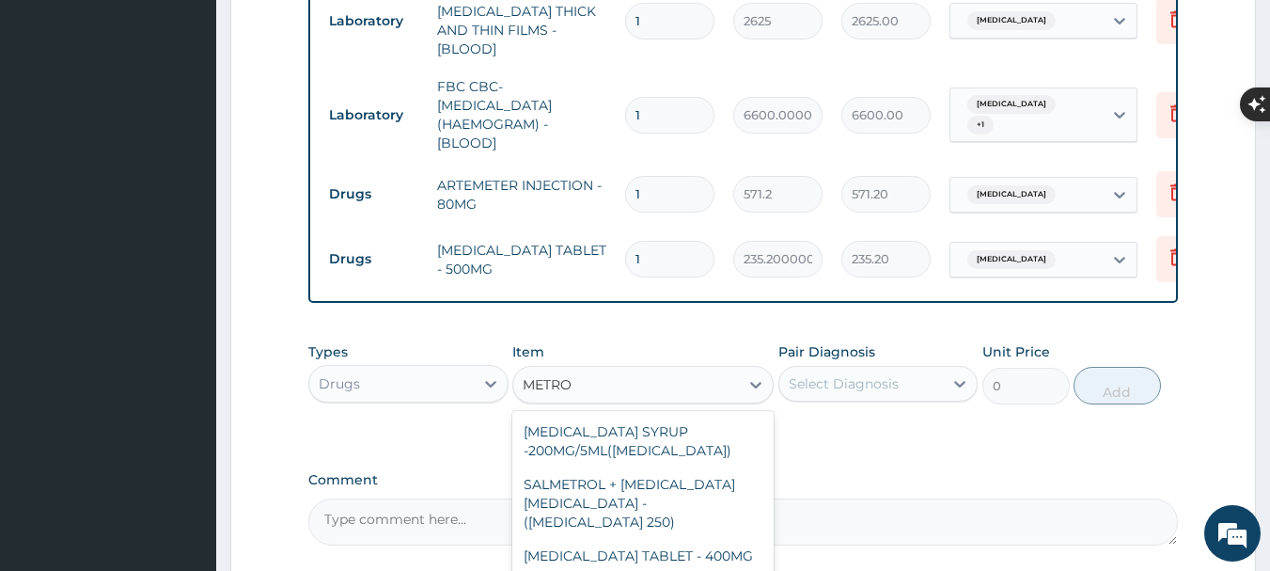
scroll to position [60, 0]
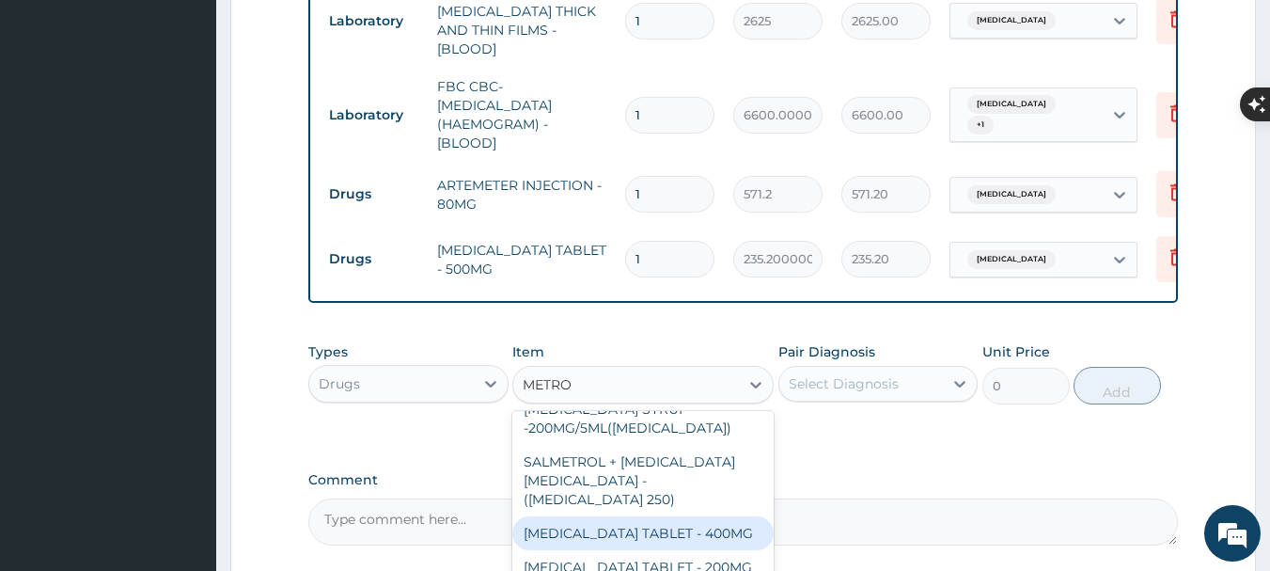
click at [600, 516] on div "[MEDICAL_DATA] TABLET - 400MG" at bounding box center [642, 533] width 261 height 34
type input "100.80000000000001"
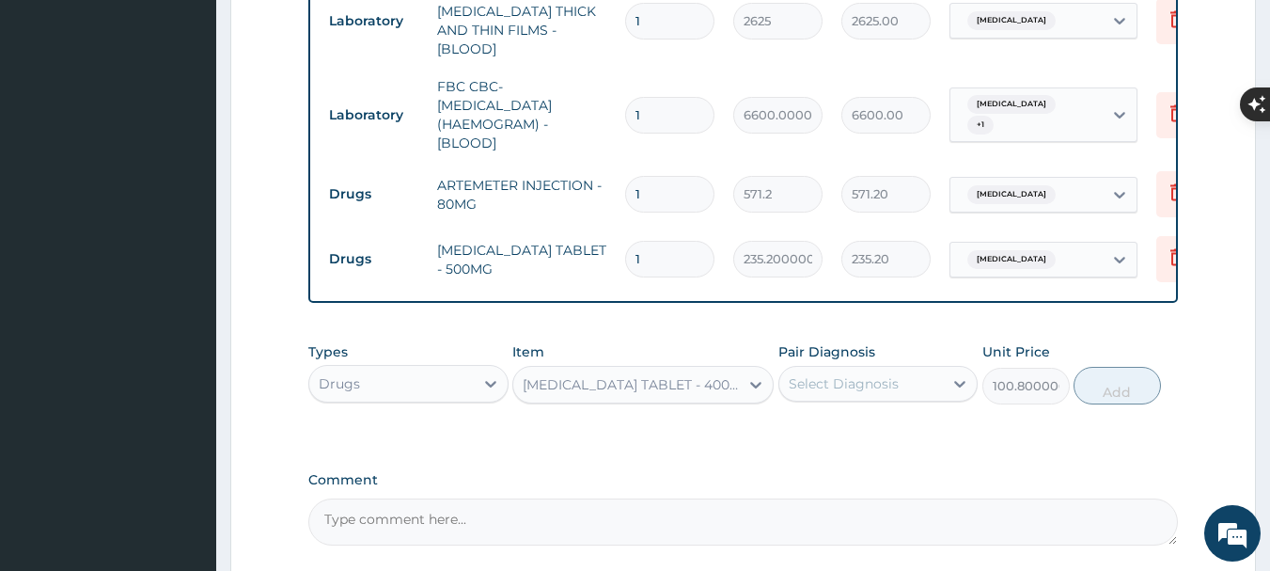
click at [837, 388] on div "Select Diagnosis" at bounding box center [844, 383] width 110 height 19
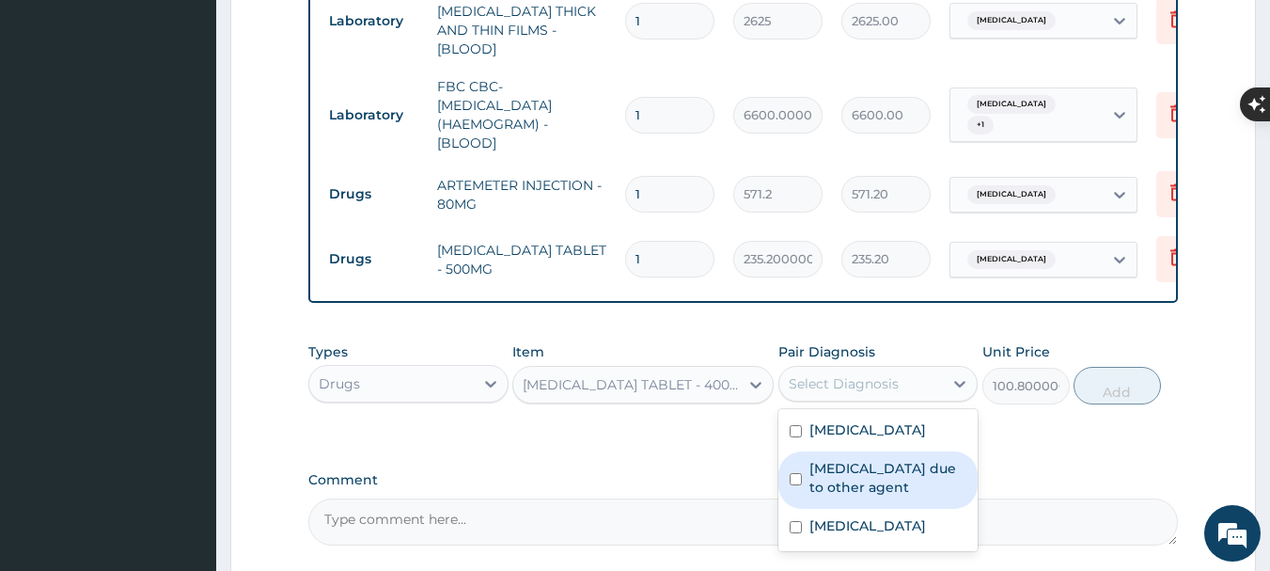
click at [824, 468] on label "[MEDICAL_DATA] due to other agent" at bounding box center [889, 478] width 158 height 38
checkbox input "true"
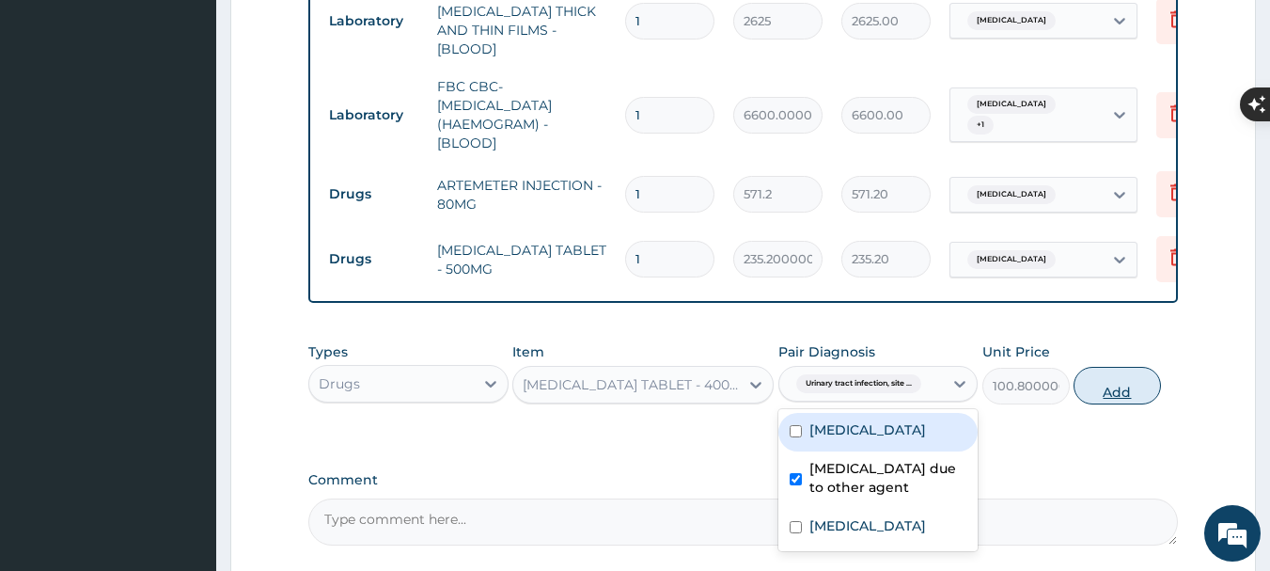
click at [1118, 385] on button "Add" at bounding box center [1117, 386] width 87 height 38
type input "0"
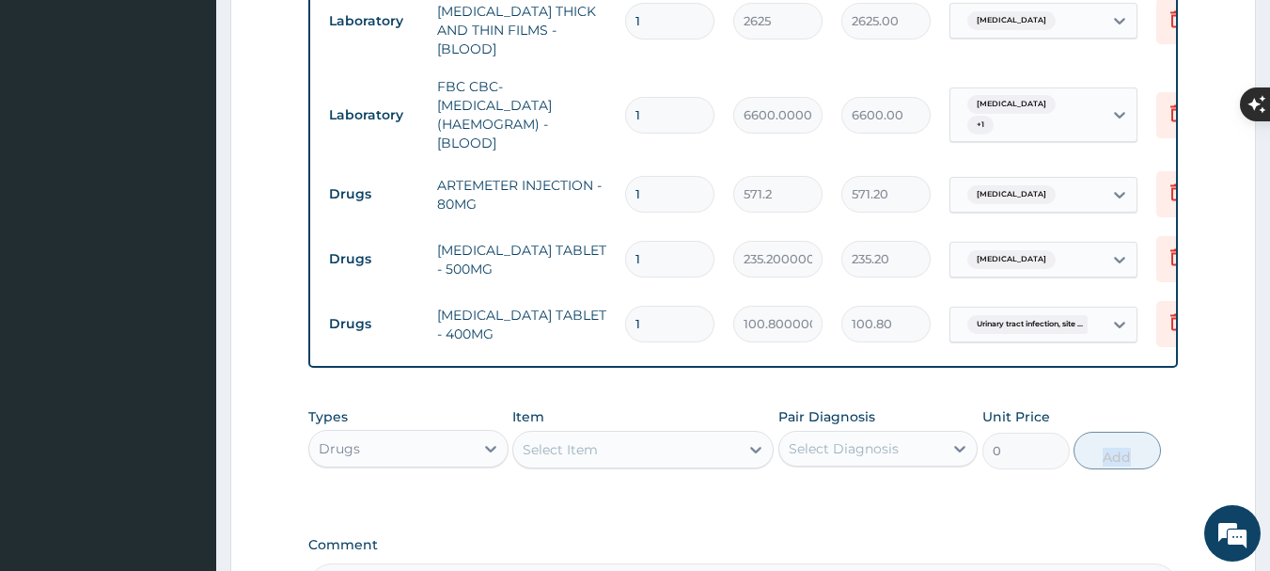
click at [623, 446] on div "Select Item" at bounding box center [626, 449] width 226 height 30
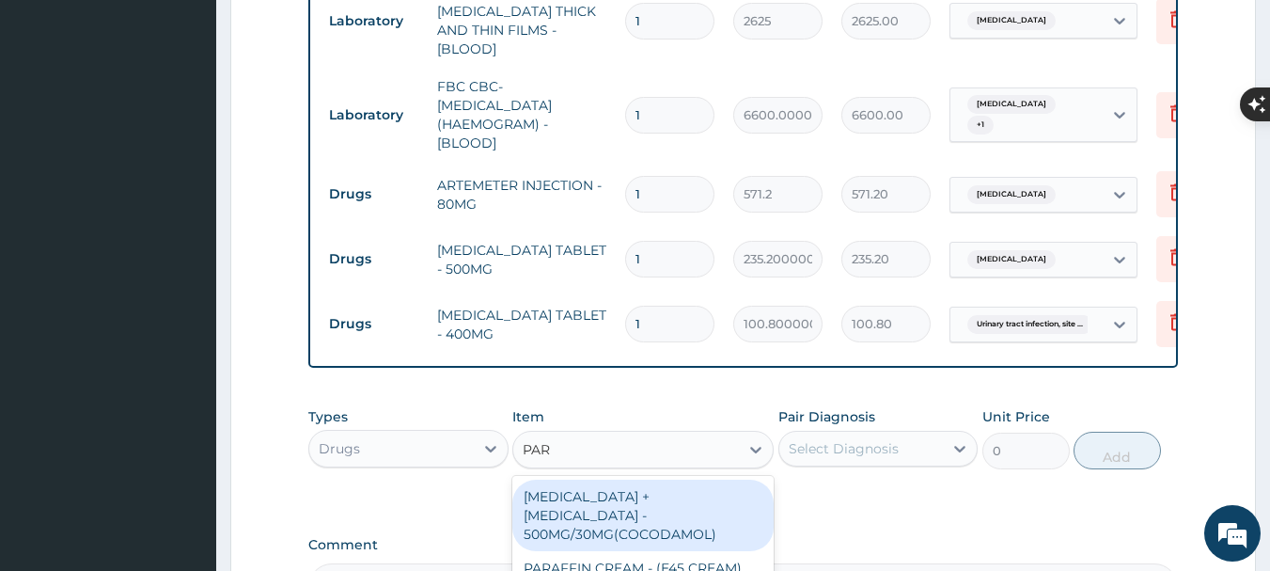
type input "PARA"
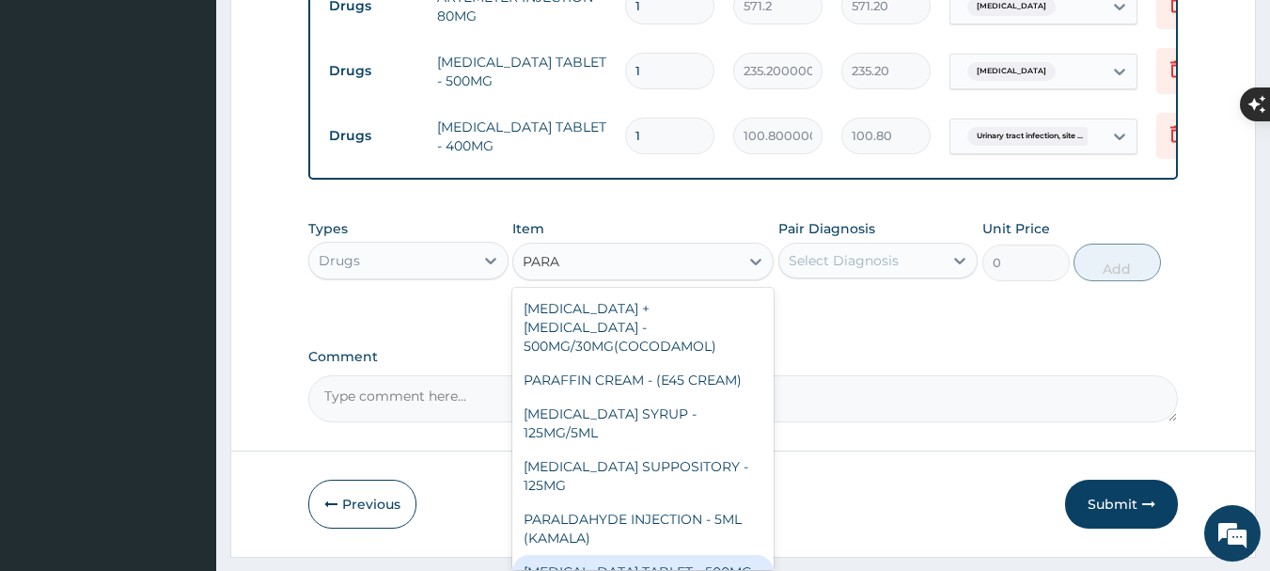
click at [633, 555] on div "[MEDICAL_DATA] TABLET - 500MG" at bounding box center [642, 572] width 261 height 34
type input "40.32000000000001"
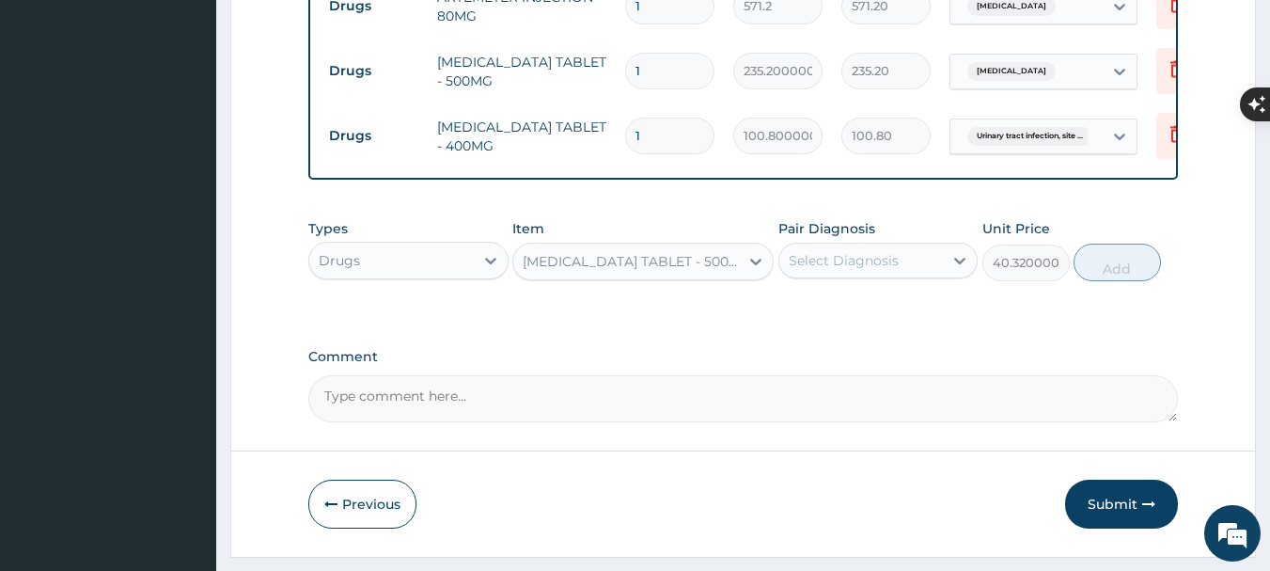
click at [892, 264] on div "Select Diagnosis" at bounding box center [844, 260] width 110 height 19
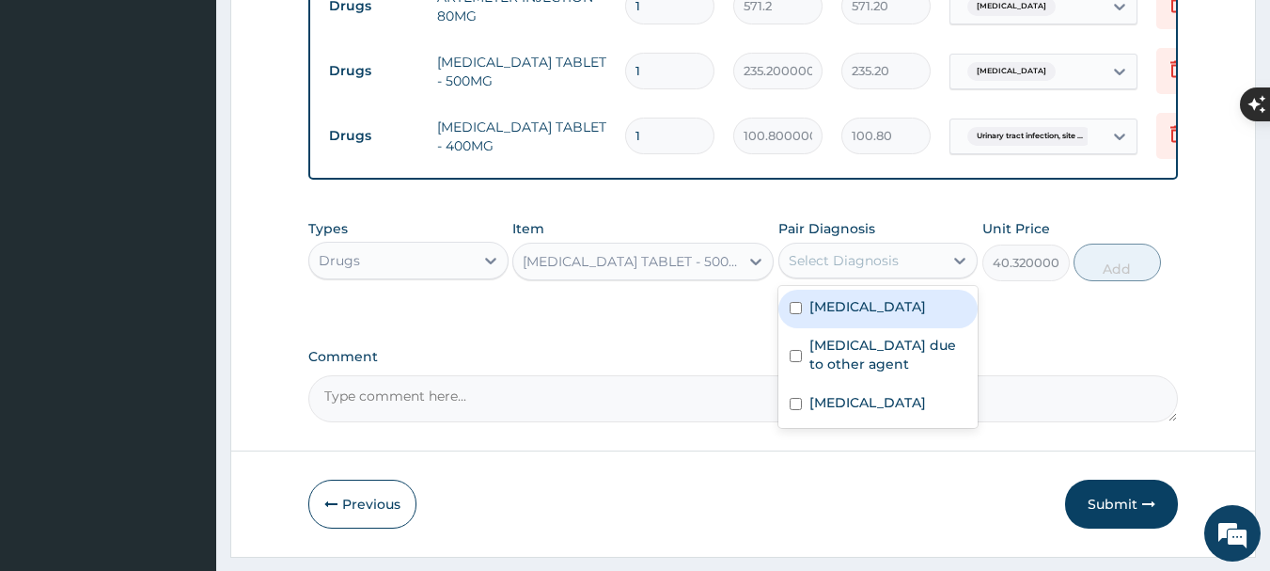
click at [898, 312] on div "[MEDICAL_DATA]" at bounding box center [879, 309] width 200 height 39
checkbox input "true"
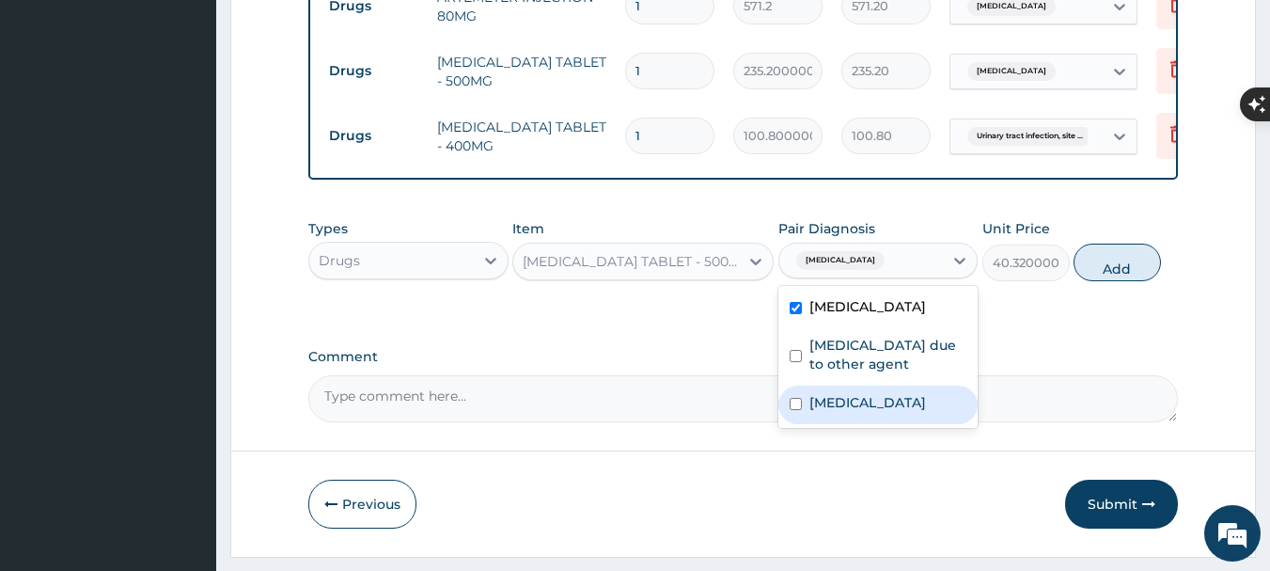
click at [861, 412] on label "[MEDICAL_DATA]" at bounding box center [868, 402] width 117 height 19
checkbox input "true"
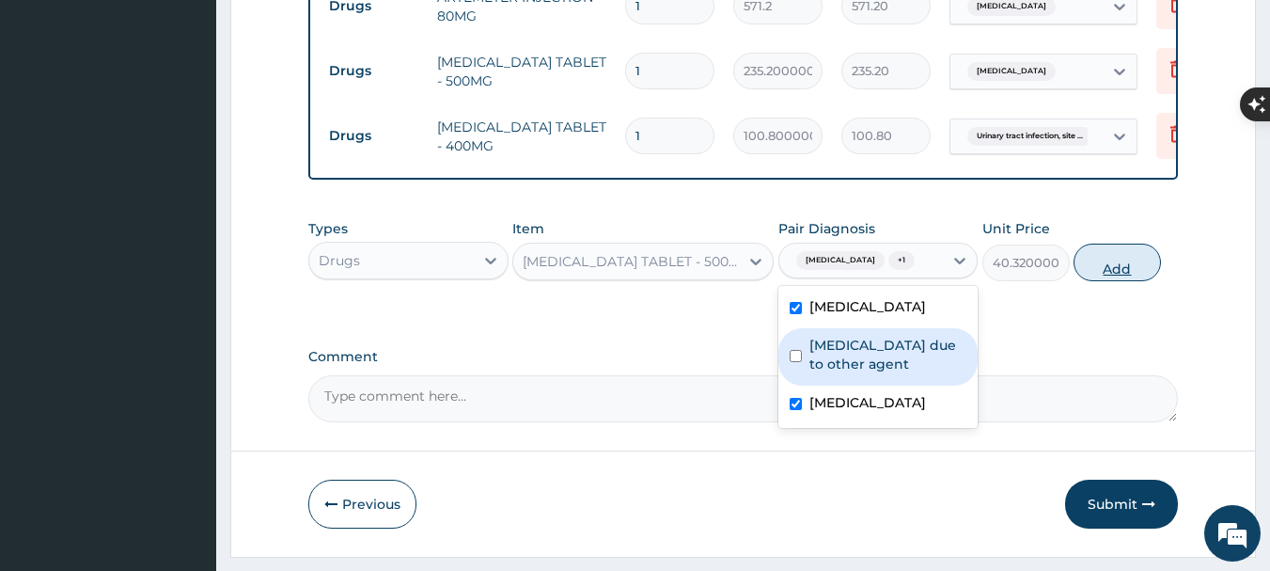
click at [1103, 256] on button "Add" at bounding box center [1117, 263] width 87 height 38
type input "0"
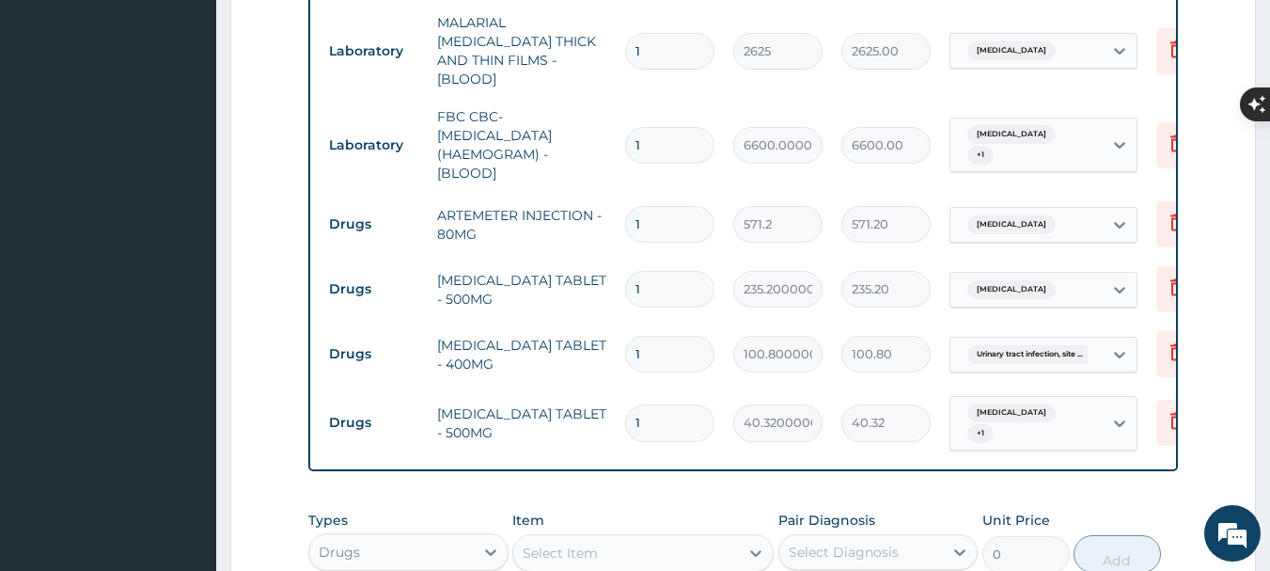
scroll to position [924, 0]
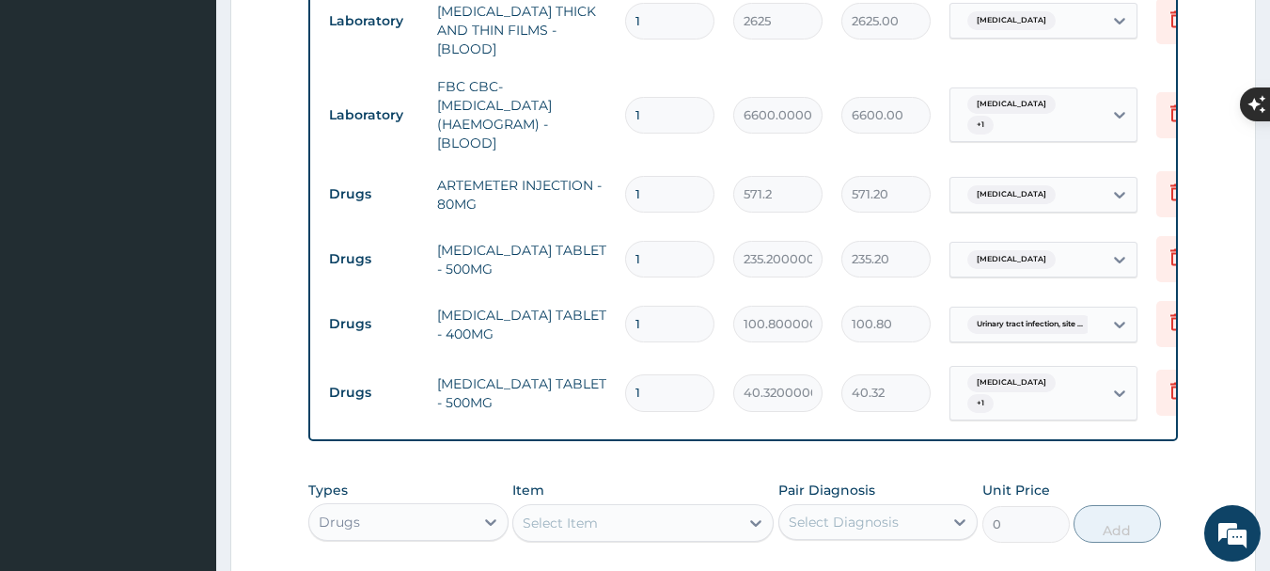
click at [643, 183] on input "1" at bounding box center [669, 194] width 89 height 37
click at [632, 179] on div "1" at bounding box center [669, 194] width 89 height 37
click at [632, 178] on input "1" at bounding box center [669, 194] width 89 height 37
drag, startPoint x: 634, startPoint y: 178, endPoint x: 645, endPoint y: 177, distance: 11.3
click at [645, 177] on input "1" at bounding box center [669, 194] width 89 height 37
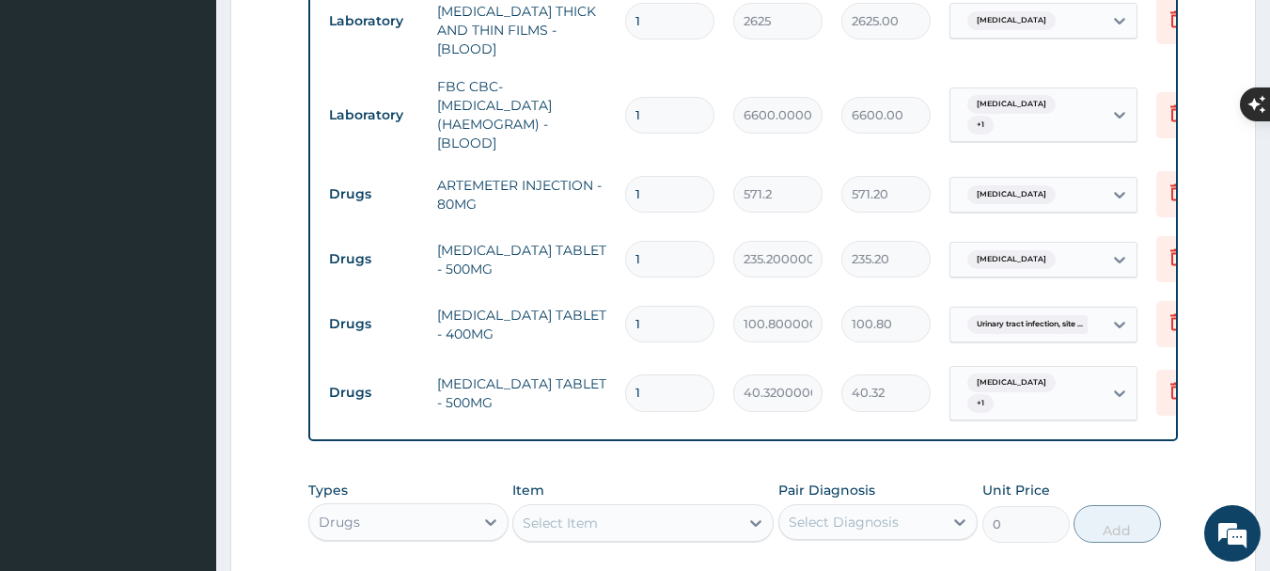
type input "6"
type input "3427.20"
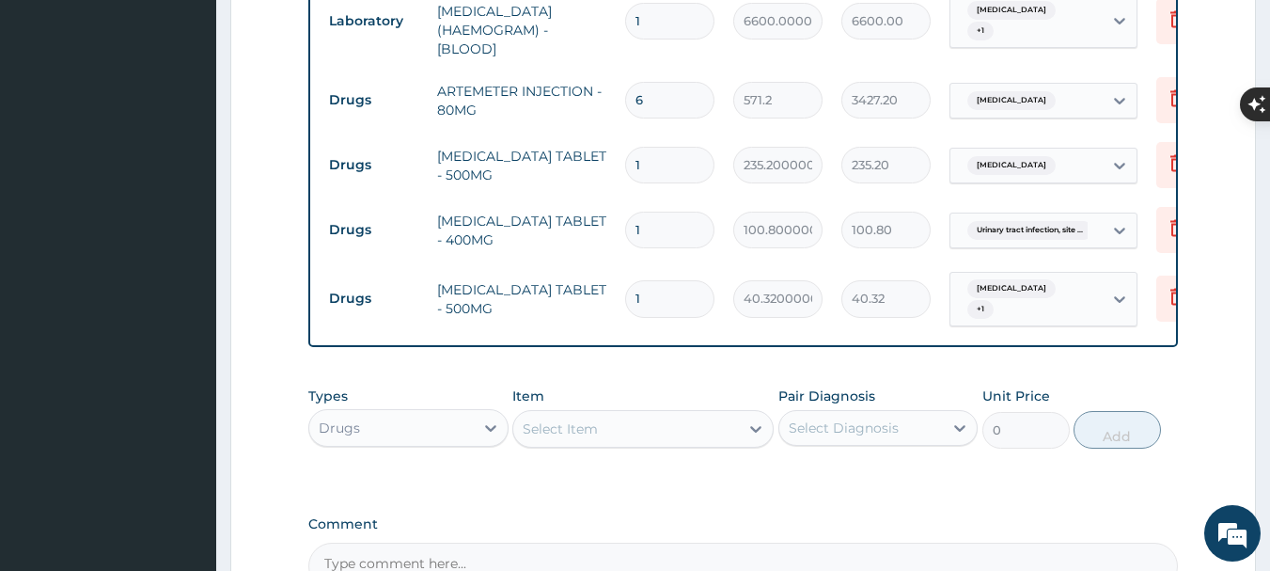
type input "6"
click at [659, 147] on input "1" at bounding box center [669, 165] width 89 height 37
type input "10"
type input "2352.00"
type input "10"
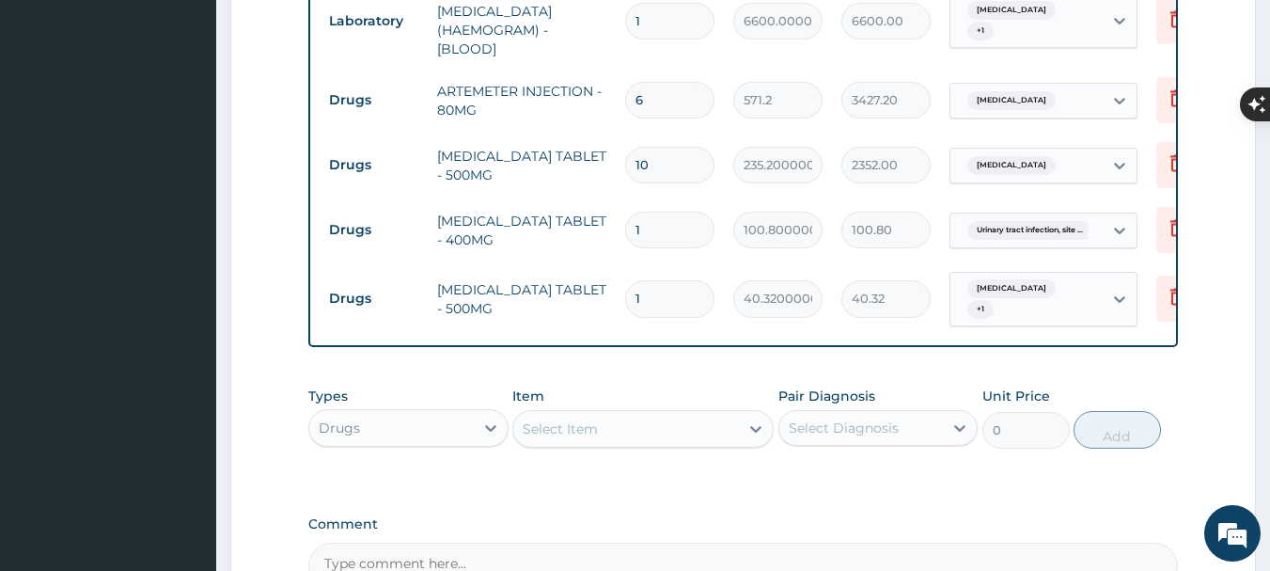
click at [654, 220] on input "1" at bounding box center [669, 230] width 89 height 37
type input "15"
type input "1512.00"
type input "15"
click at [641, 281] on input "1" at bounding box center [669, 298] width 89 height 37
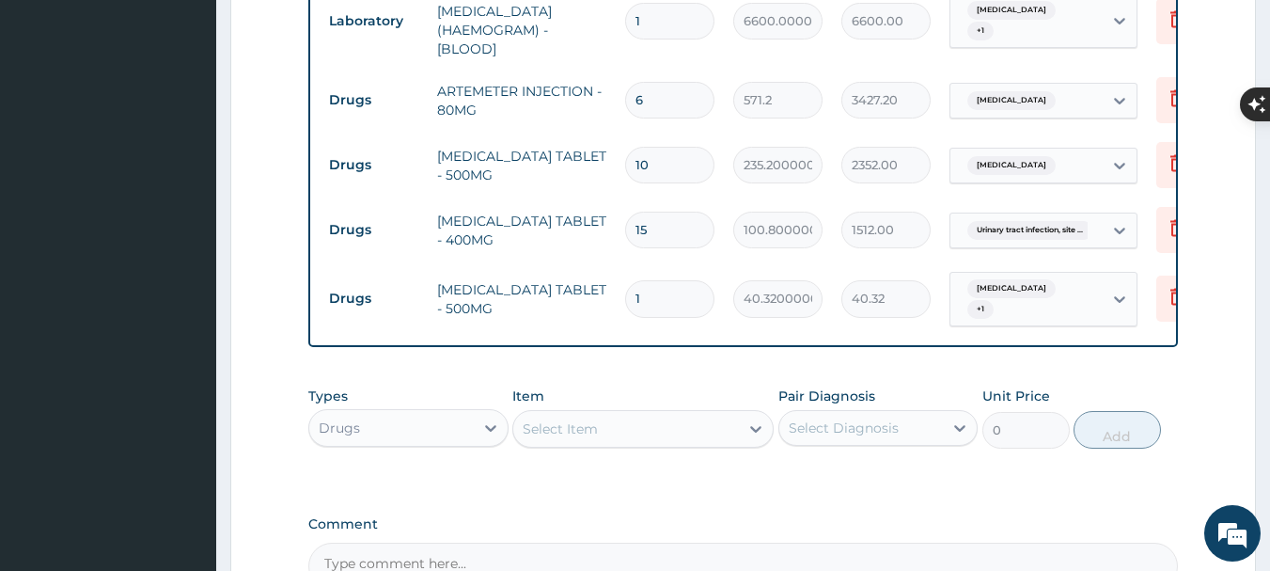
click at [641, 281] on input "1" at bounding box center [669, 298] width 89 height 37
type input "18"
type input "725.76"
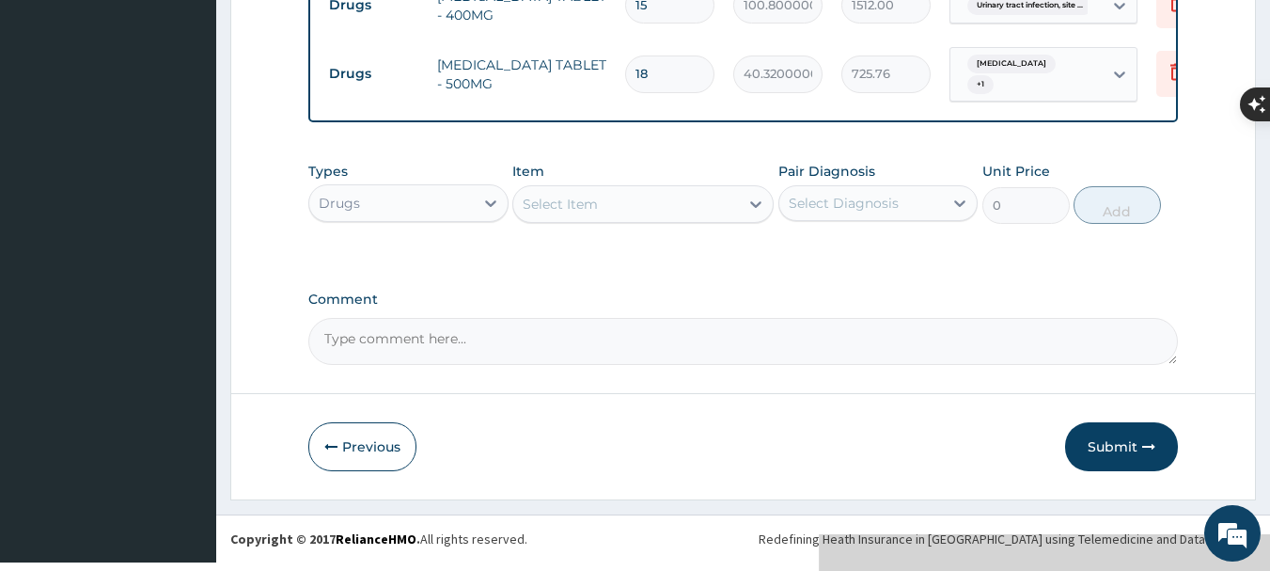
scroll to position [1249, 0]
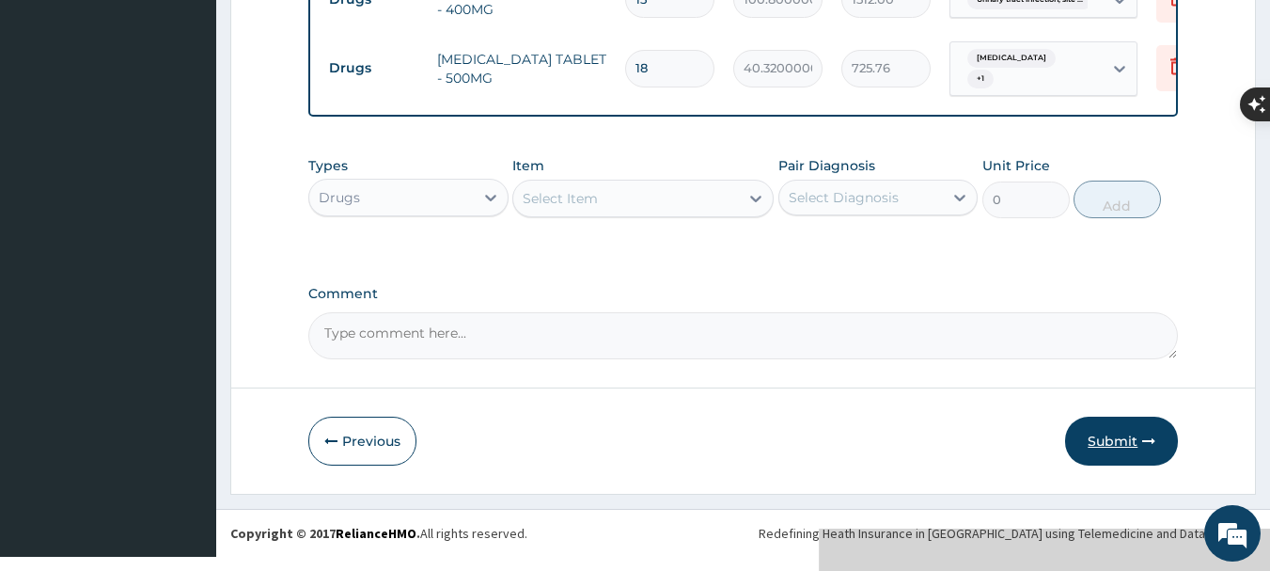
type input "18"
click at [1123, 431] on button "Submit" at bounding box center [1121, 441] width 113 height 49
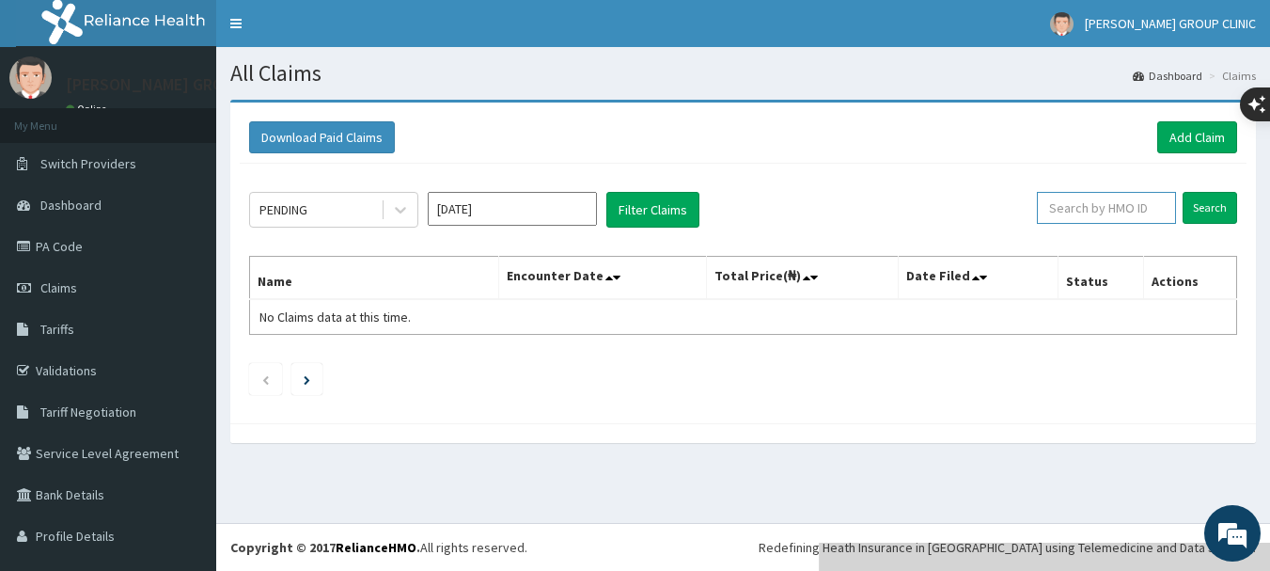
click at [1111, 216] on input "text" at bounding box center [1106, 208] width 139 height 32
type input "ABP/10277/A"
click at [1196, 204] on input "Search" at bounding box center [1210, 208] width 55 height 32
